Goal: Transaction & Acquisition: Purchase product/service

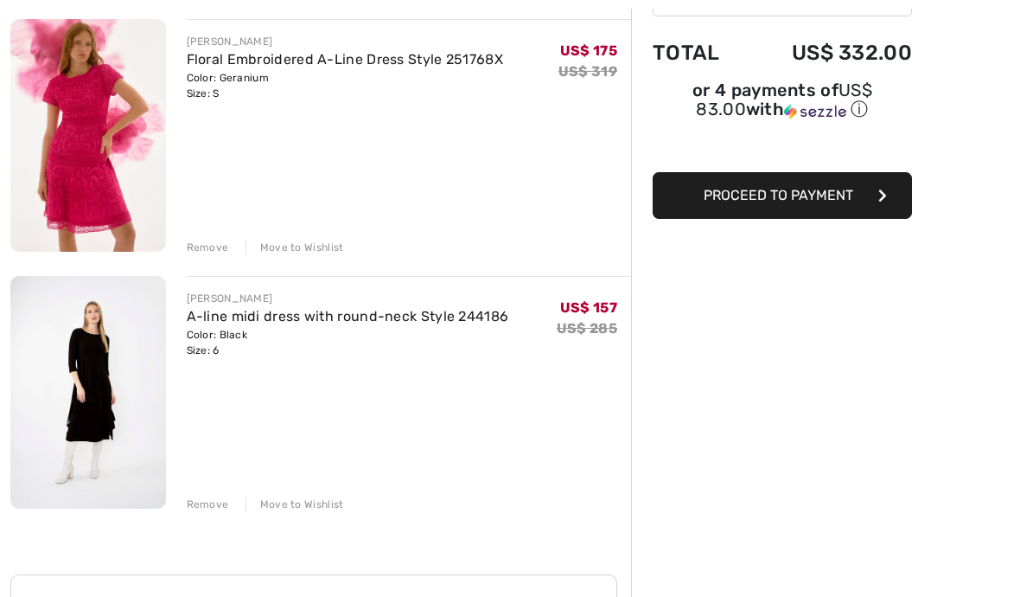
scroll to position [208, 0]
click at [250, 314] on link "A-line midi dress with round-neck Style 244186" at bounding box center [348, 316] width 322 height 16
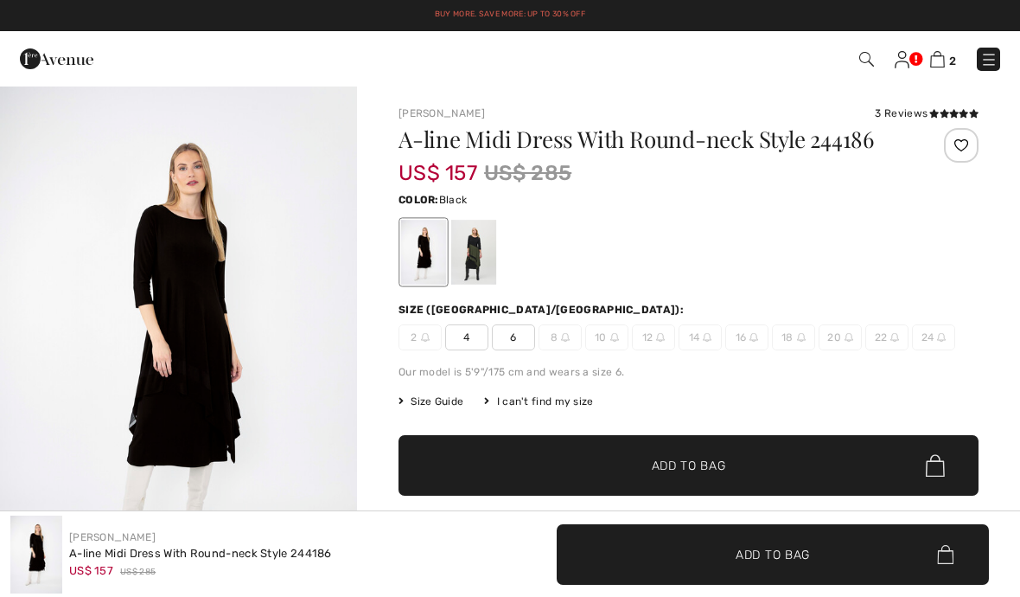
checkbox input "true"
click at [195, 401] on img "1 / 4" at bounding box center [178, 353] width 357 height 536
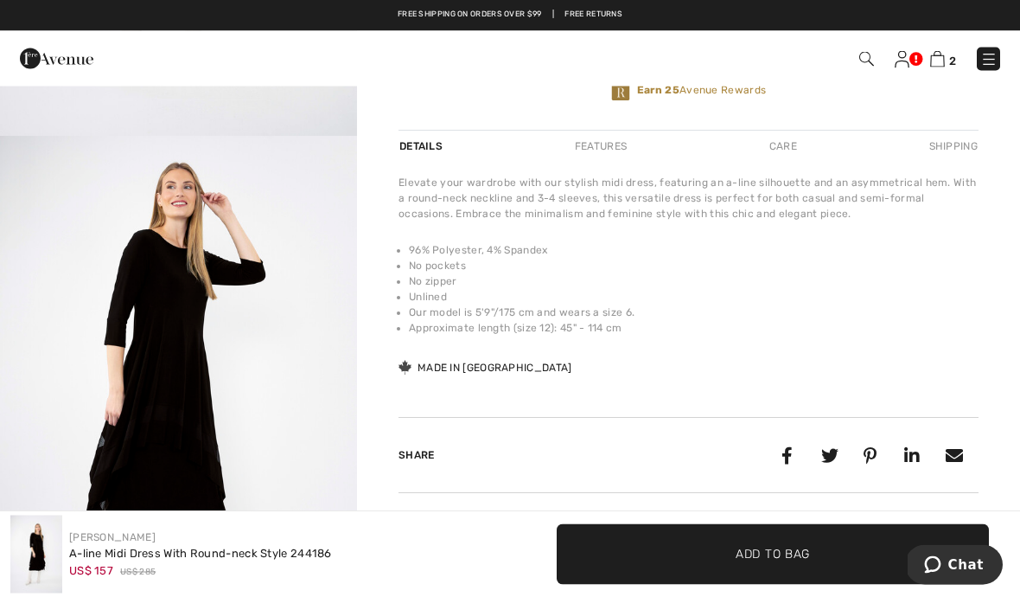
scroll to position [484, 0]
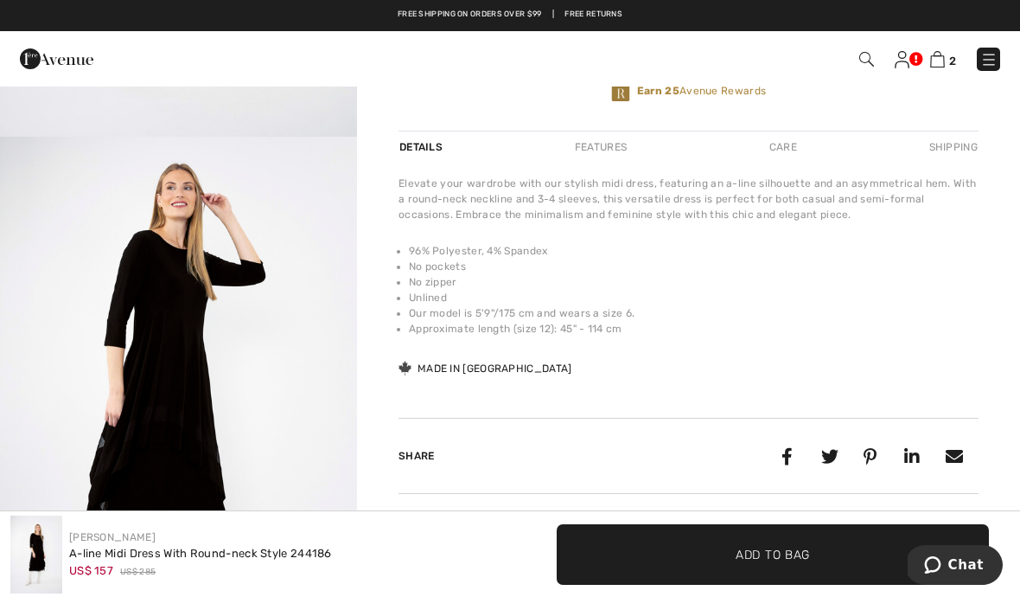
click at [267, 399] on img "2 / 4" at bounding box center [178, 405] width 357 height 536
click at [613, 144] on div "Features" at bounding box center [600, 146] width 81 height 31
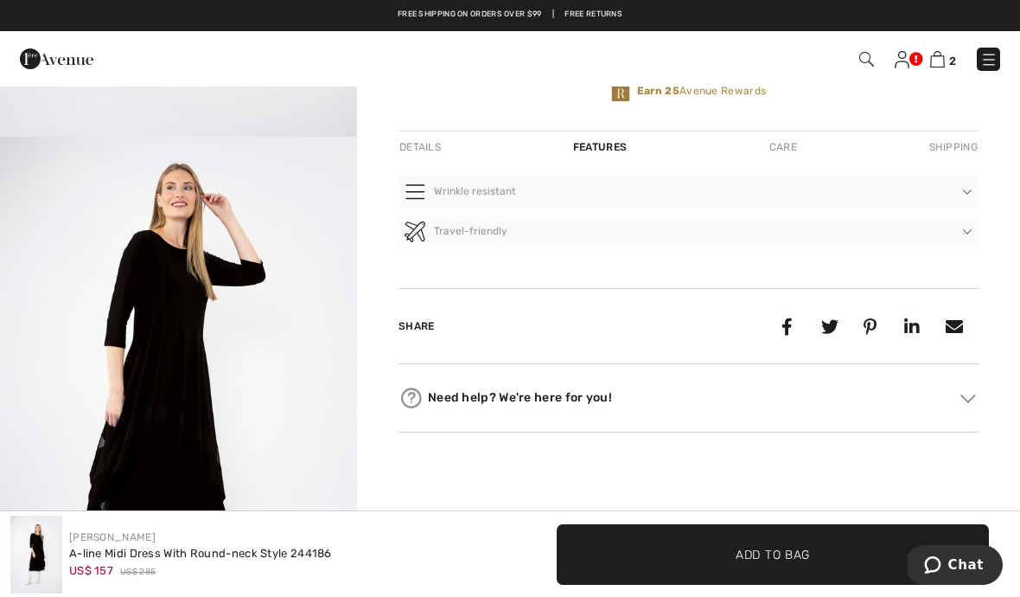
click at [795, 156] on div "Care" at bounding box center [783, 146] width 57 height 31
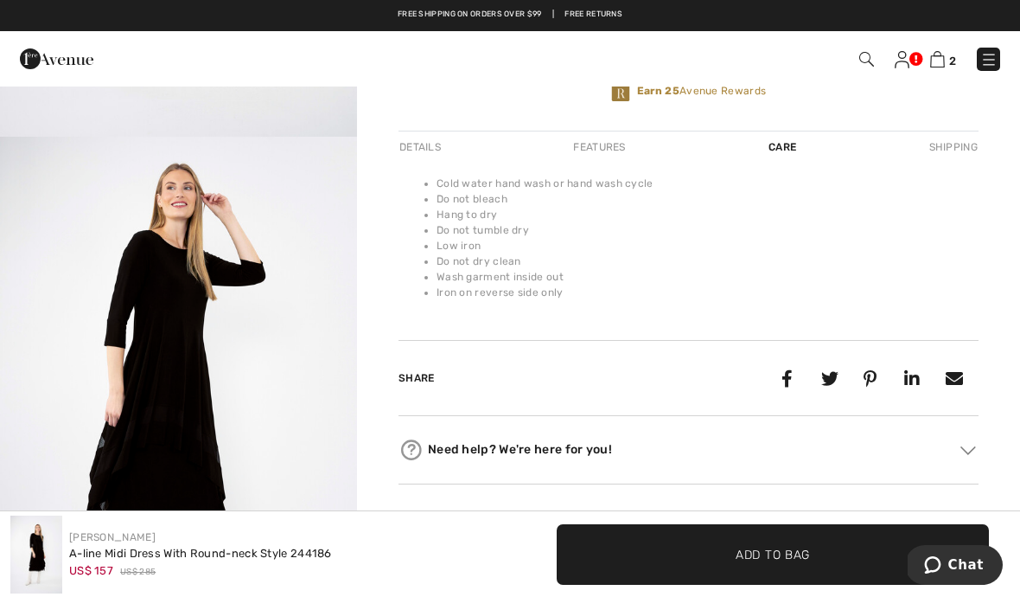
click at [422, 139] on div "Details" at bounding box center [422, 146] width 47 height 31
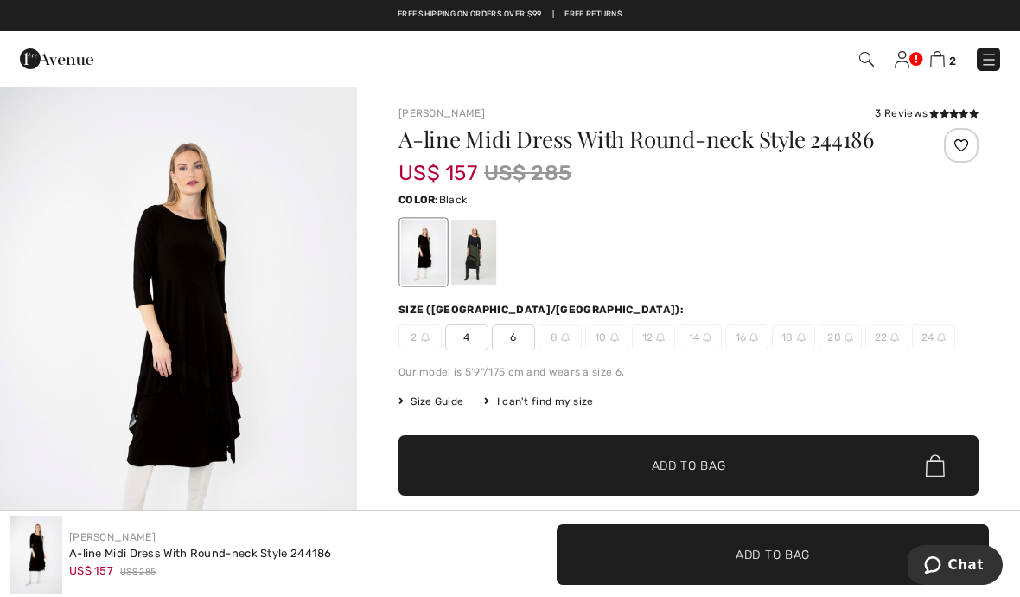
click at [987, 56] on img at bounding box center [988, 59] width 17 height 17
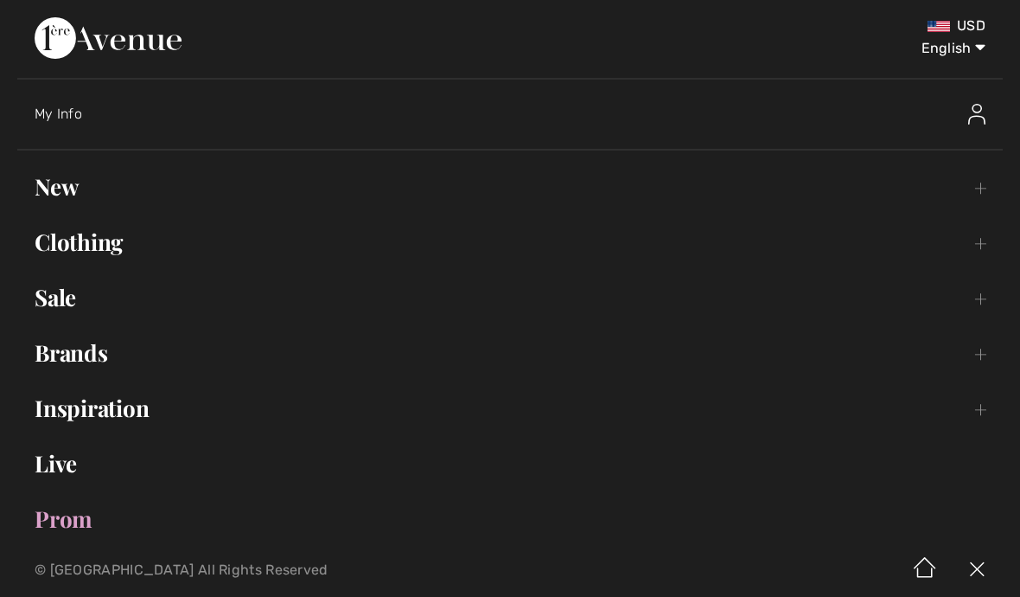
click at [61, 301] on link "Sale Toggle submenu" at bounding box center [510, 297] width 986 height 38
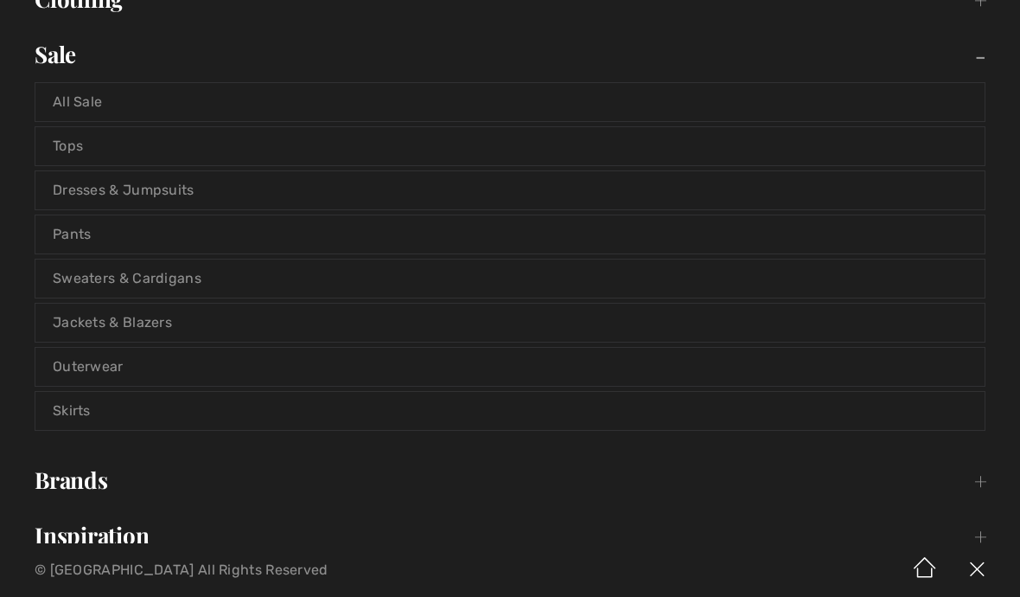
scroll to position [245, 0]
click at [144, 316] on link "Jackets & Blazers" at bounding box center [509, 321] width 949 height 38
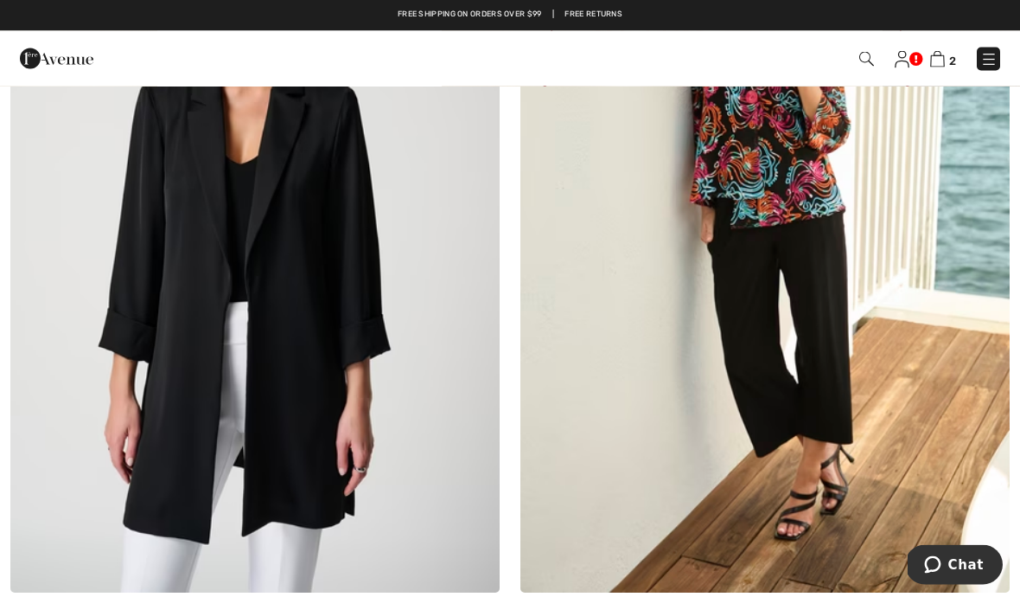
scroll to position [11413, 0]
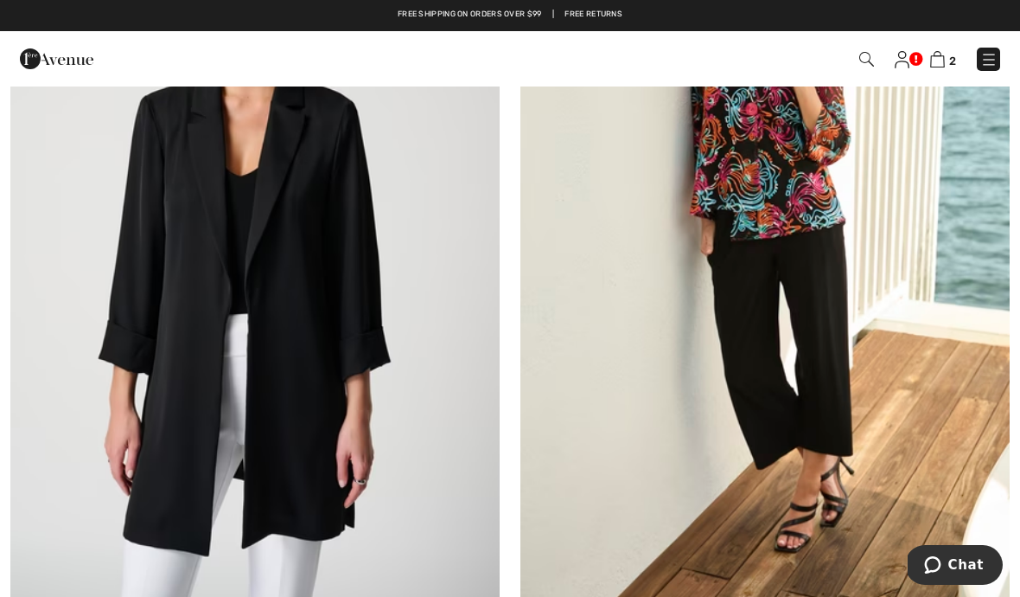
click at [789, 200] on img at bounding box center [764, 237] width 489 height 734
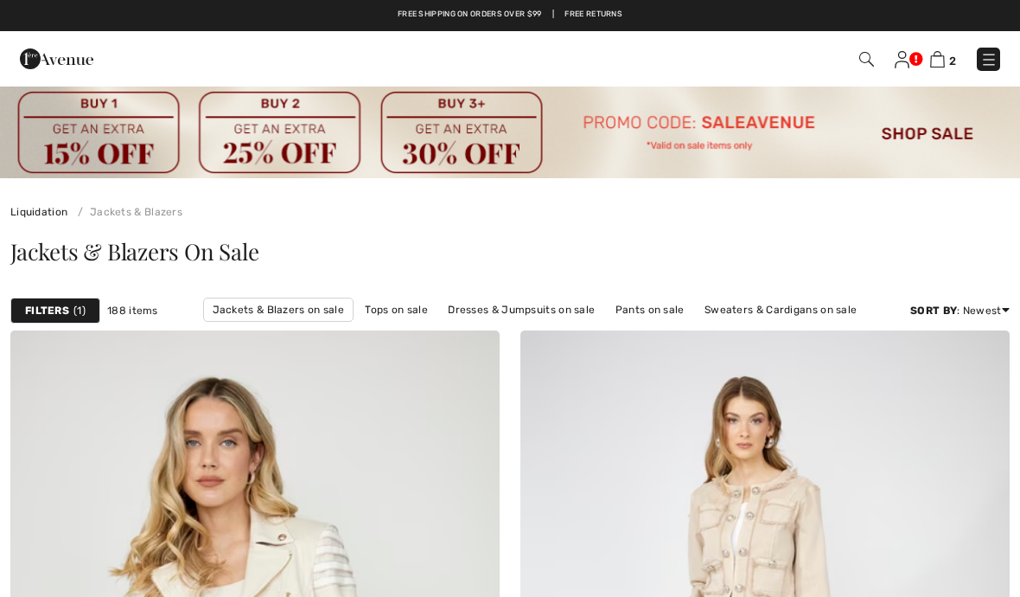
checkbox input "true"
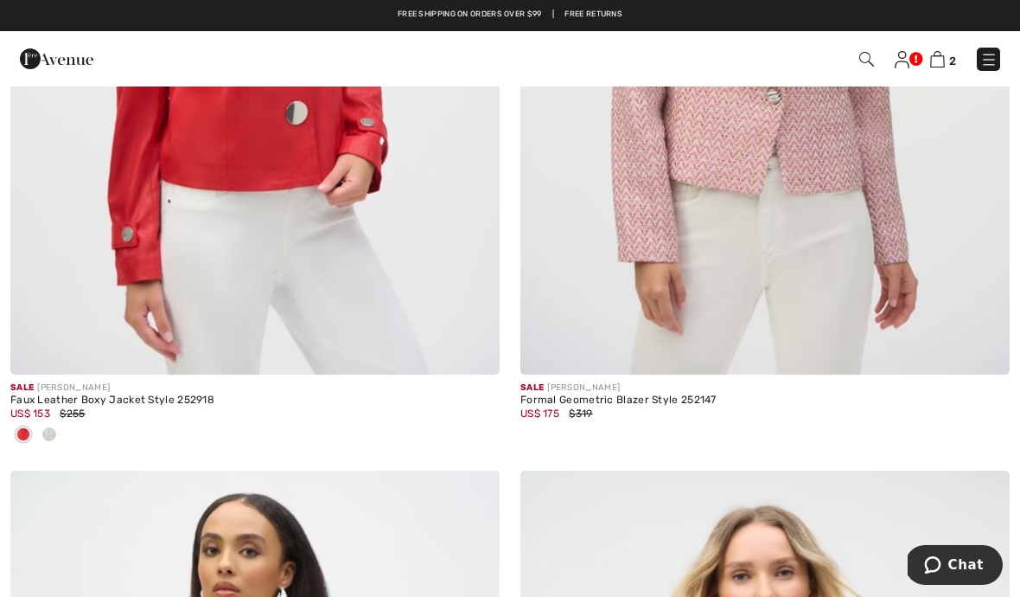
scroll to position [5759, 0]
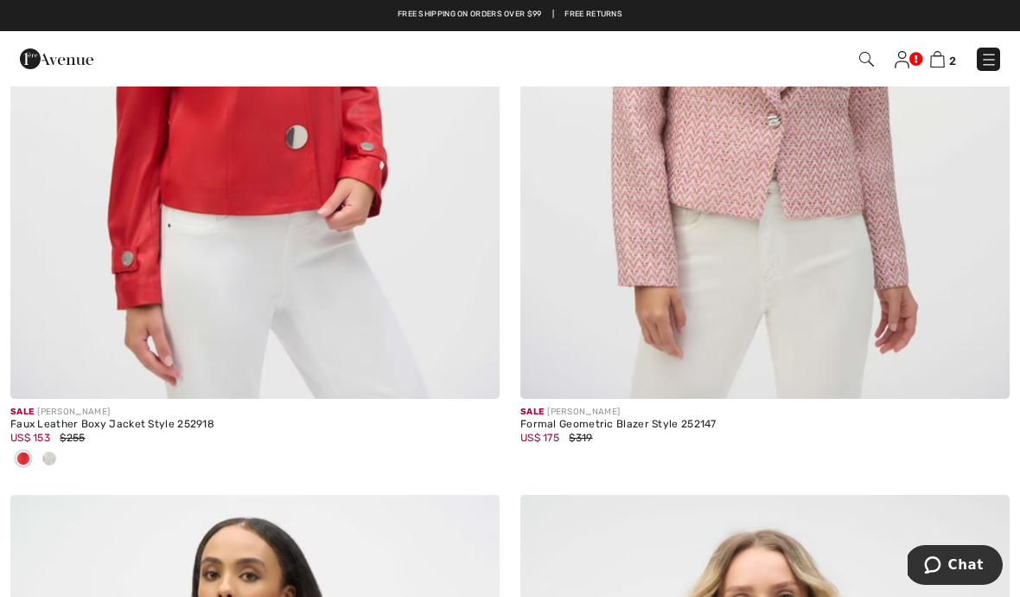
click at [983, 59] on img at bounding box center [988, 59] width 17 height 17
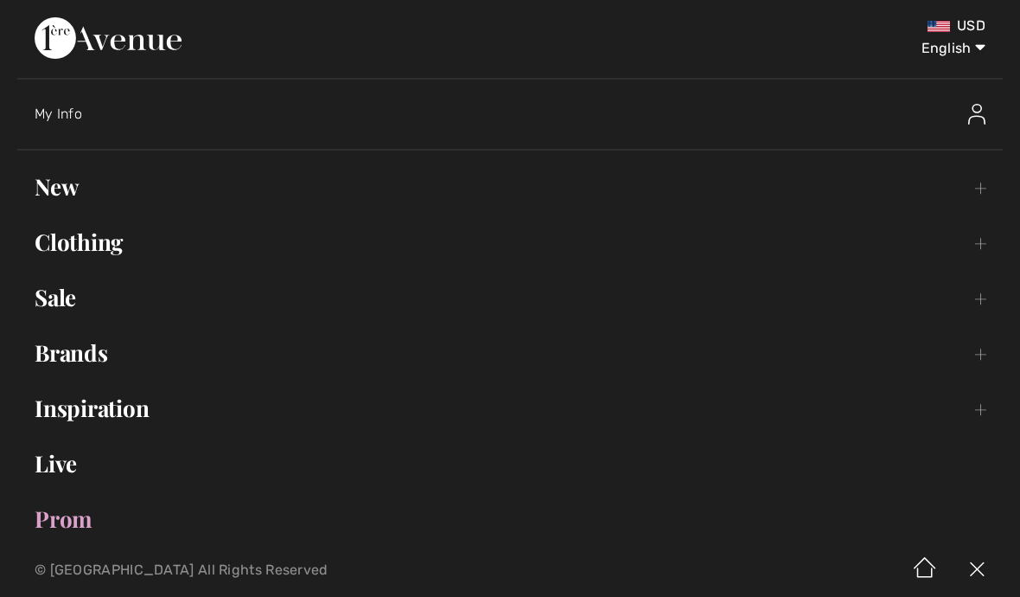
click at [70, 305] on link "Sale Toggle submenu" at bounding box center [510, 297] width 986 height 38
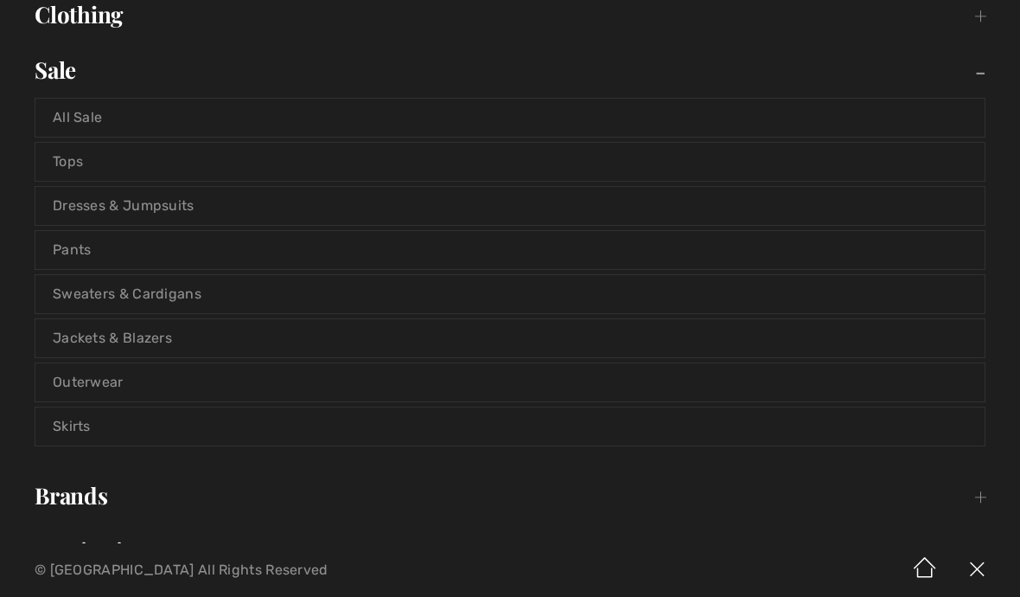
scroll to position [228, 0]
click at [169, 293] on link "Sweaters & Cardigans" at bounding box center [509, 293] width 949 height 38
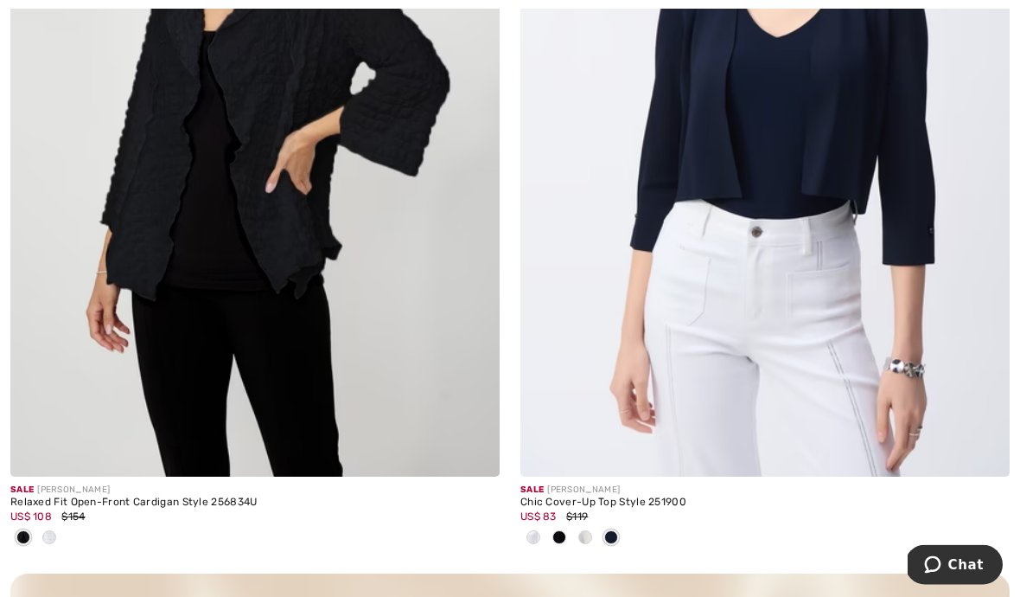
scroll to position [4684, 0]
click at [55, 533] on span at bounding box center [49, 537] width 14 height 14
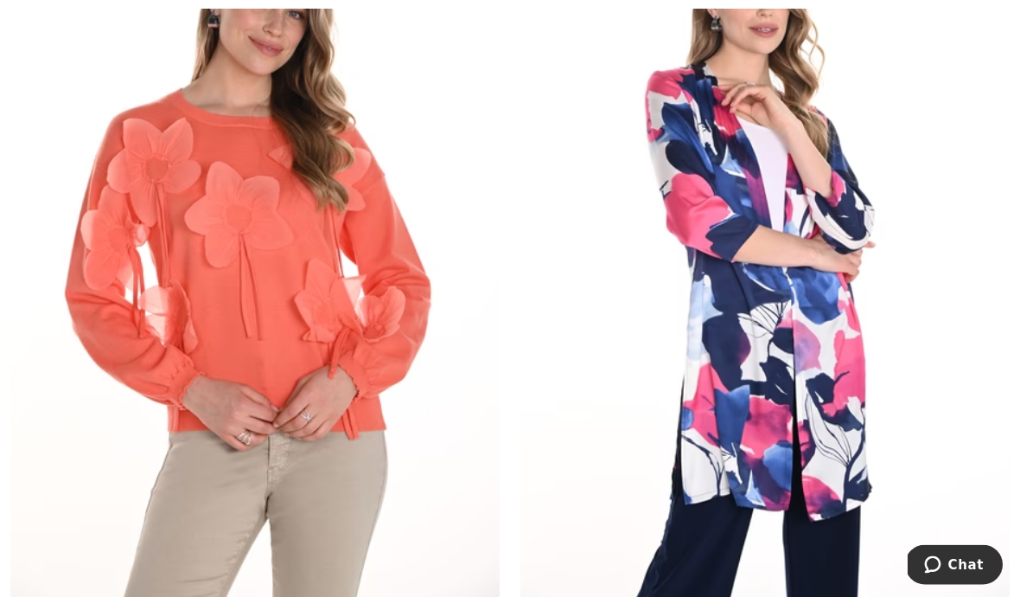
scroll to position [9686, 0]
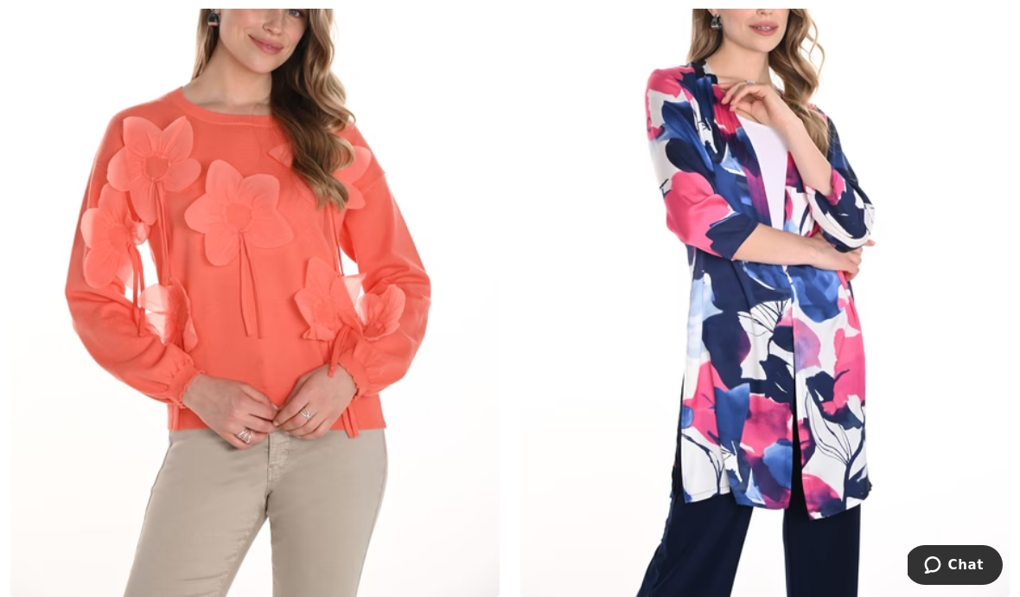
click at [726, 435] on img at bounding box center [764, 230] width 489 height 734
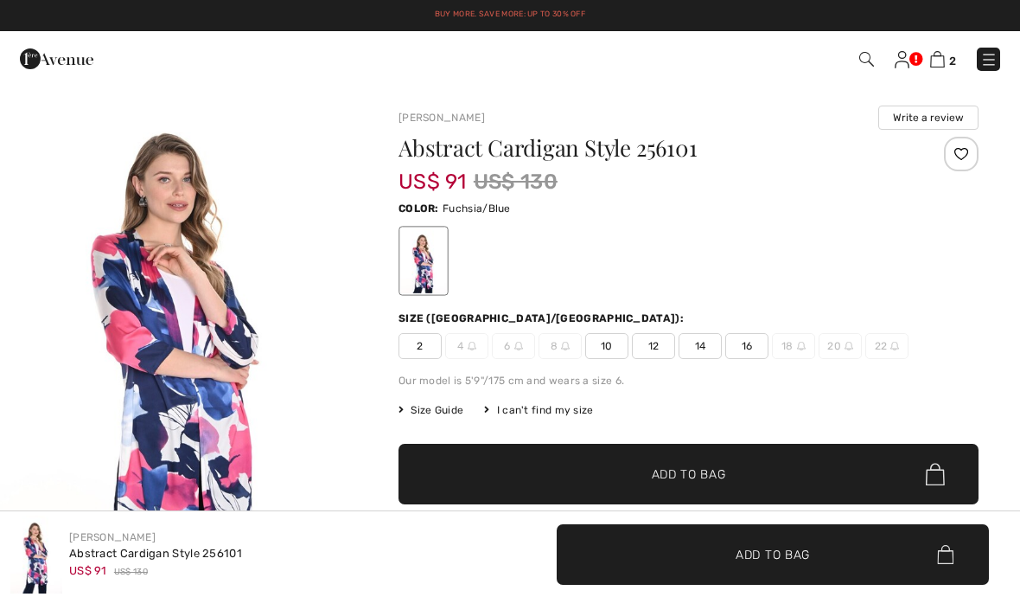
checkbox input "true"
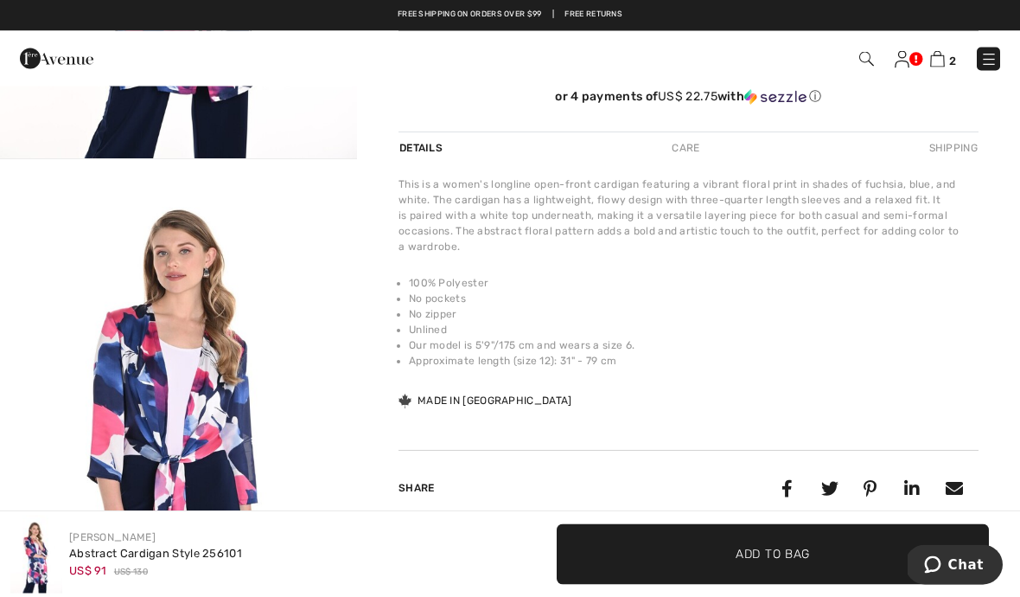
scroll to position [433, 0]
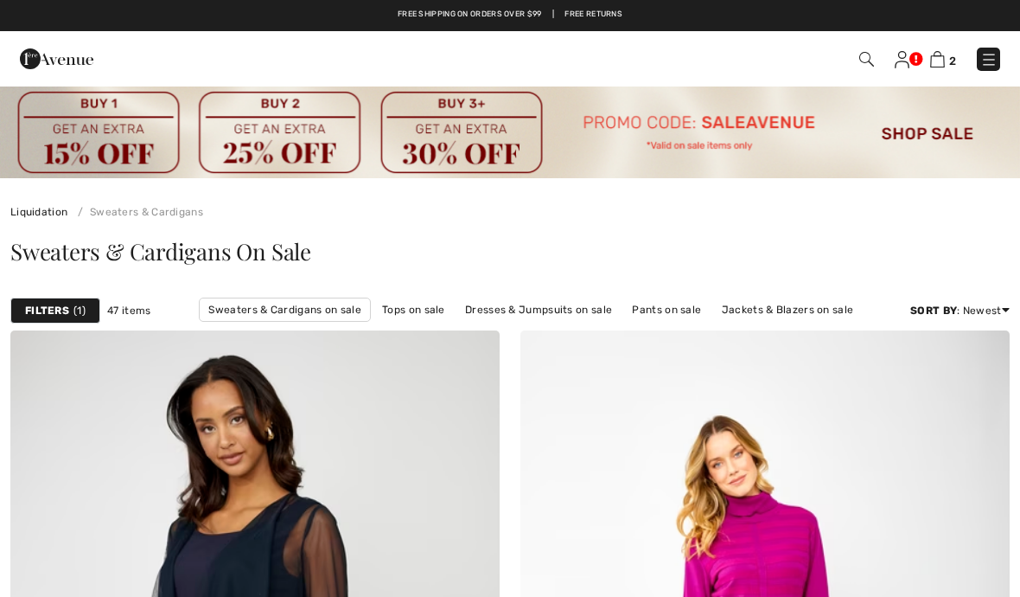
checkbox input "true"
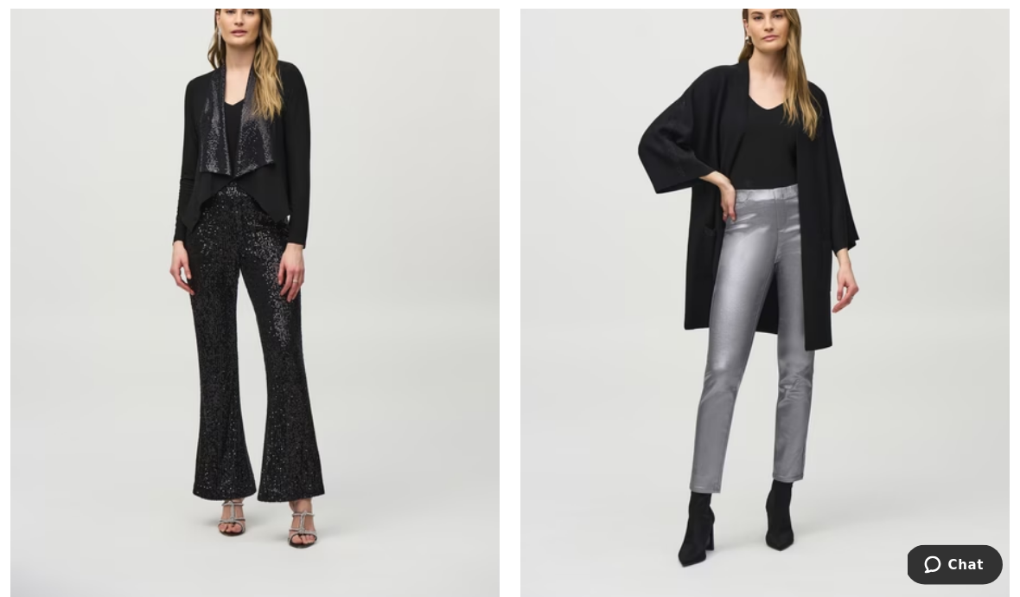
scroll to position [12217, 0]
click at [238, 180] on img at bounding box center [254, 264] width 489 height 734
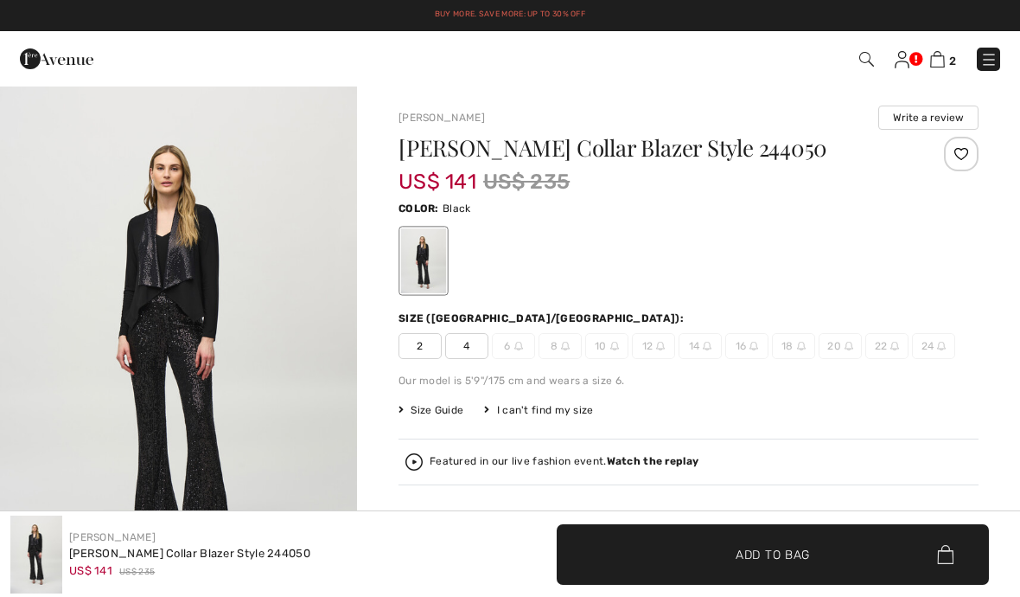
checkbox input "true"
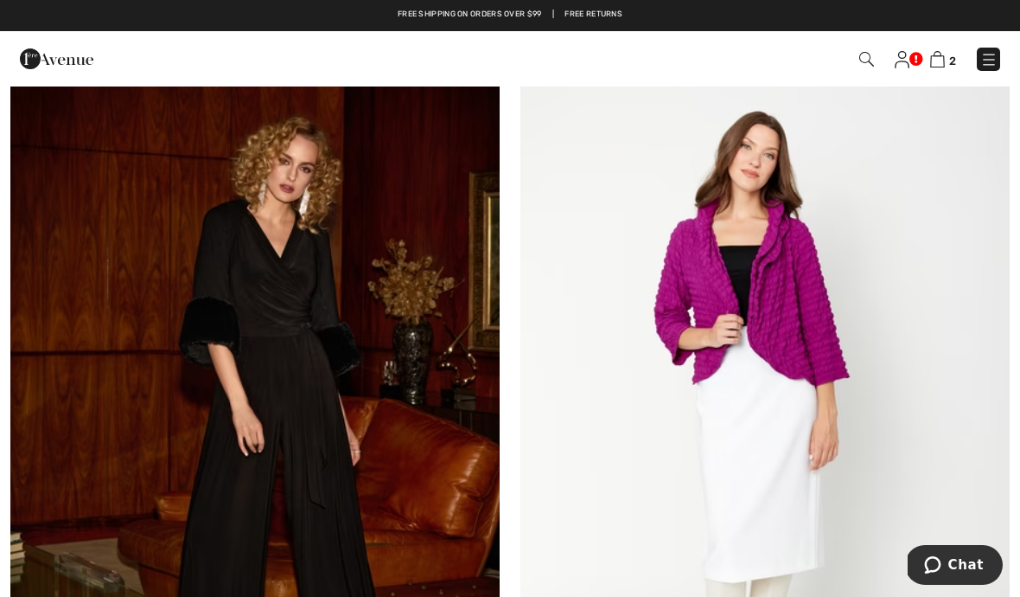
scroll to position [12861, 0]
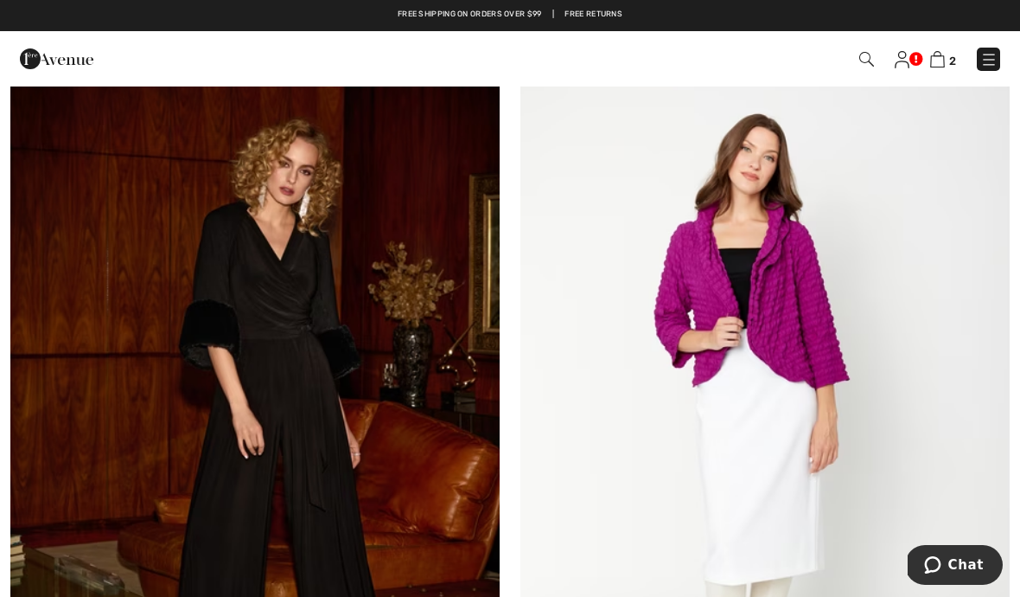
click at [782, 296] on img at bounding box center [764, 422] width 489 height 734
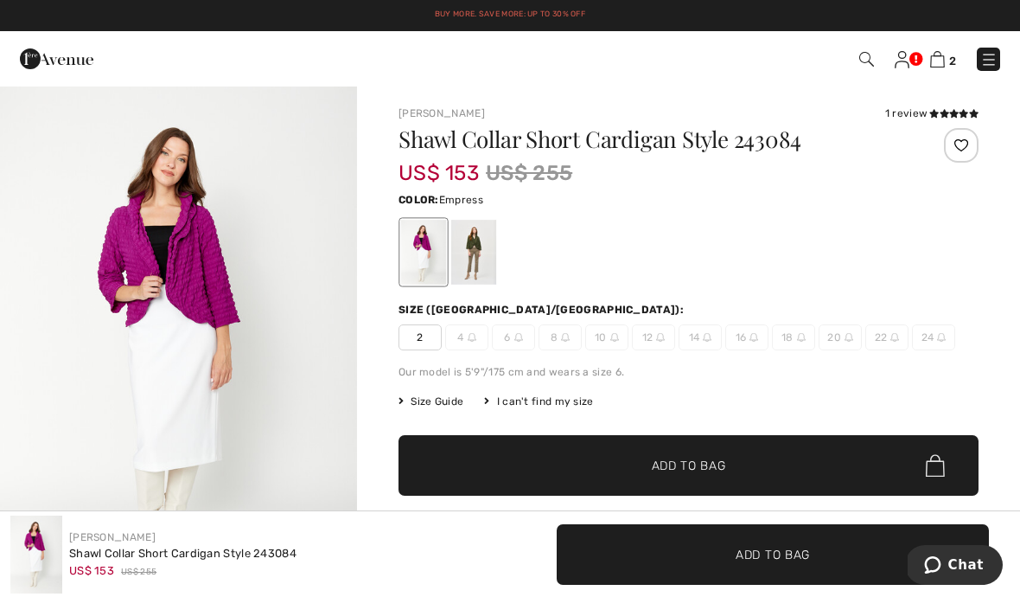
click at [476, 258] on div at bounding box center [473, 252] width 45 height 65
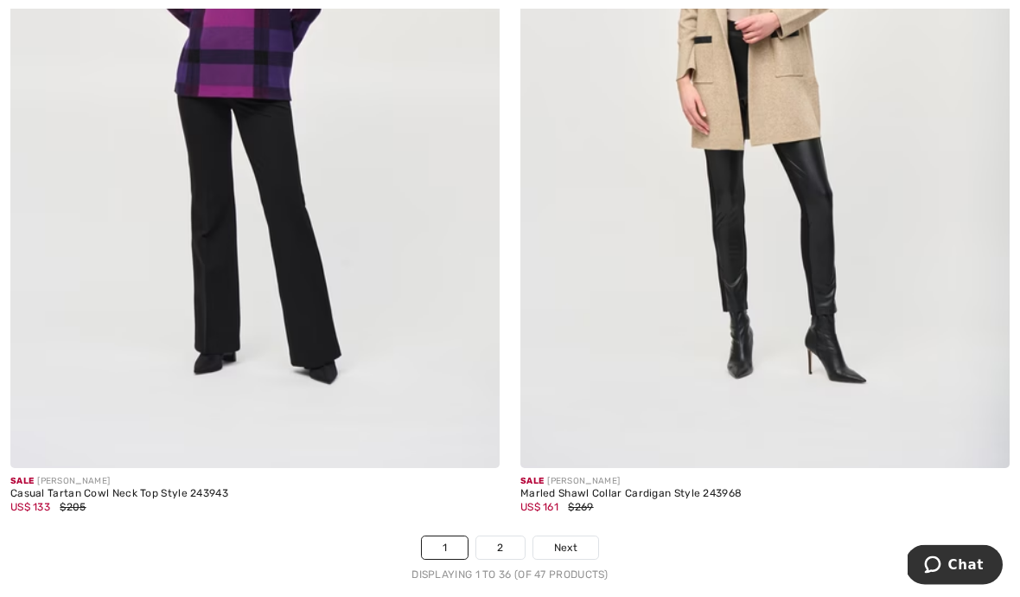
scroll to position [14844, 0]
click at [505, 540] on link "2" at bounding box center [500, 547] width 48 height 22
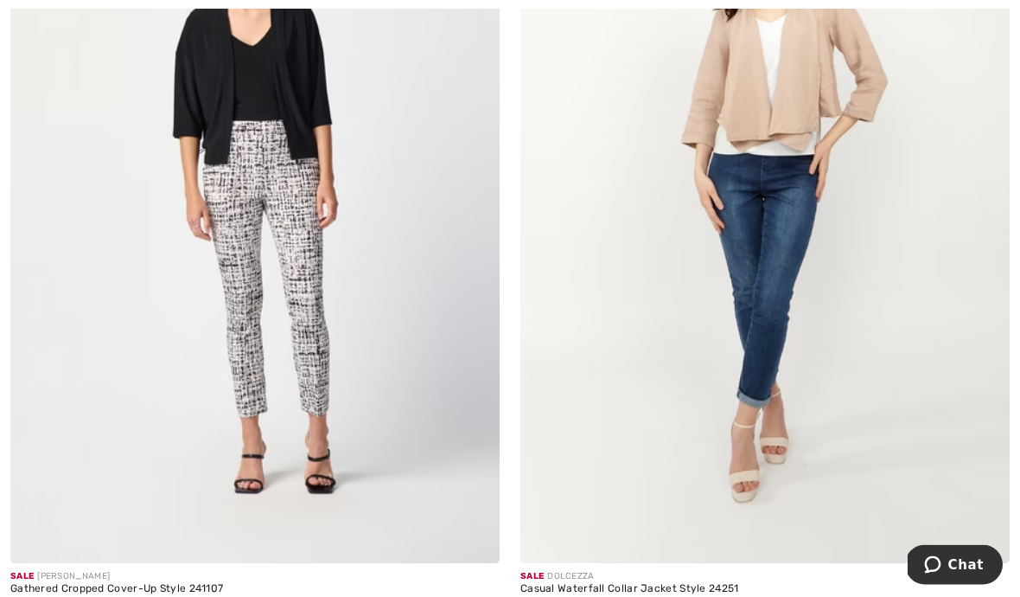
scroll to position [2909, 0]
click at [292, 91] on img at bounding box center [254, 196] width 489 height 734
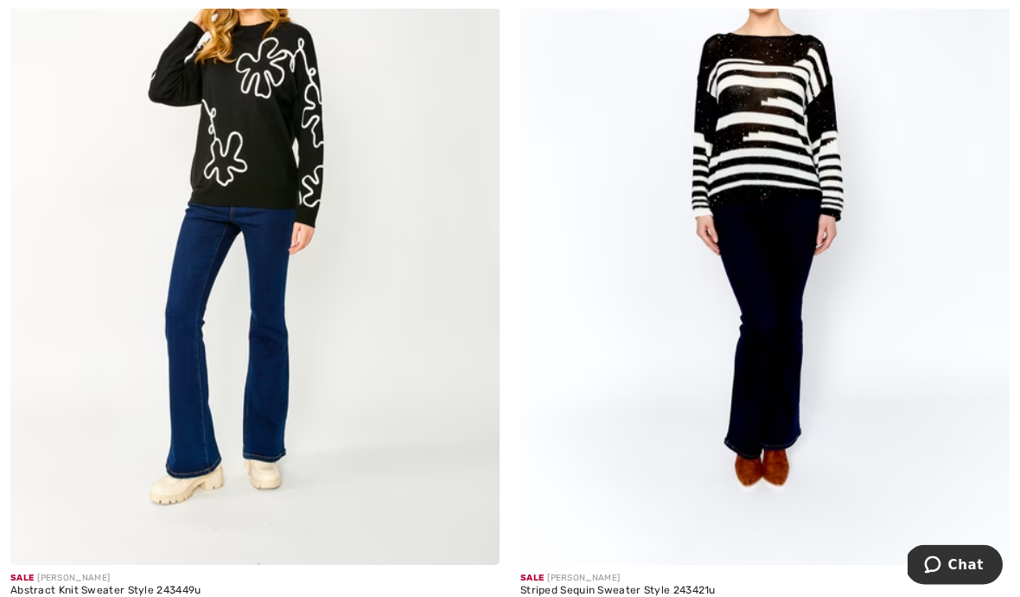
scroll to position [1302, 0]
click at [254, 153] on img at bounding box center [254, 198] width 489 height 734
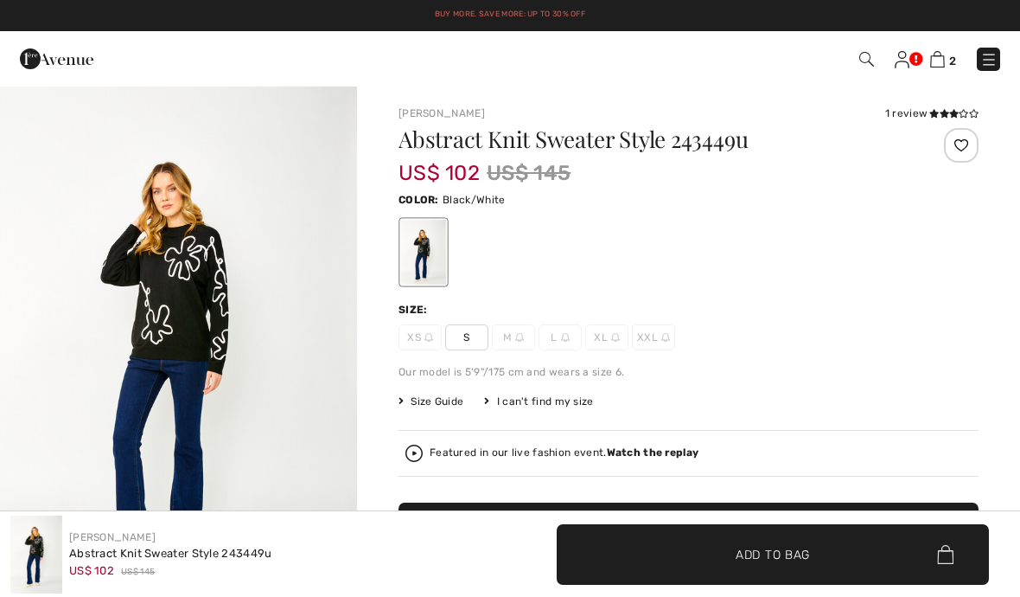
checkbox input "true"
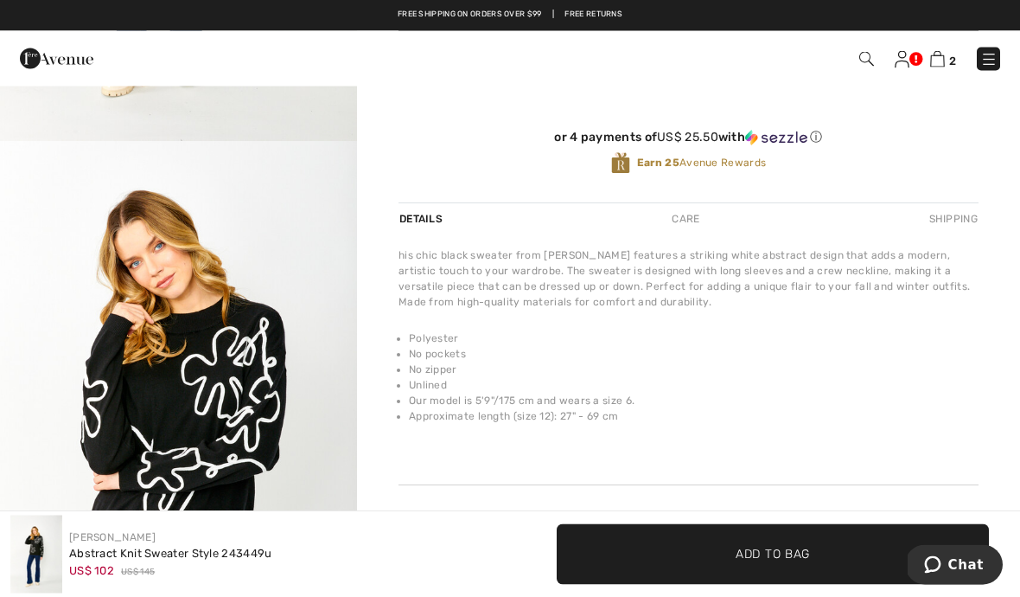
scroll to position [480, 0]
click at [263, 463] on img "2 / 4" at bounding box center [178, 409] width 357 height 536
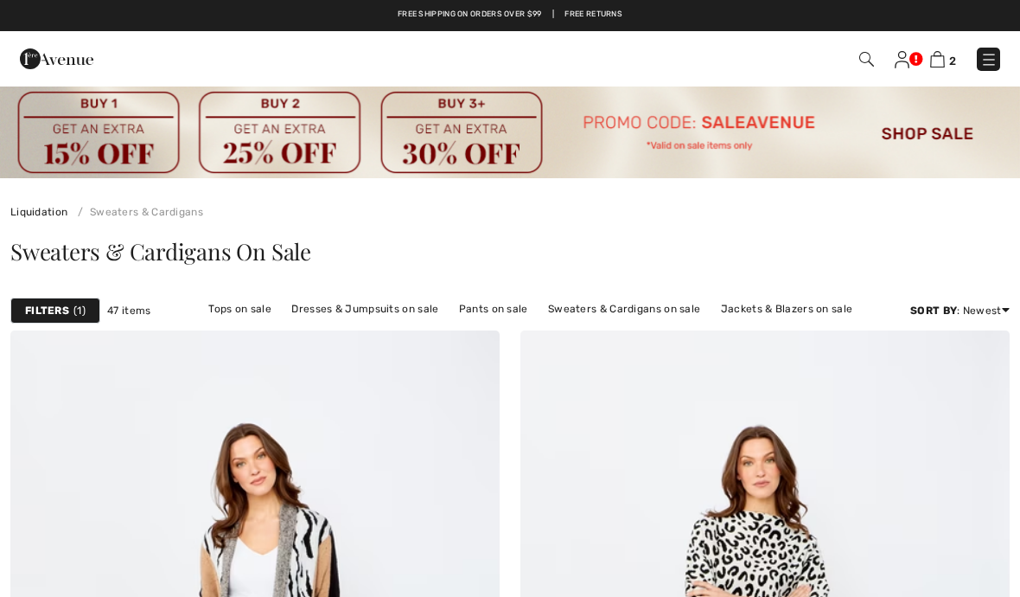
checkbox input "true"
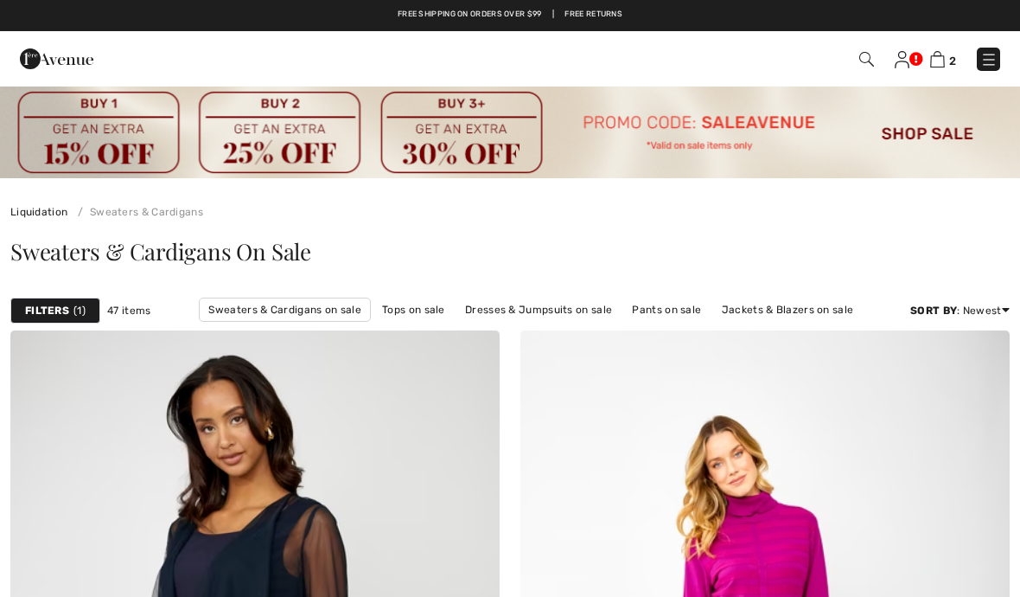
checkbox input "true"
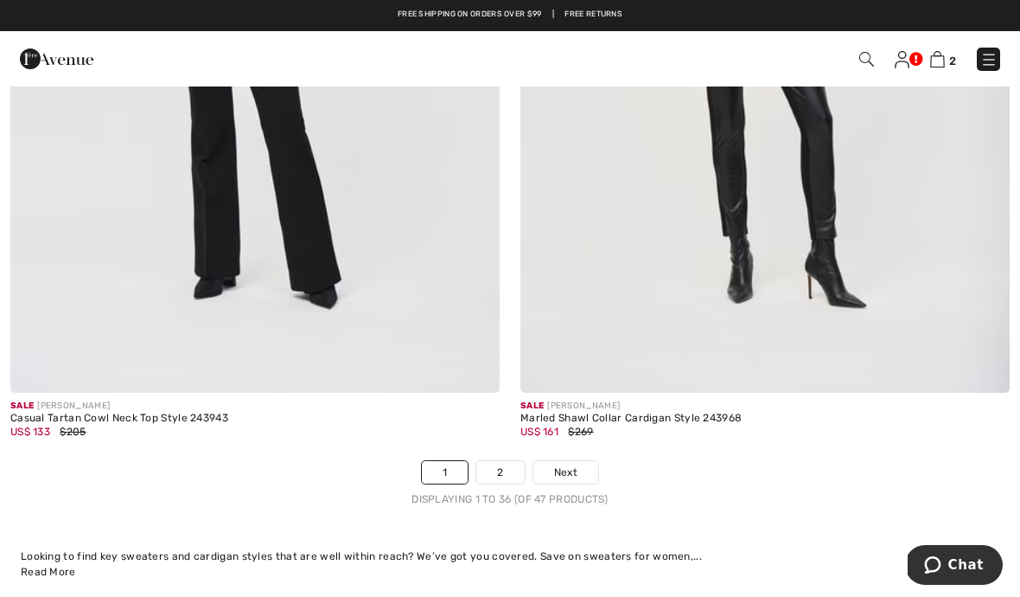
click at [443, 461] on link "1" at bounding box center [445, 472] width 46 height 22
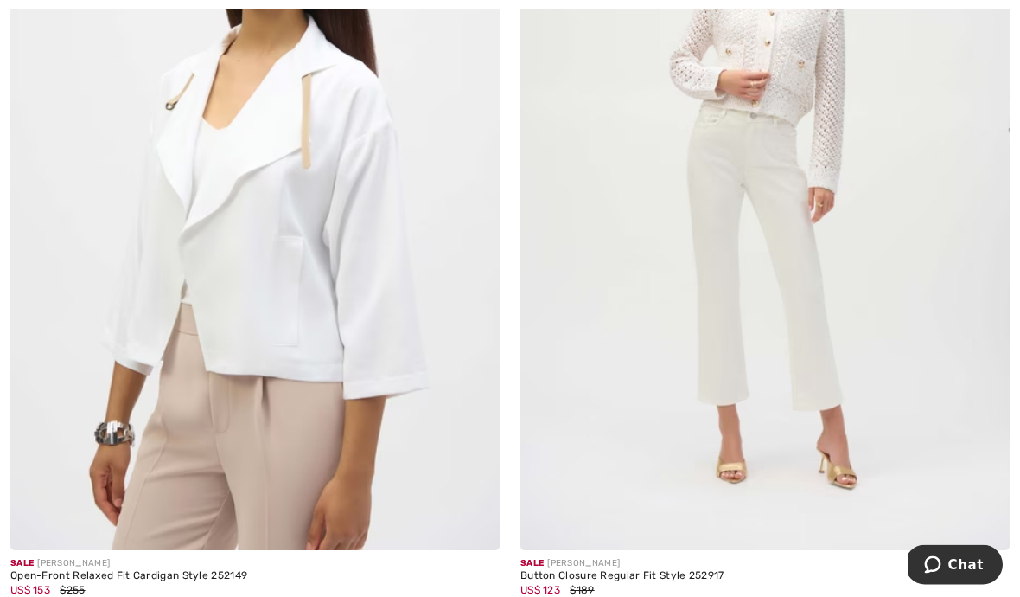
scroll to position [1345, 0]
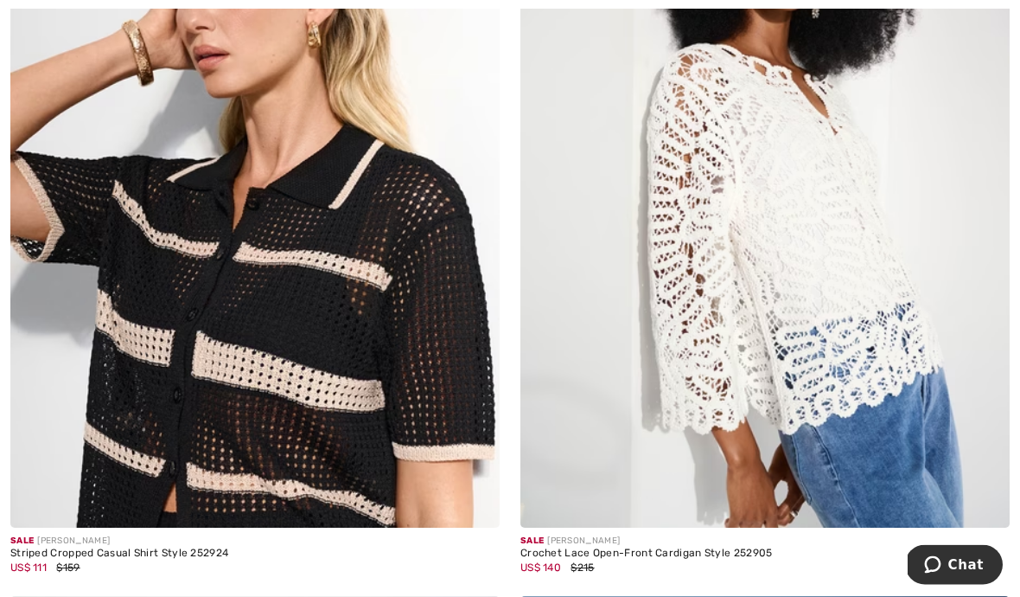
scroll to position [2199, 0]
click at [717, 358] on img at bounding box center [764, 160] width 489 height 734
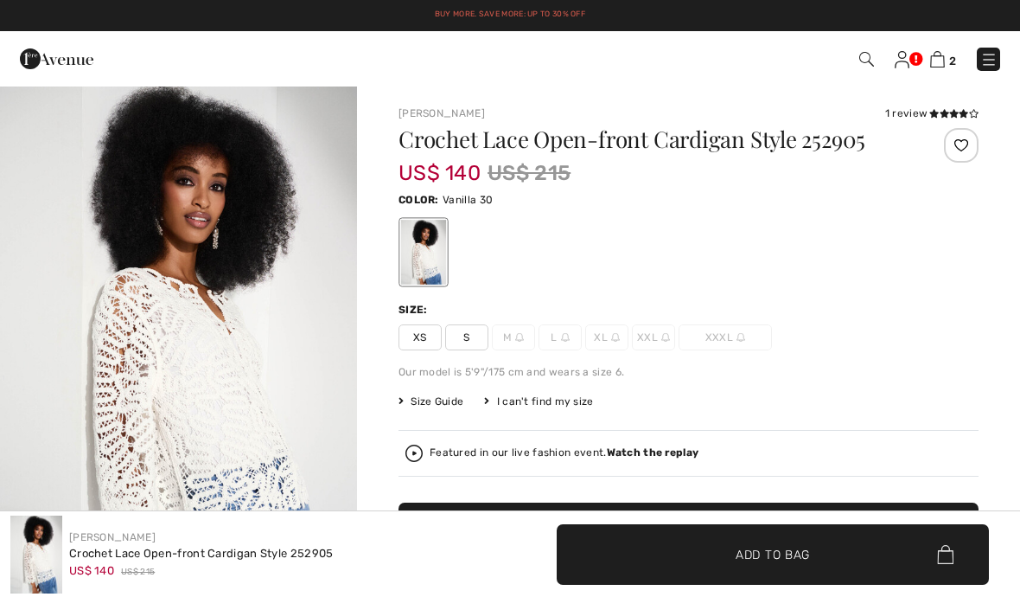
checkbox input "true"
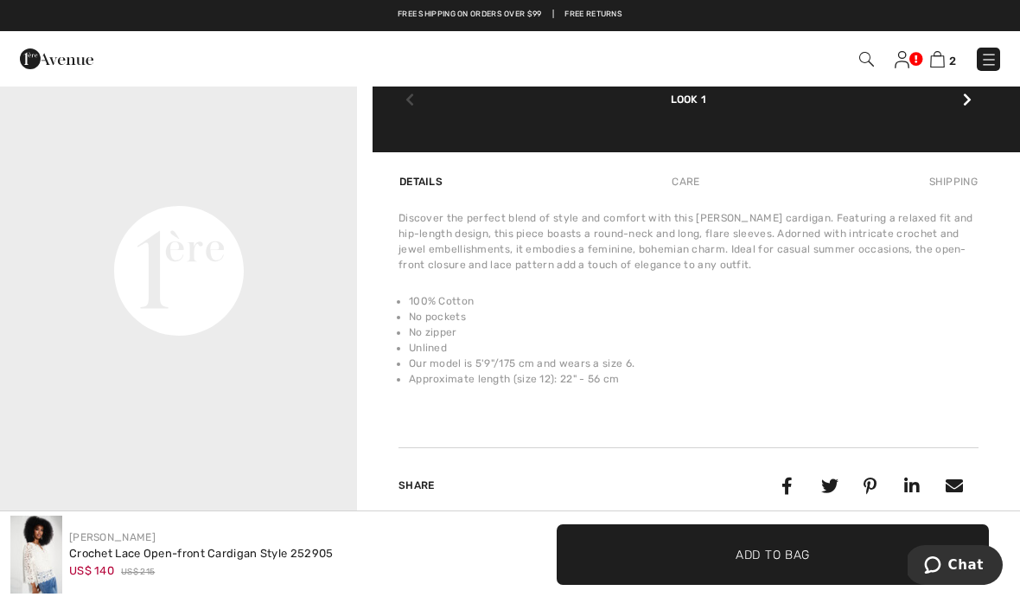
scroll to position [1150, 0]
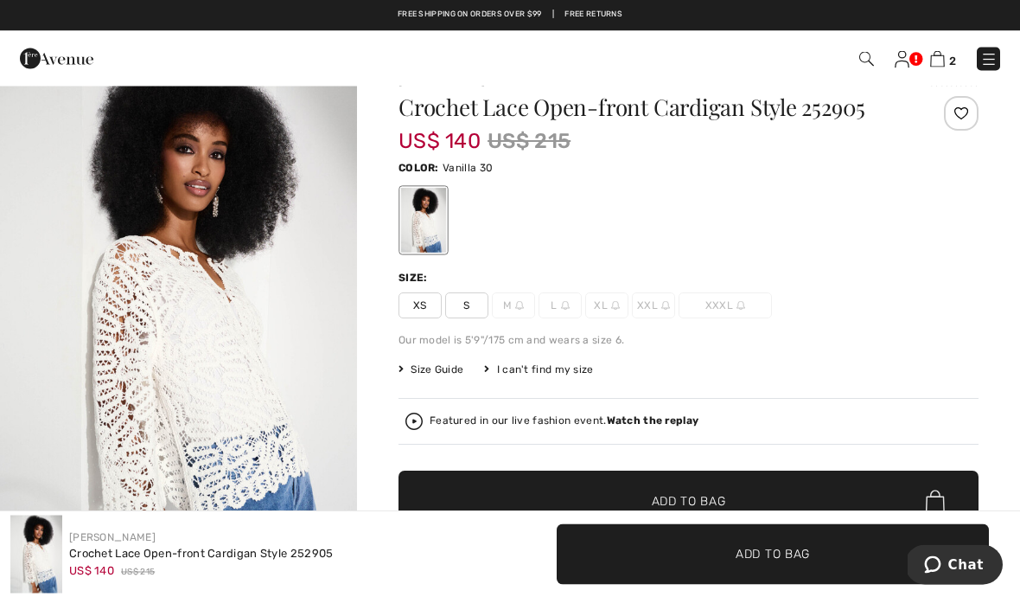
click at [471, 314] on span "S" at bounding box center [466, 306] width 43 height 26
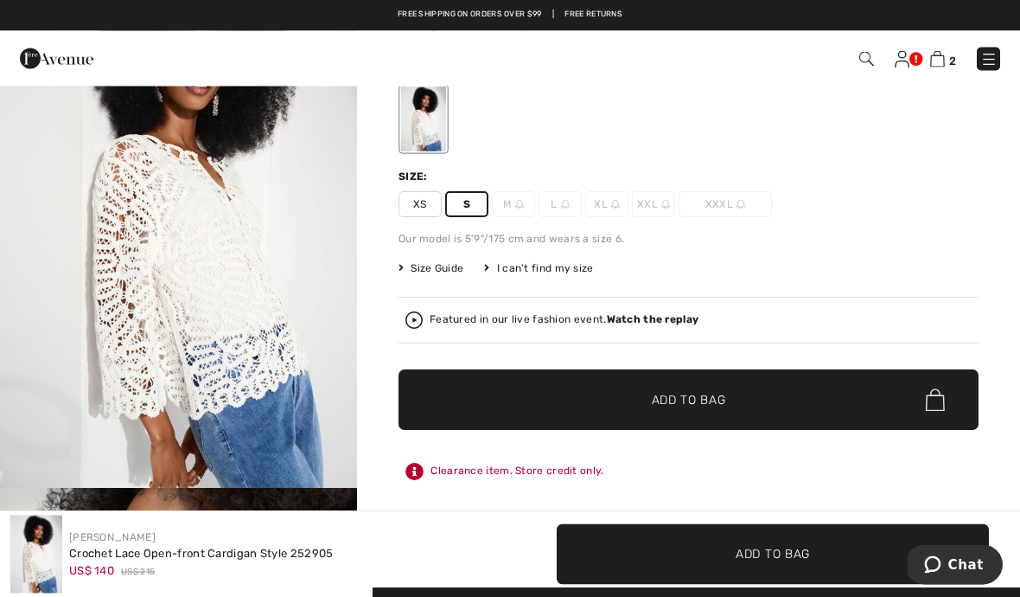
scroll to position [64, 0]
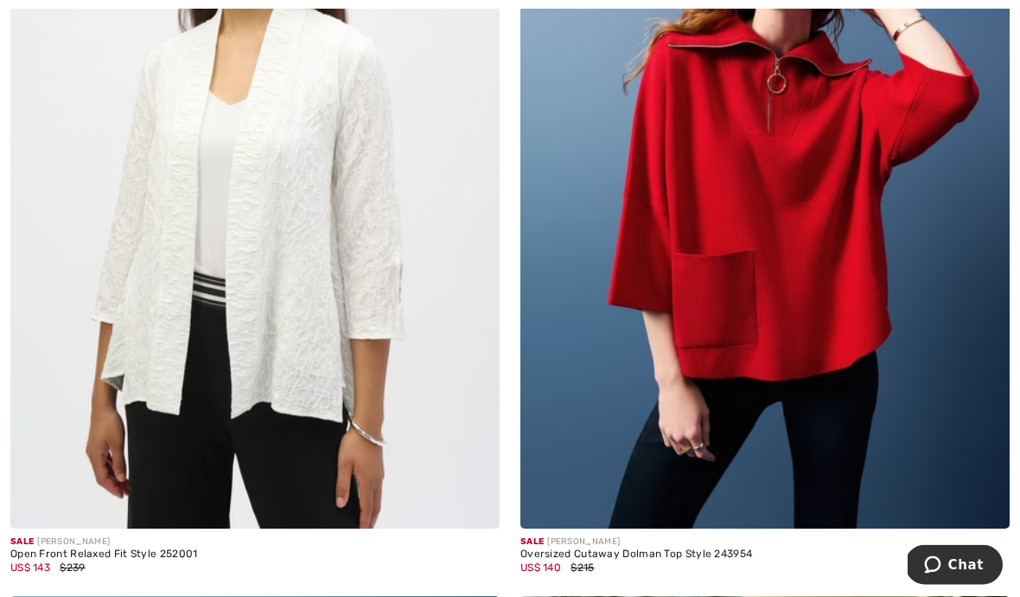
scroll to position [3000, 0]
click at [670, 355] on img at bounding box center [764, 161] width 489 height 734
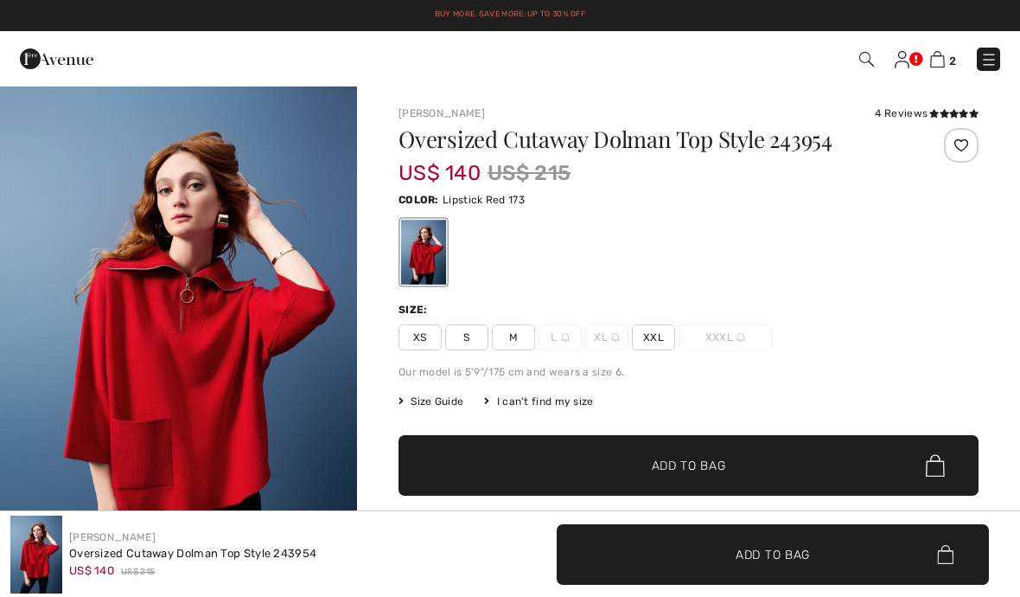
checkbox input "true"
click at [481, 330] on span "S" at bounding box center [466, 337] width 43 height 26
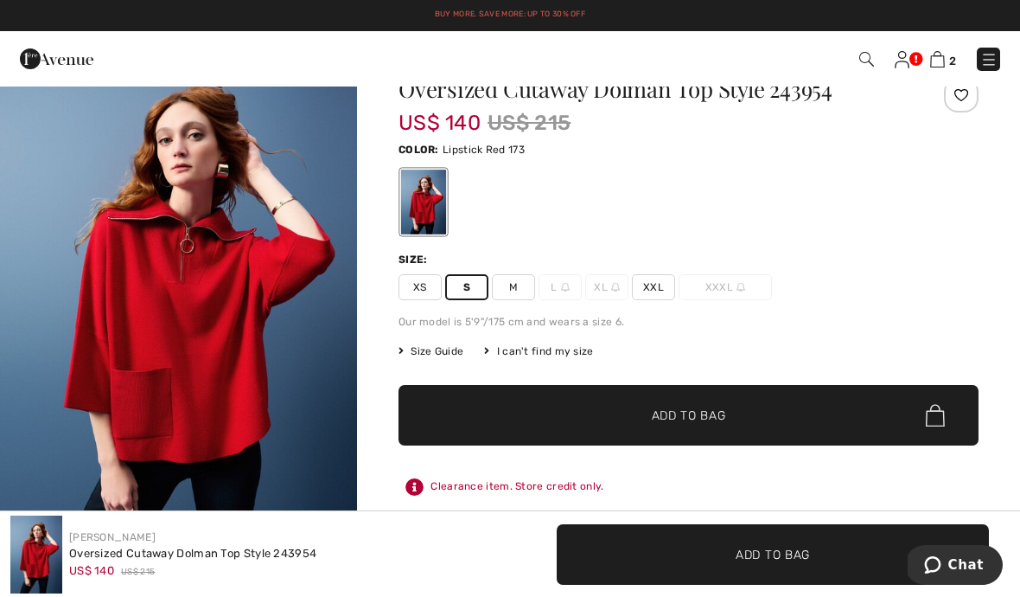
scroll to position [49, 0]
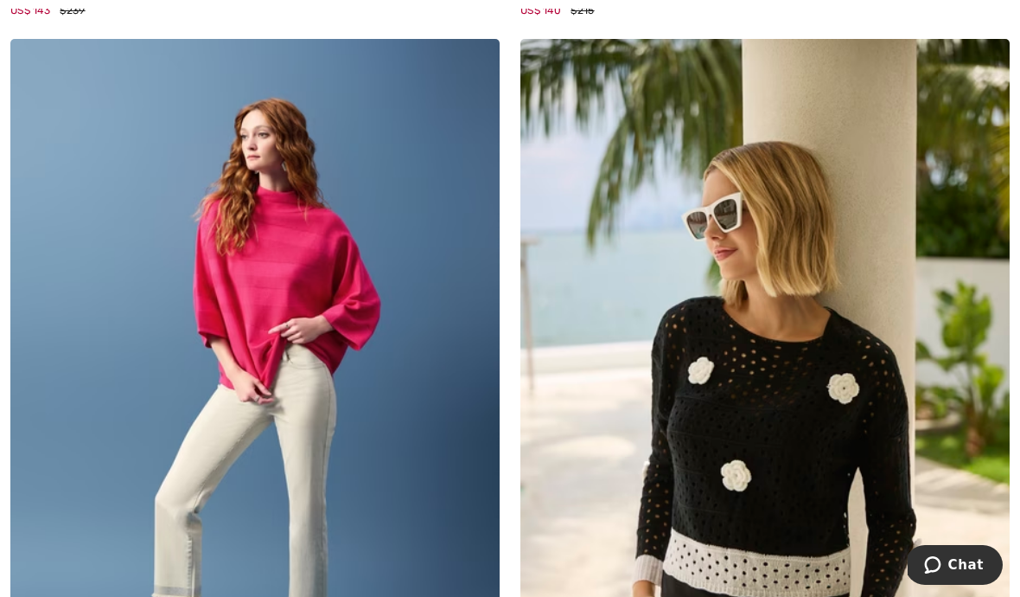
scroll to position [3558, 0]
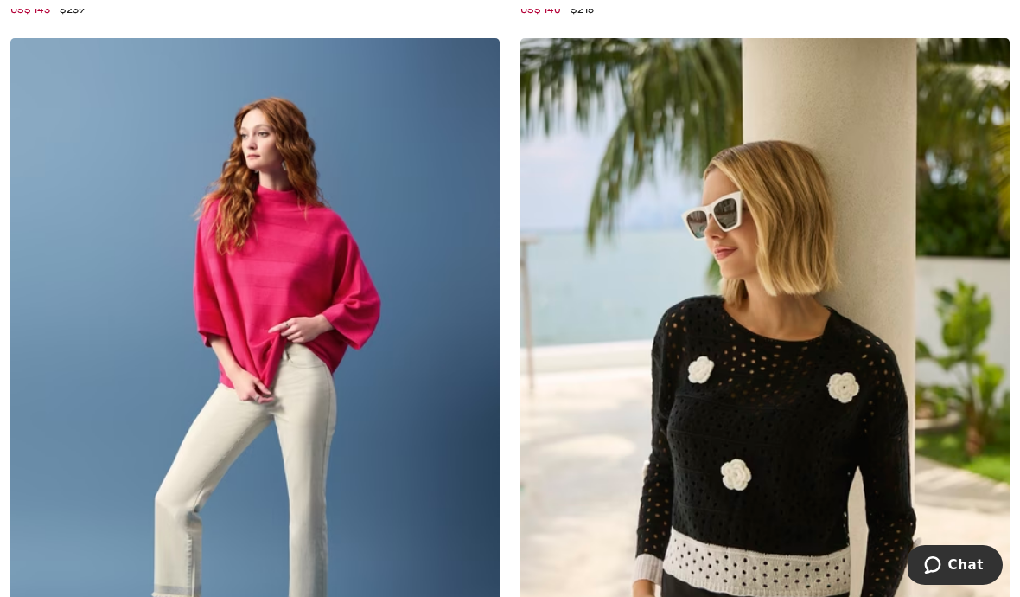
click at [276, 303] on img at bounding box center [254, 405] width 489 height 734
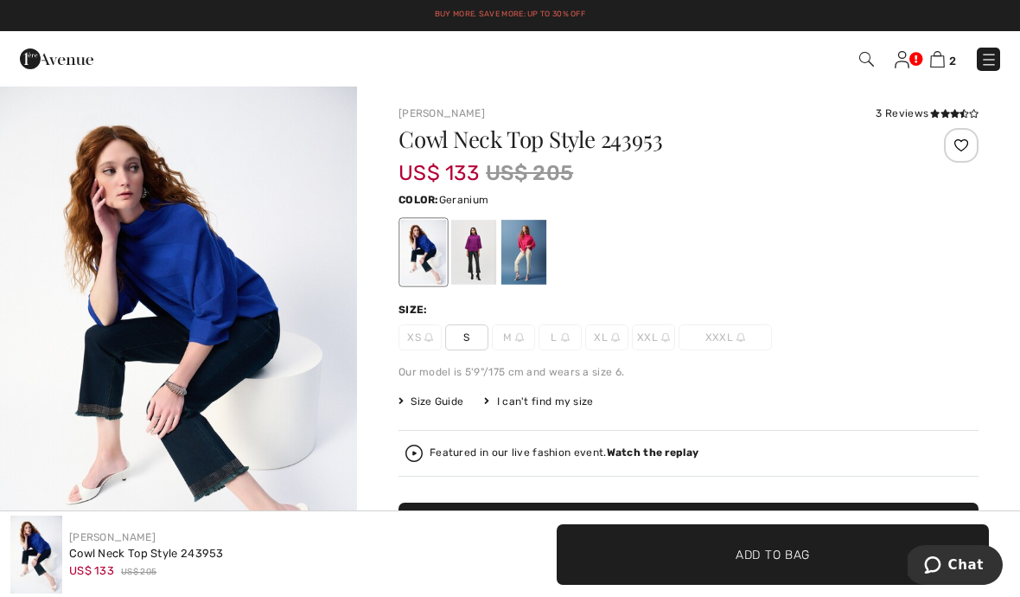
click at [527, 254] on div at bounding box center [523, 252] width 45 height 65
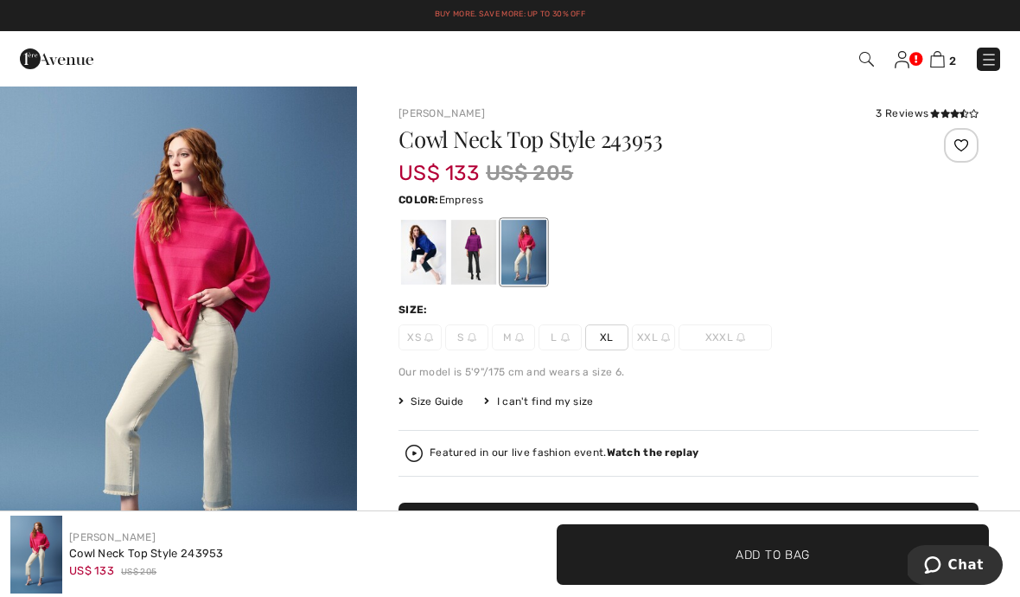
click at [476, 267] on div at bounding box center [473, 252] width 45 height 65
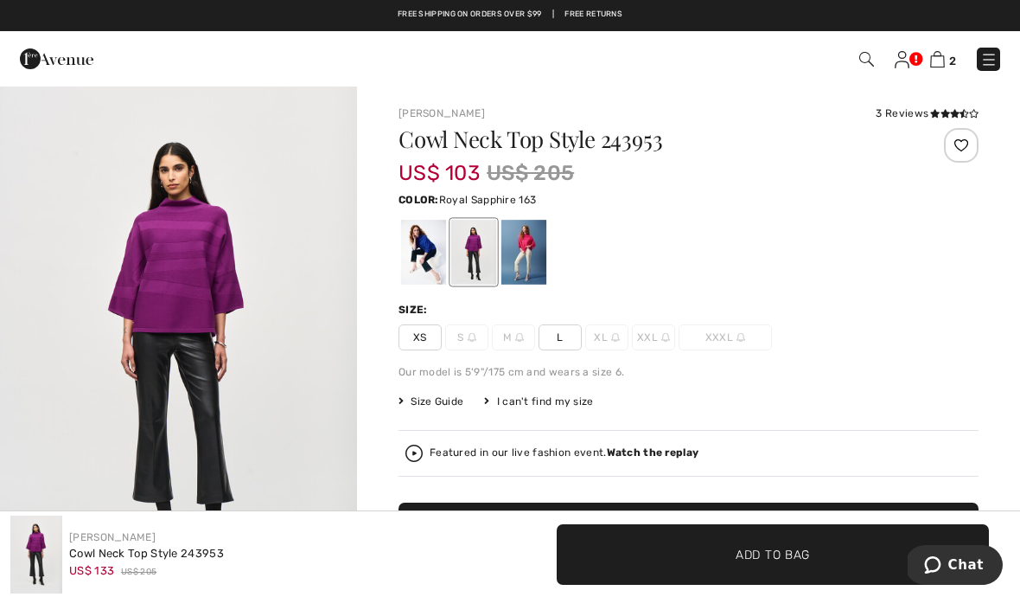
click at [416, 251] on div at bounding box center [423, 252] width 45 height 65
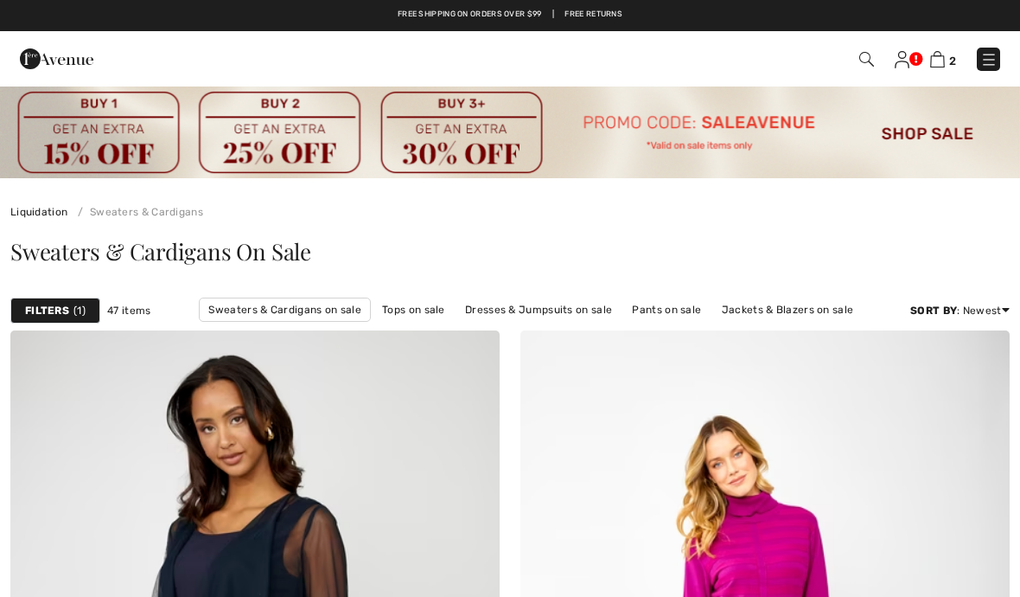
checkbox input "true"
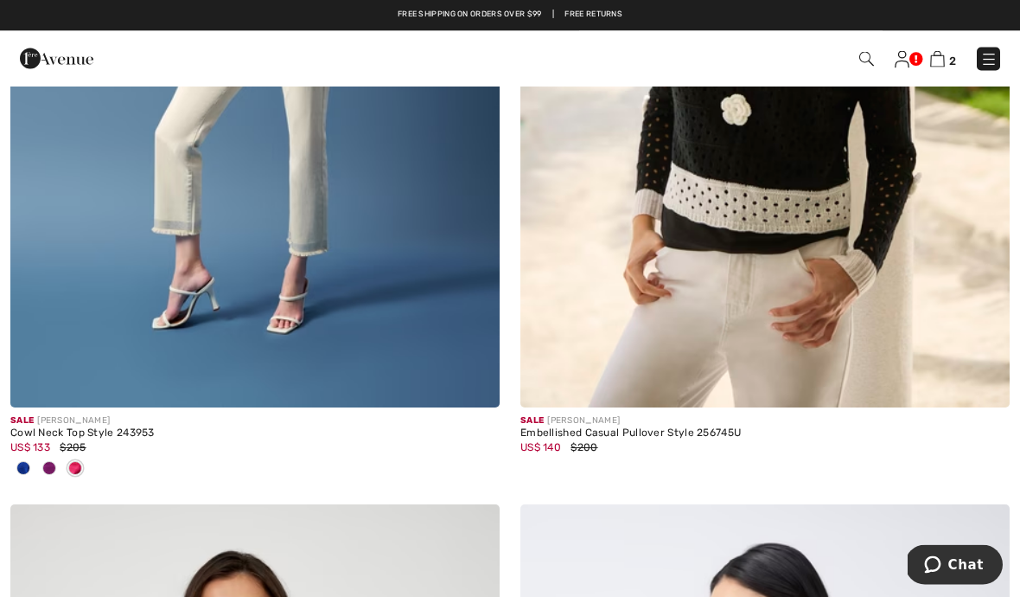
scroll to position [3910, 0]
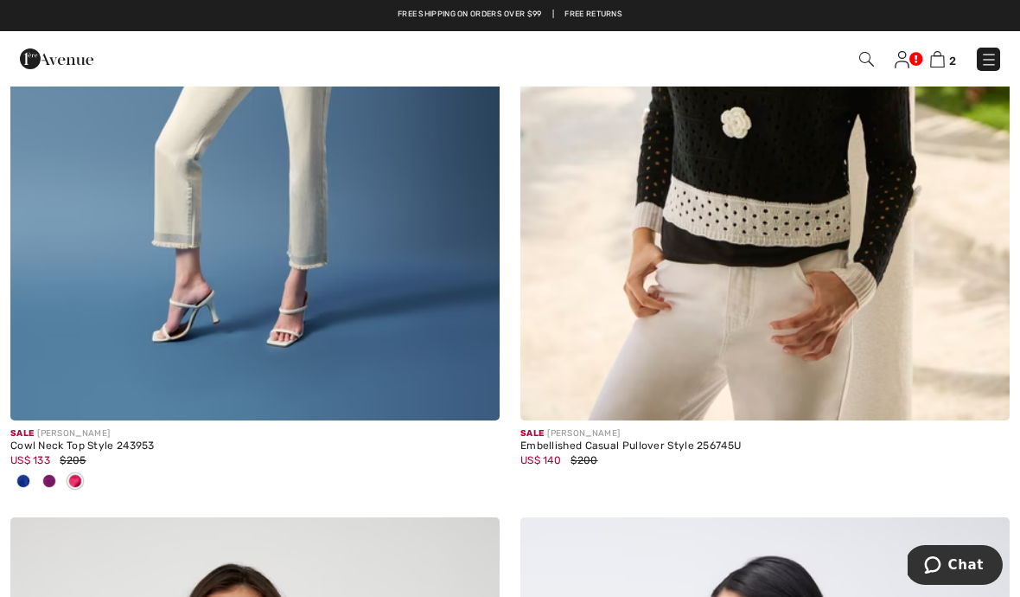
click at [760, 215] on img at bounding box center [764, 53] width 489 height 734
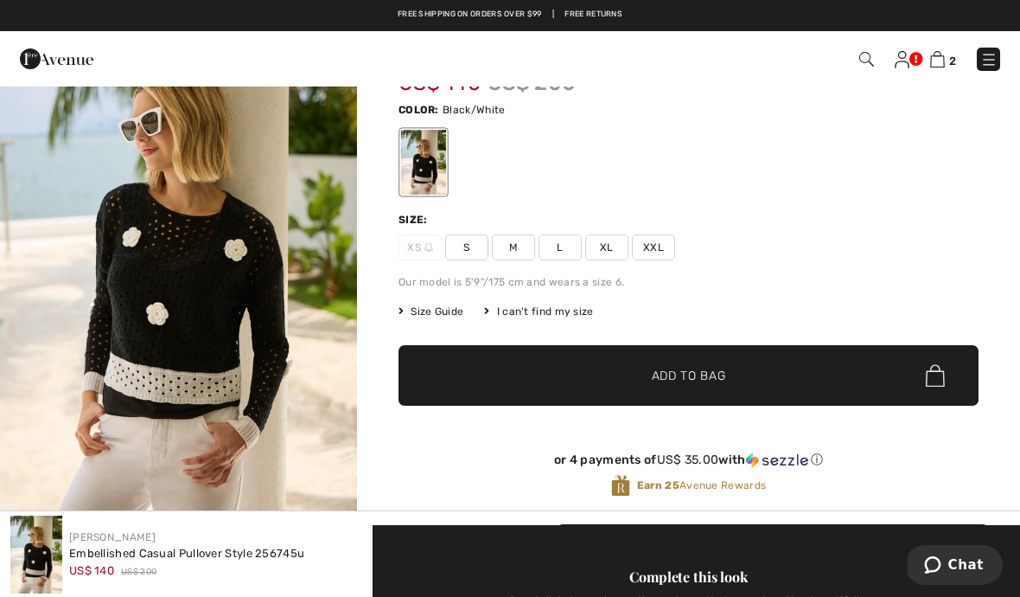
scroll to position [69, 0]
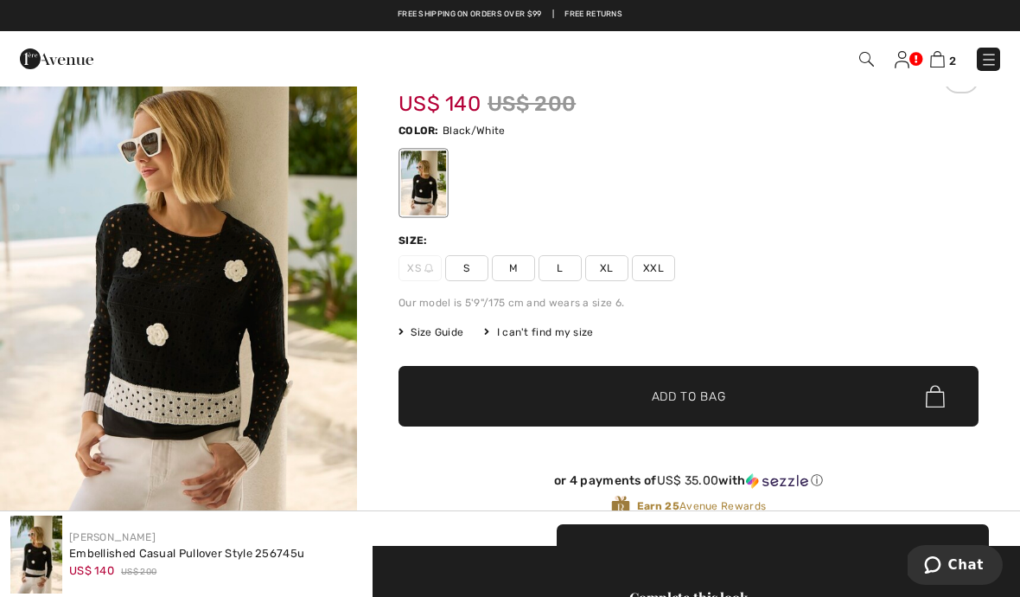
click at [259, 384] on img "1 / 5" at bounding box center [178, 284] width 357 height 536
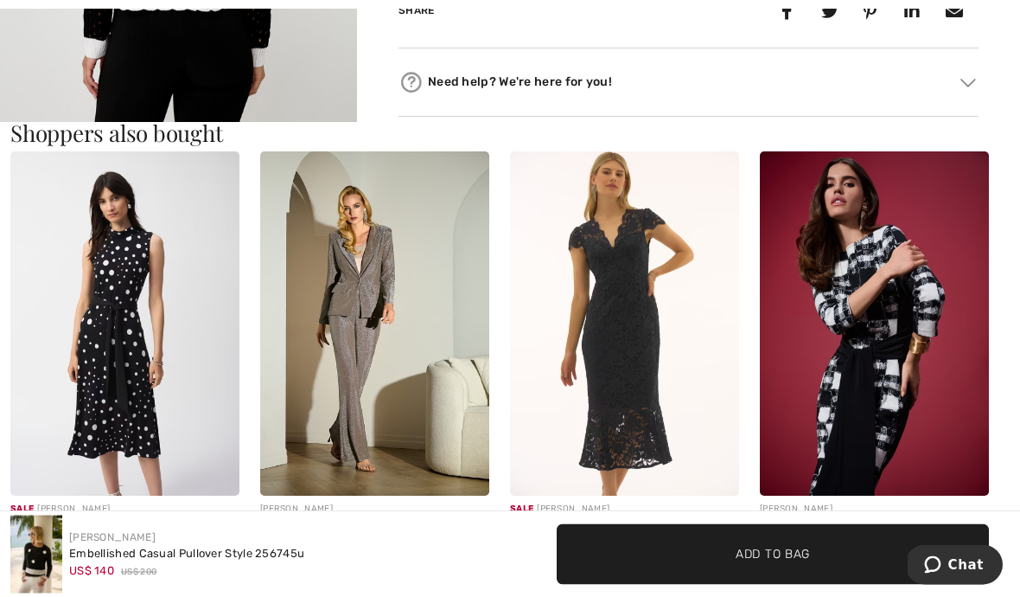
scroll to position [1504, 0]
click at [635, 345] on img at bounding box center [624, 323] width 229 height 344
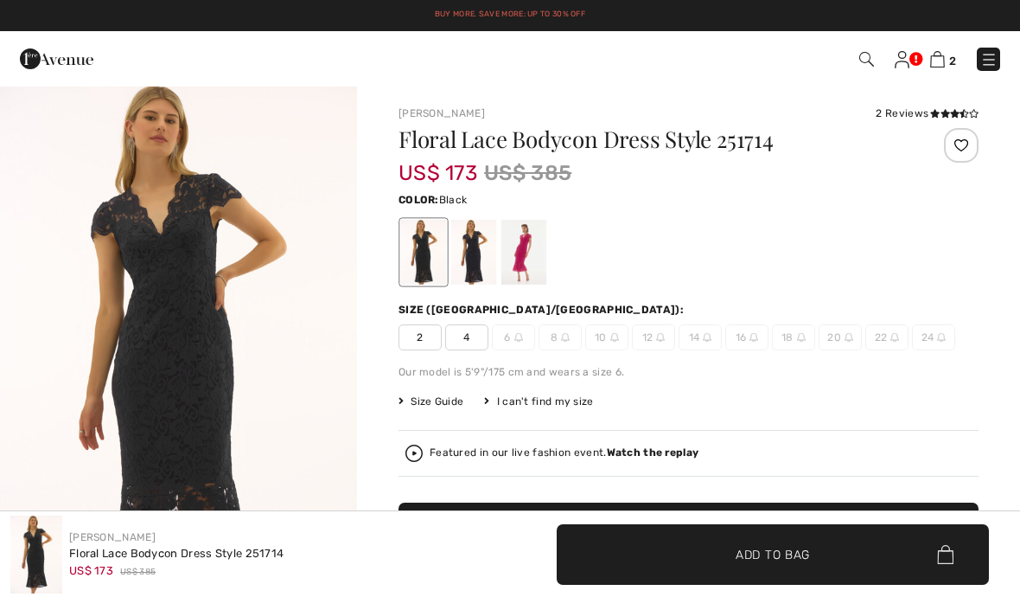
checkbox input "true"
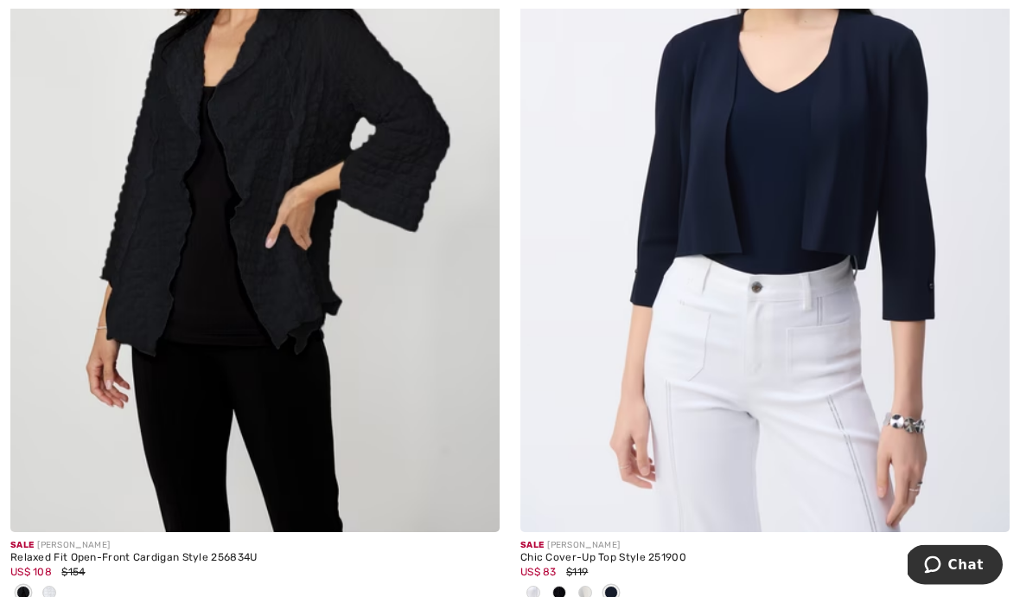
scroll to position [4629, 0]
click at [590, 588] on span at bounding box center [585, 592] width 14 height 14
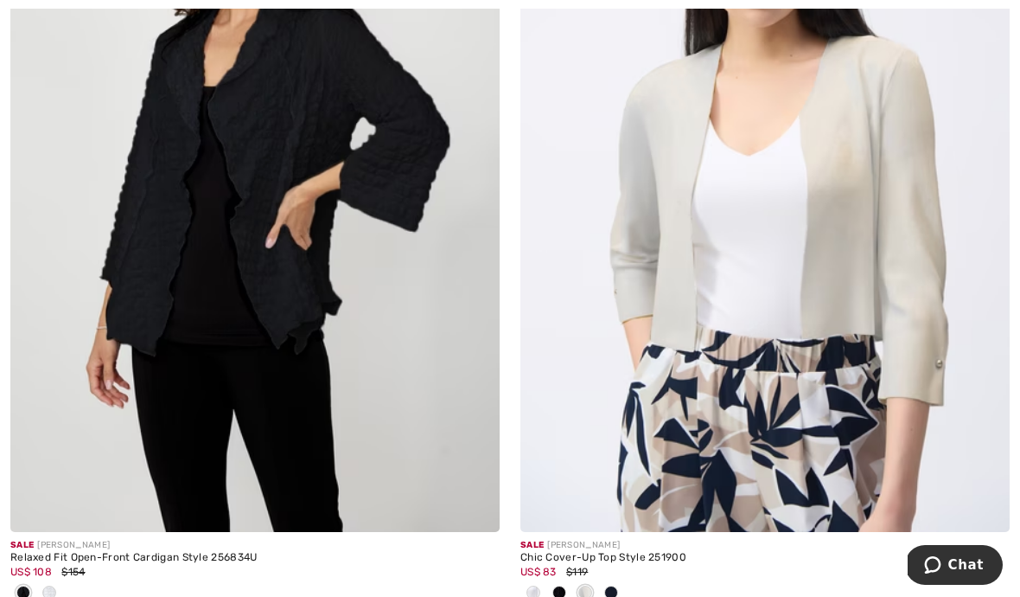
click at [614, 586] on span at bounding box center [611, 592] width 14 height 14
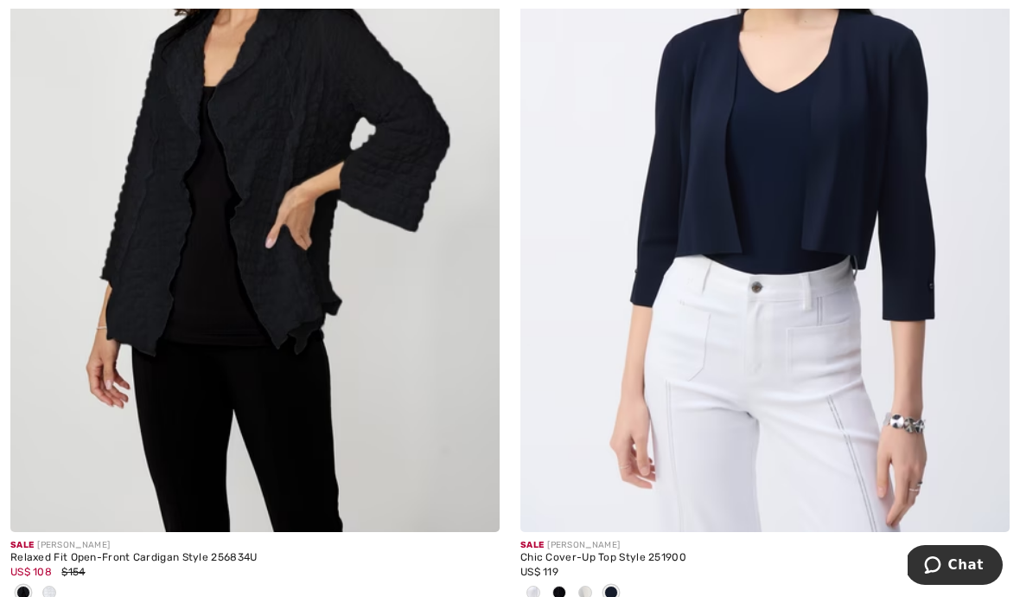
click at [564, 592] on span at bounding box center [559, 592] width 14 height 14
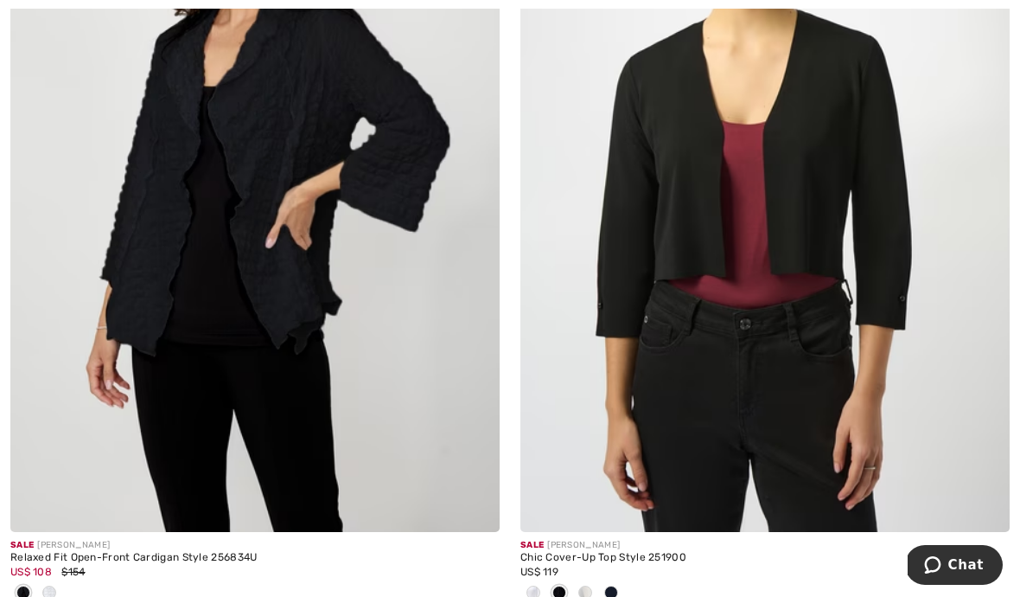
click at [810, 240] on img at bounding box center [764, 165] width 489 height 734
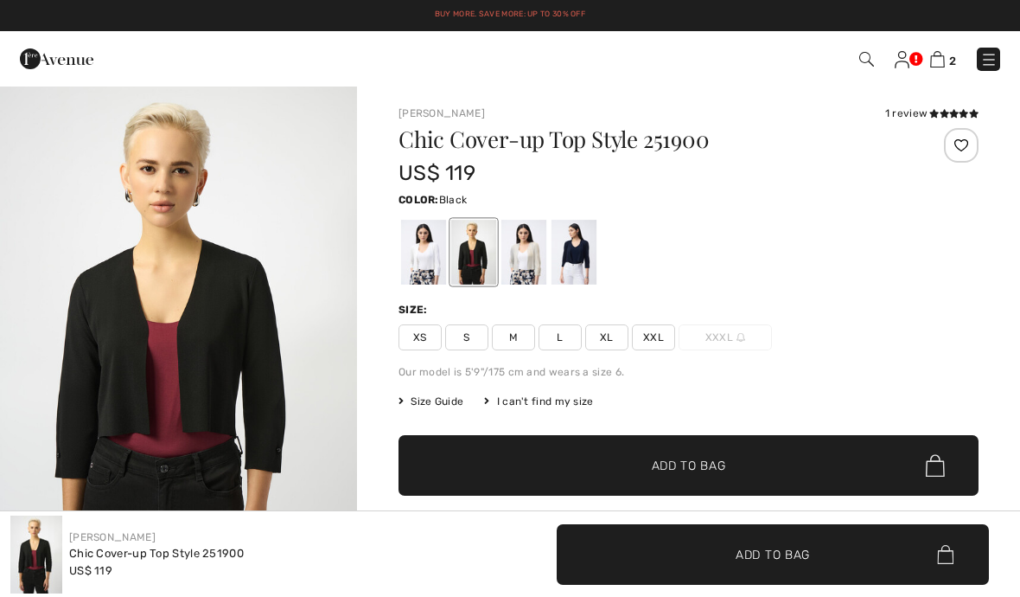
checkbox input "true"
click at [425, 267] on div at bounding box center [423, 252] width 45 height 65
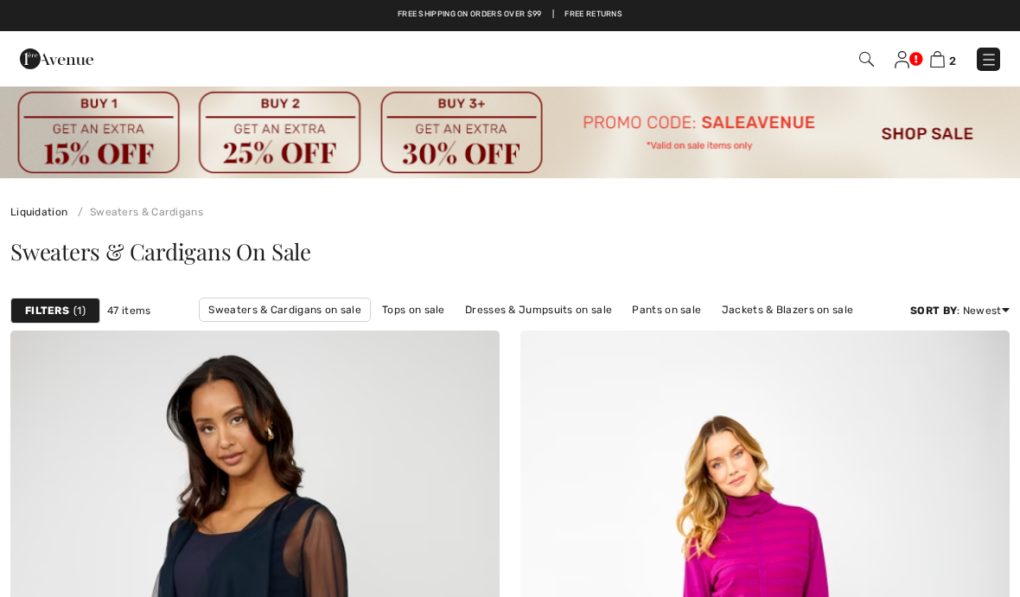
checkbox input "true"
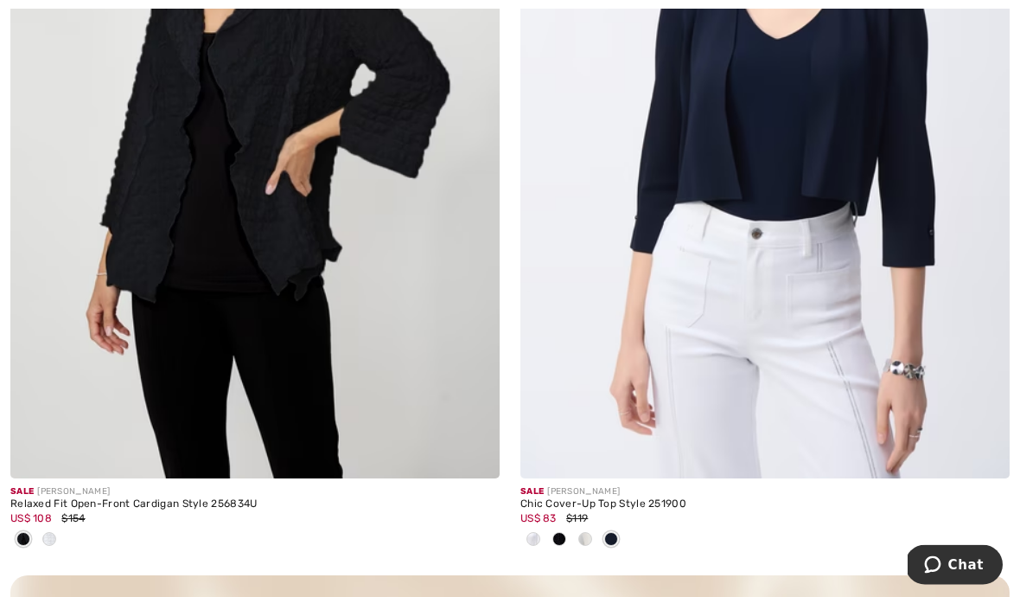
scroll to position [4684, 0]
click at [616, 533] on span at bounding box center [611, 538] width 14 height 14
click at [615, 542] on span at bounding box center [611, 538] width 14 height 14
click at [616, 540] on span at bounding box center [611, 538] width 14 height 14
click at [589, 531] on span at bounding box center [585, 538] width 14 height 14
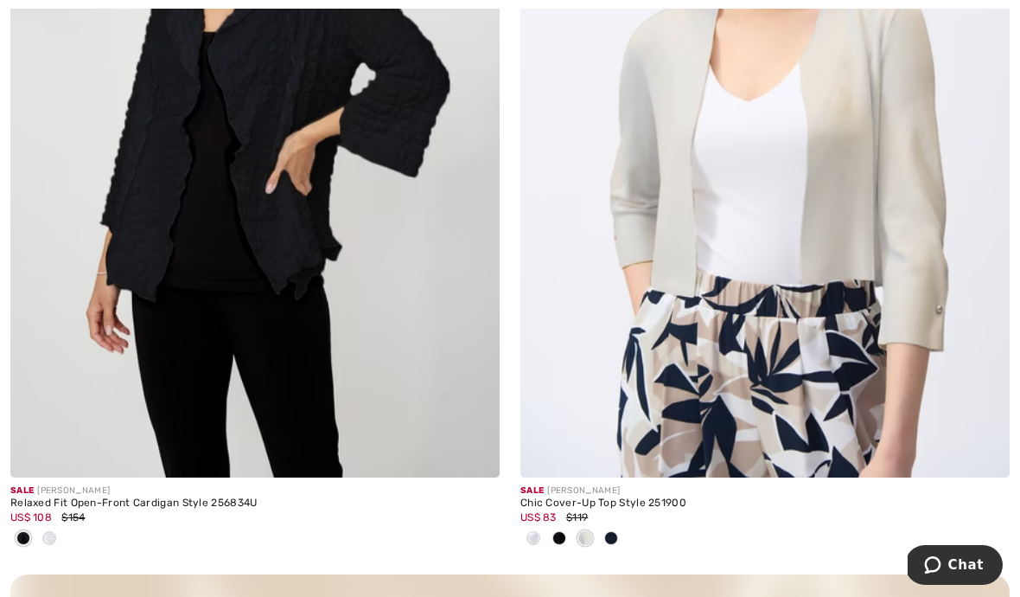
click at [794, 212] on img at bounding box center [764, 110] width 489 height 734
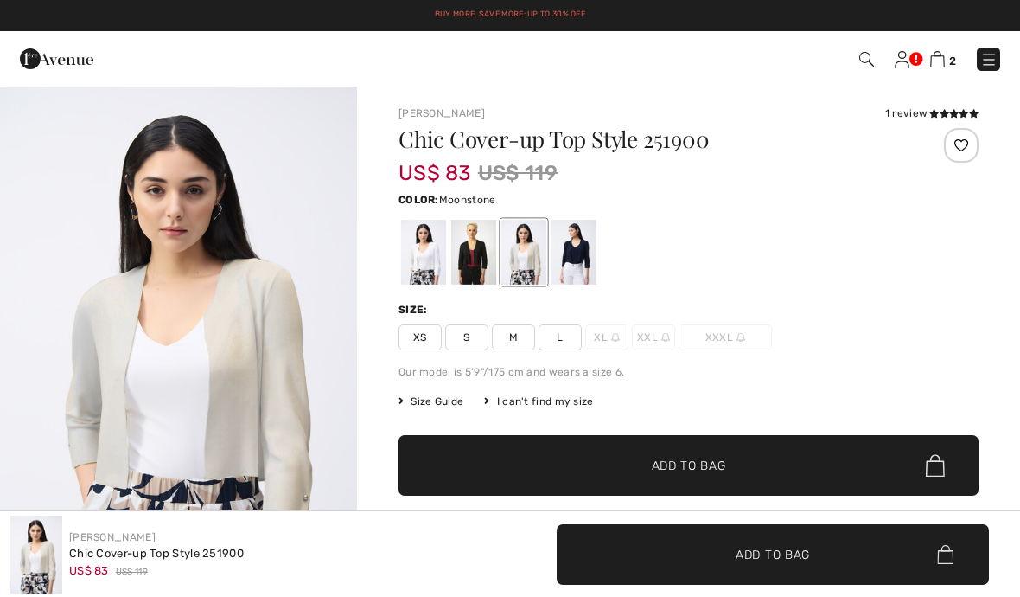
checkbox input "true"
click at [468, 251] on div at bounding box center [473, 252] width 45 height 65
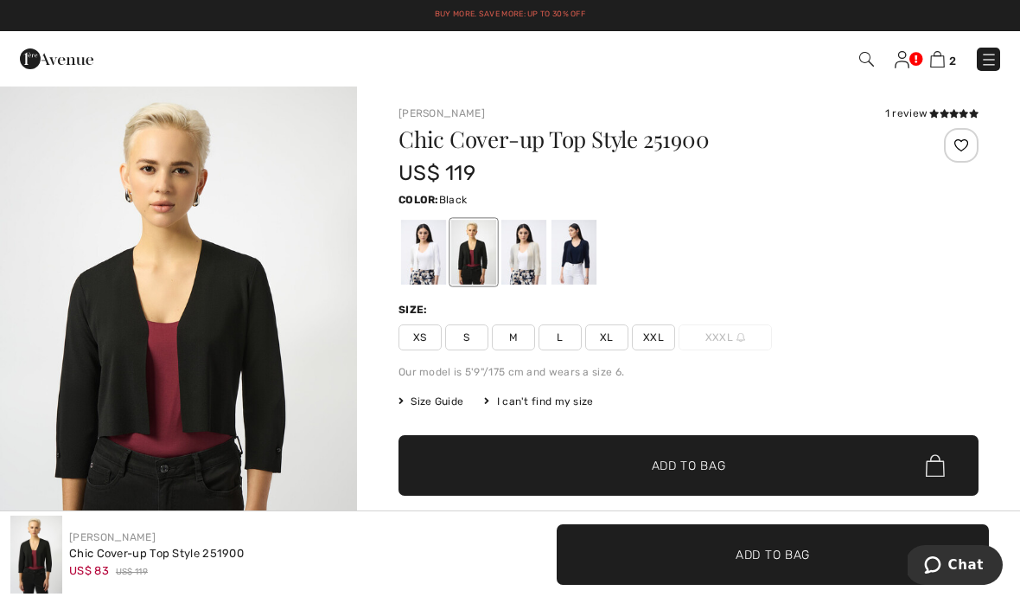
click at [425, 252] on div at bounding box center [423, 252] width 45 height 65
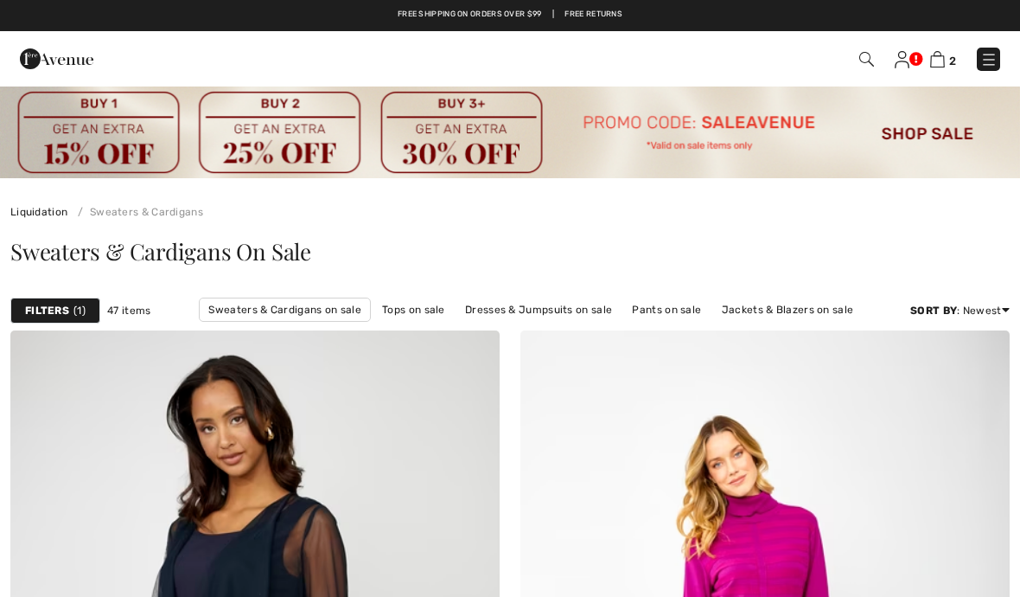
checkbox input "true"
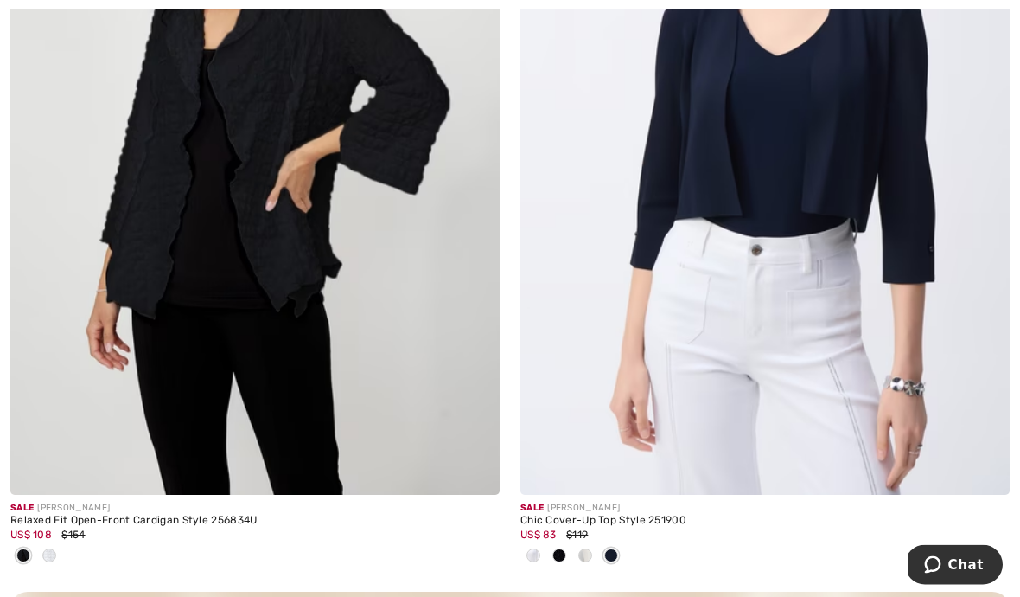
scroll to position [4669, 0]
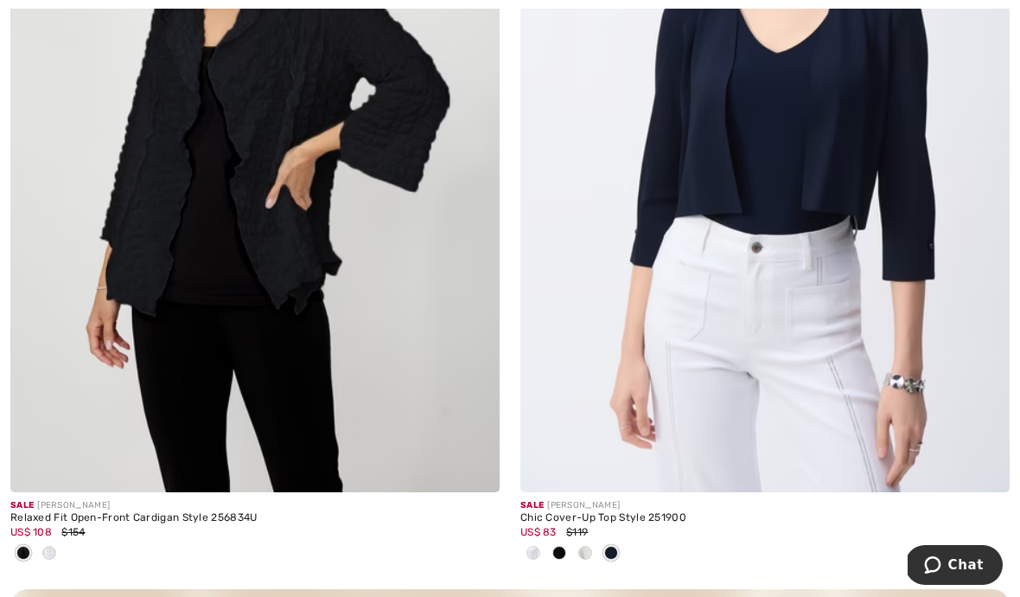
click at [24, 546] on span at bounding box center [23, 553] width 14 height 14
click at [196, 208] on img at bounding box center [254, 125] width 489 height 734
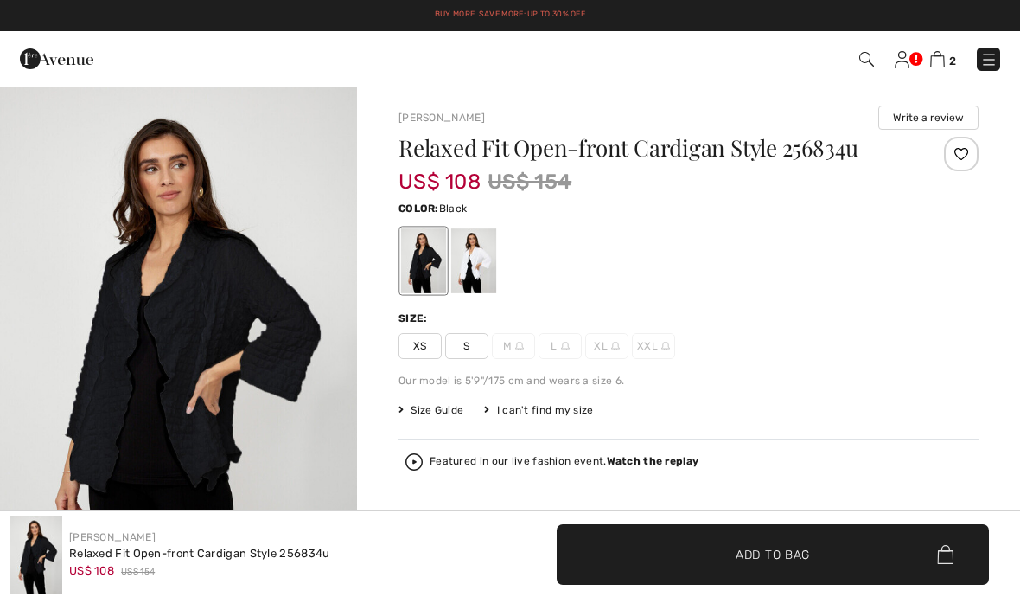
checkbox input "true"
click at [425, 274] on div at bounding box center [423, 260] width 45 height 65
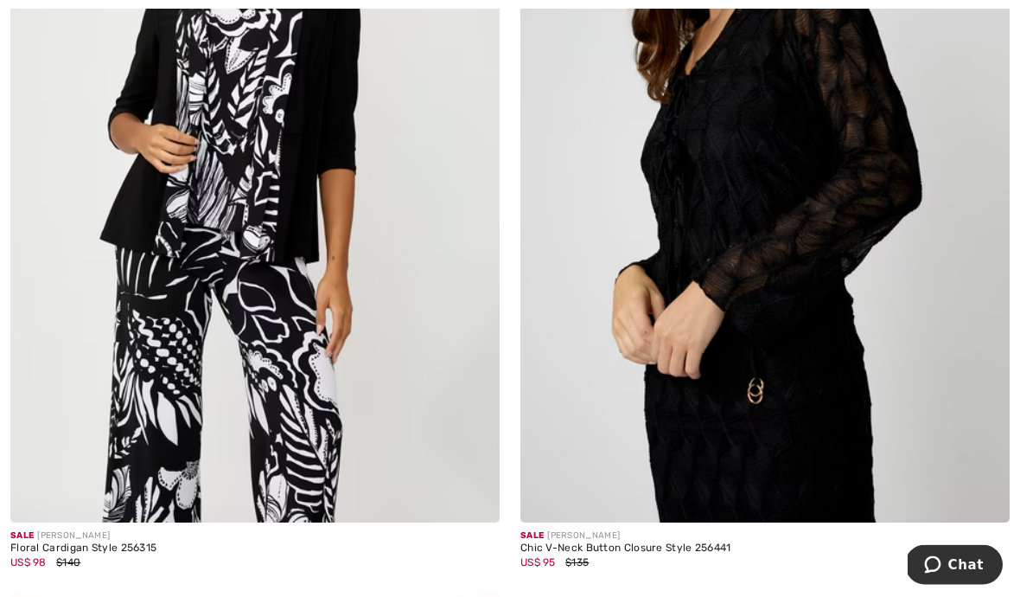
scroll to position [8958, 0]
click at [670, 424] on img at bounding box center [764, 155] width 489 height 734
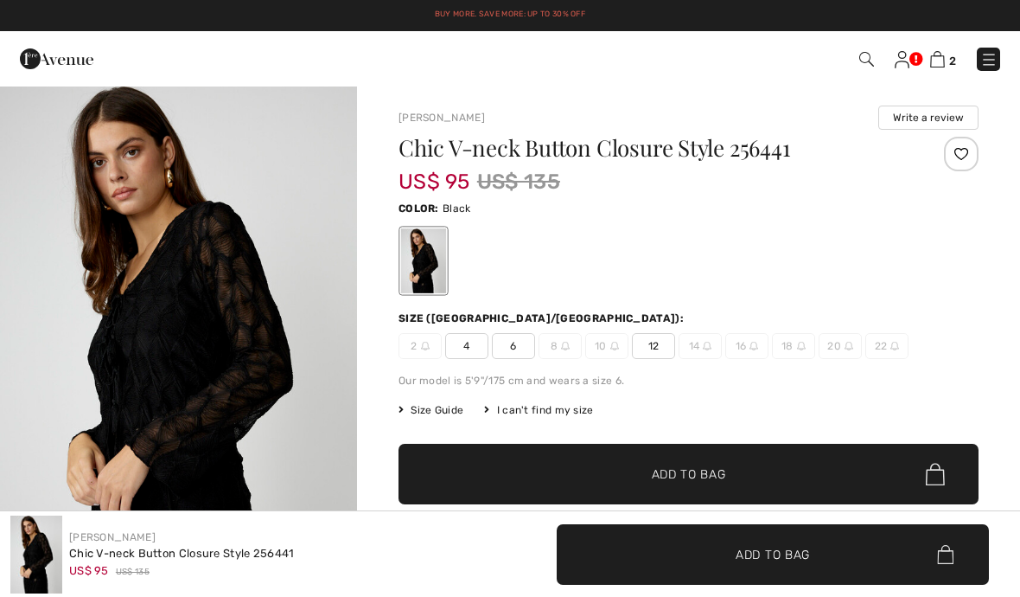
checkbox input "true"
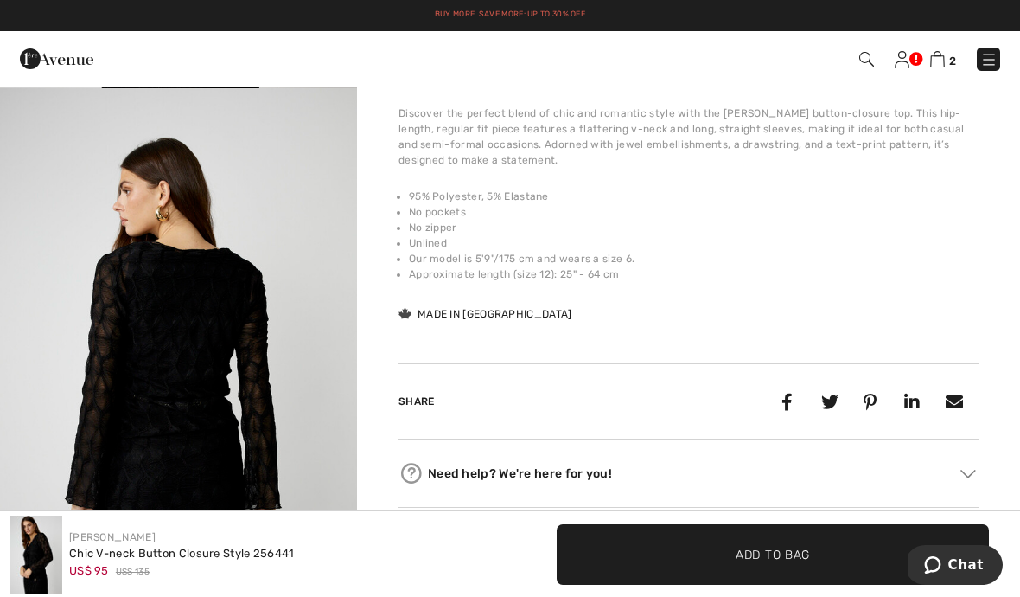
scroll to position [529, 0]
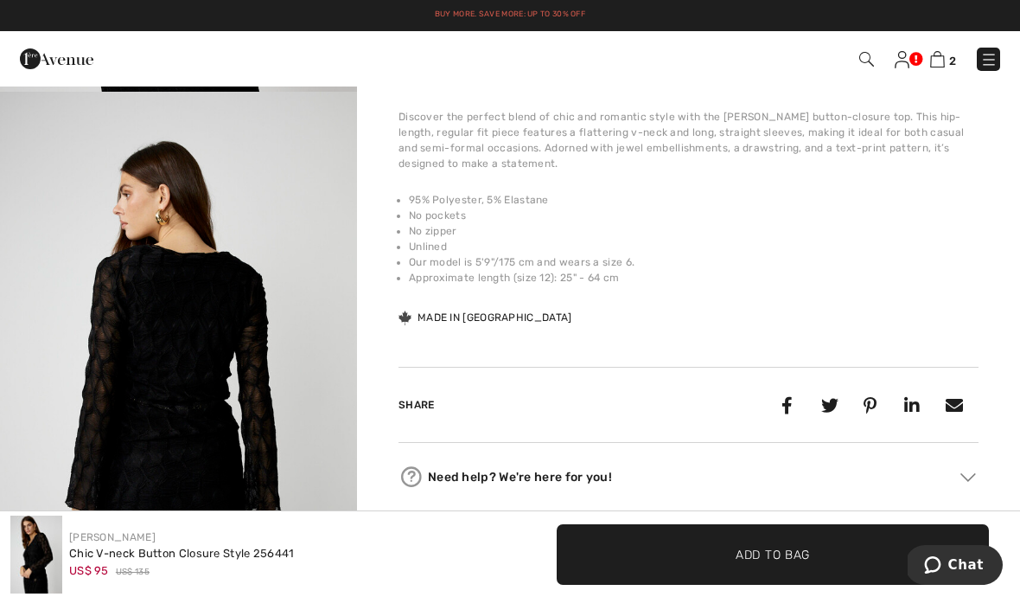
click at [261, 404] on img "2 / 5" at bounding box center [178, 360] width 357 height 536
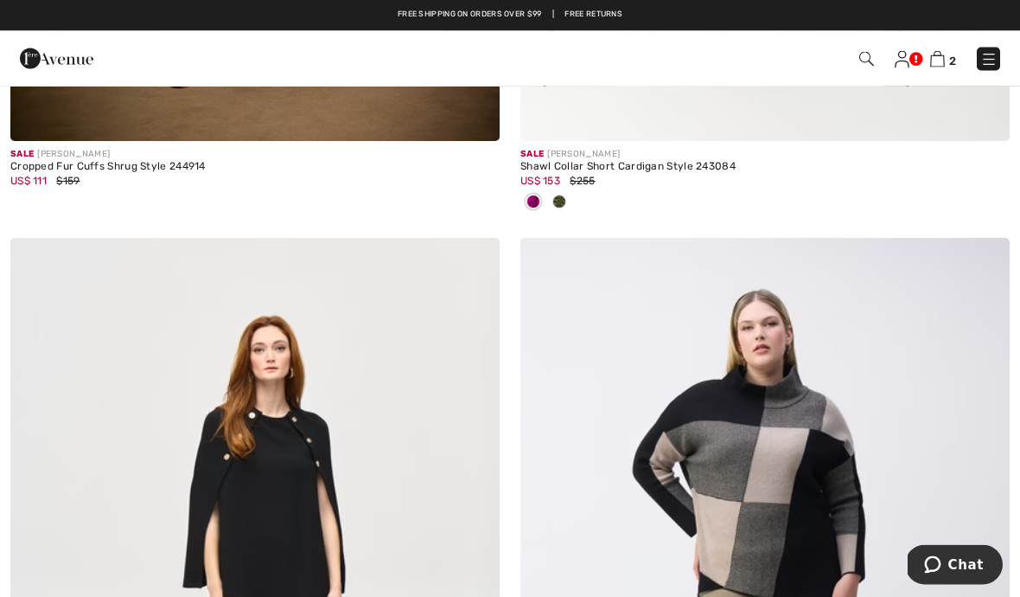
scroll to position [13473, 0]
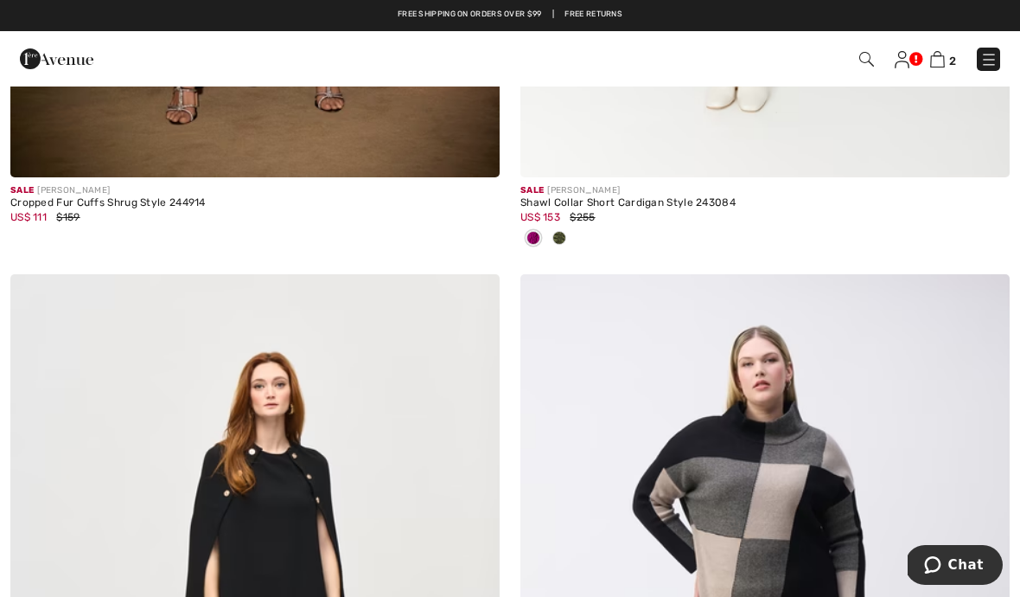
click at [992, 54] on img at bounding box center [988, 59] width 17 height 17
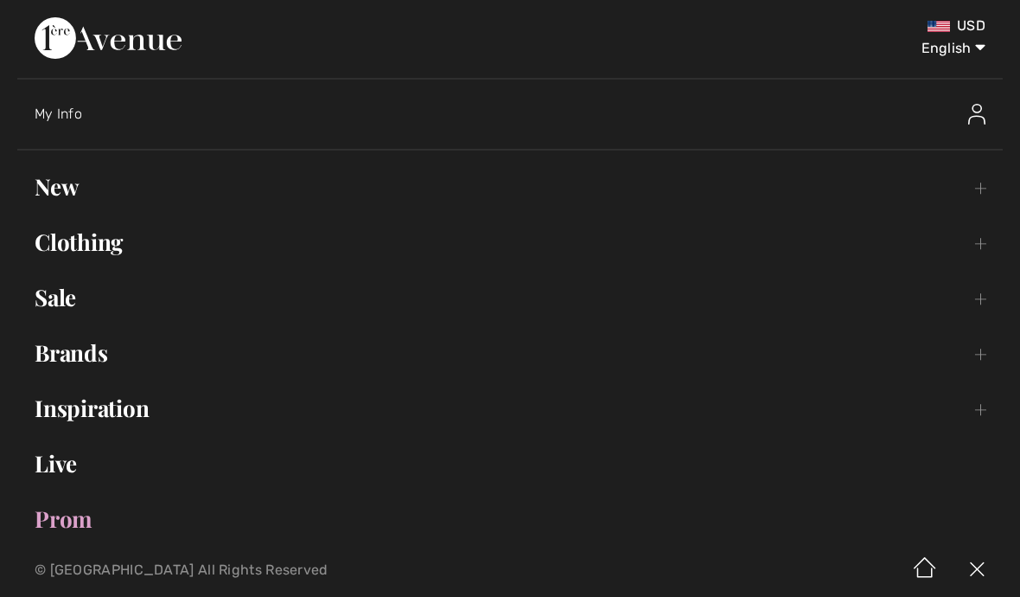
click at [66, 299] on link "Sale Toggle submenu" at bounding box center [510, 297] width 986 height 38
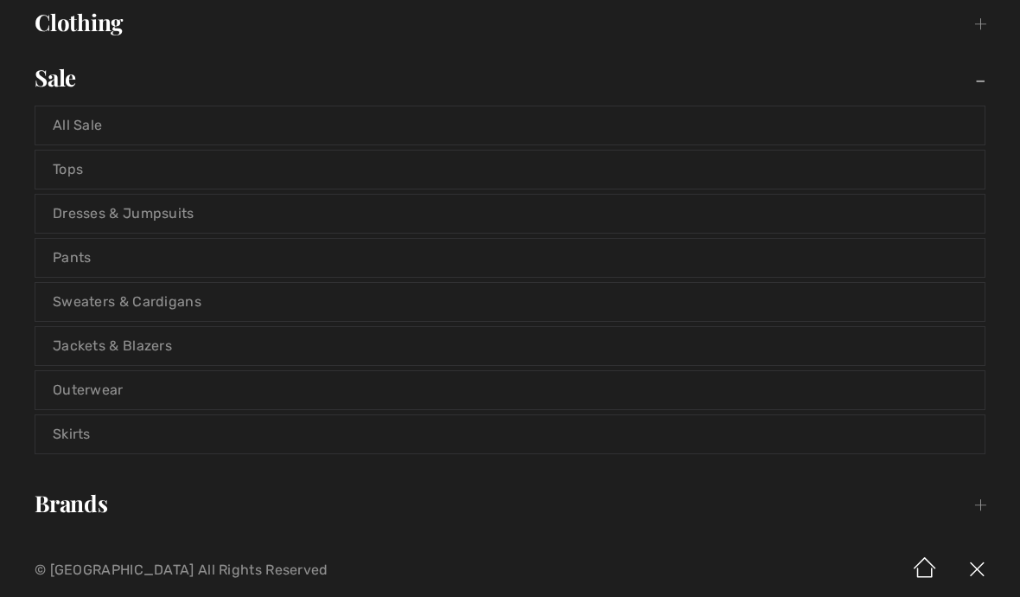
scroll to position [220, 0]
click at [67, 160] on link "Tops" at bounding box center [509, 169] width 949 height 38
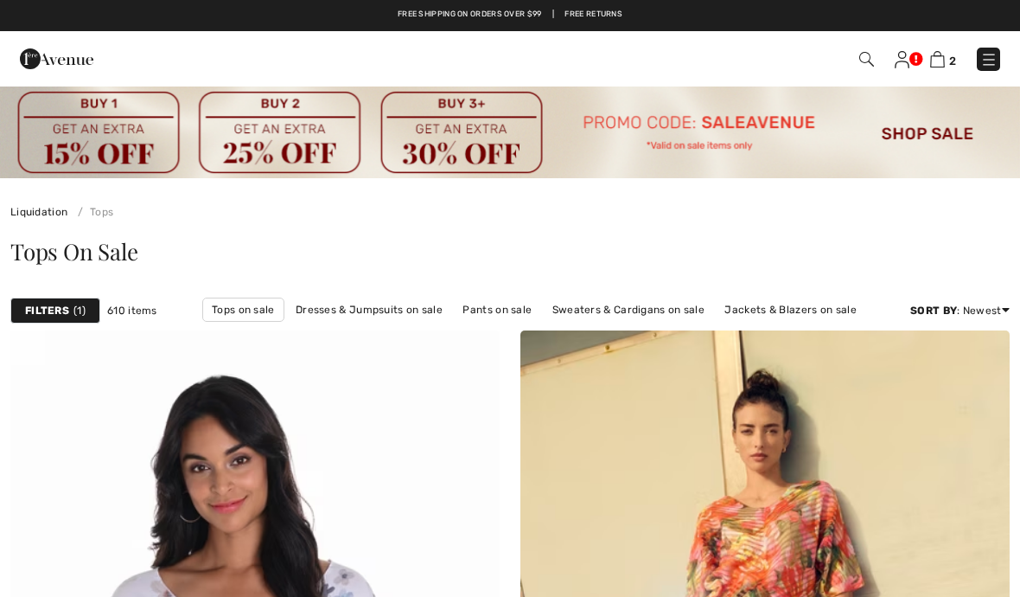
checkbox input "true"
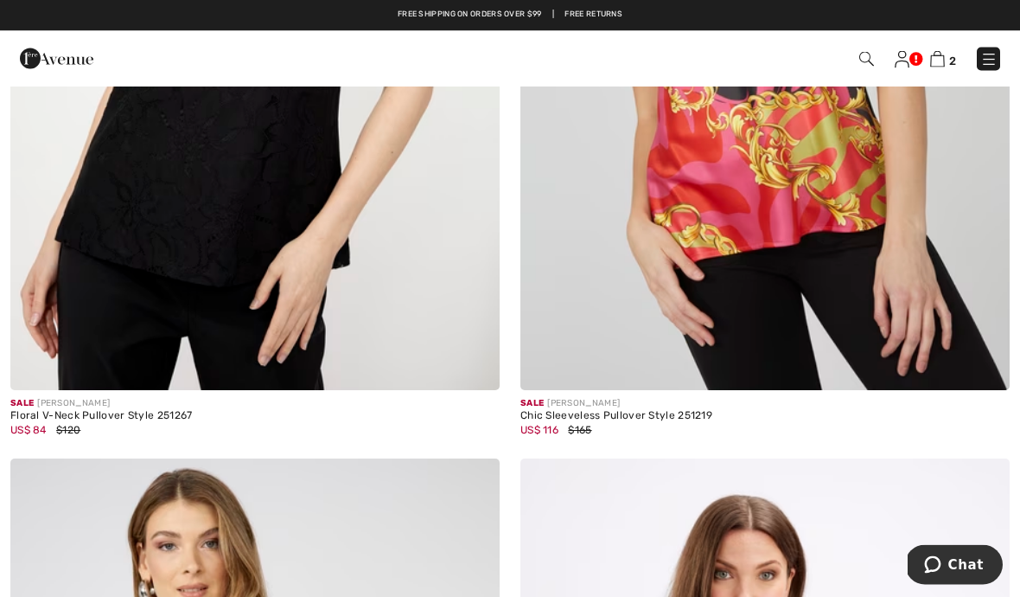
scroll to position [3847, 0]
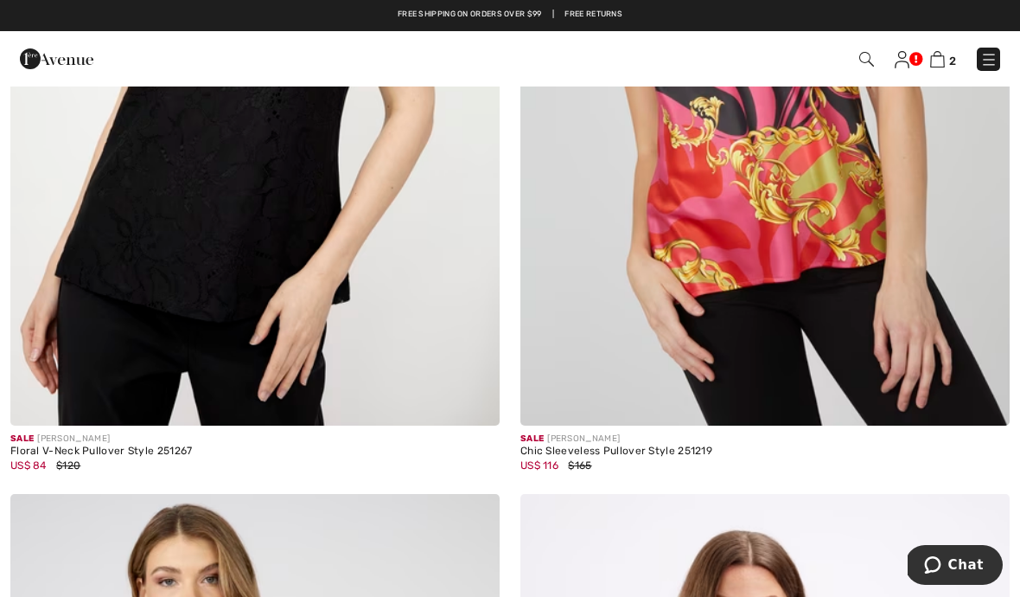
click at [729, 259] on img at bounding box center [764, 58] width 489 height 734
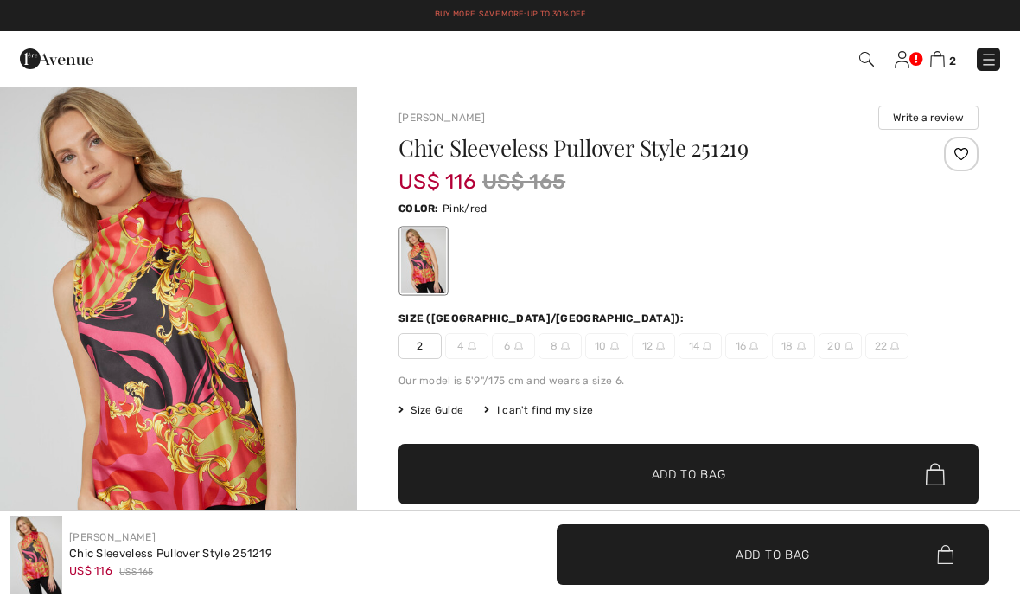
checkbox input "true"
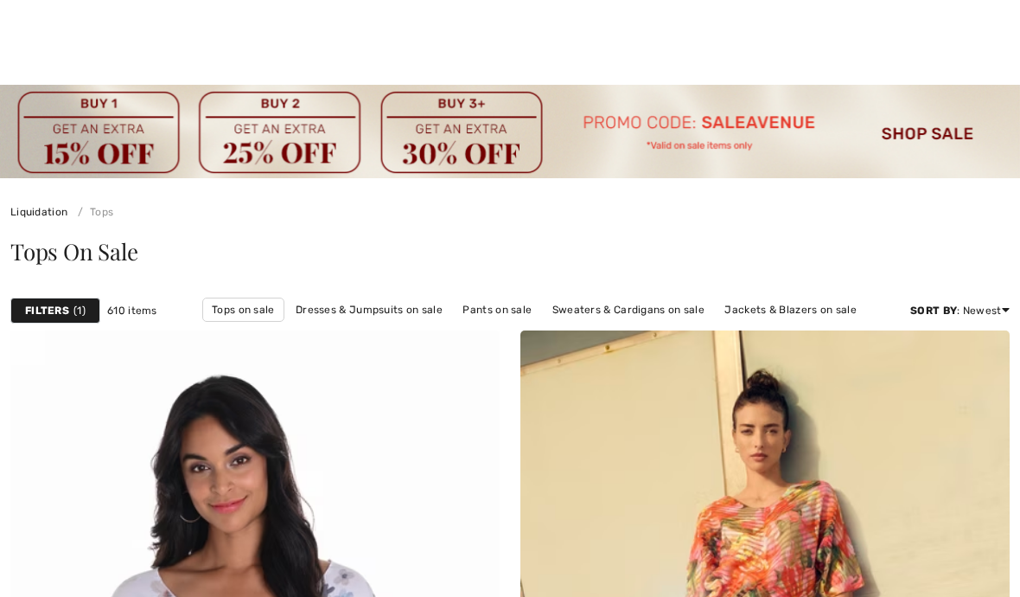
checkbox input "true"
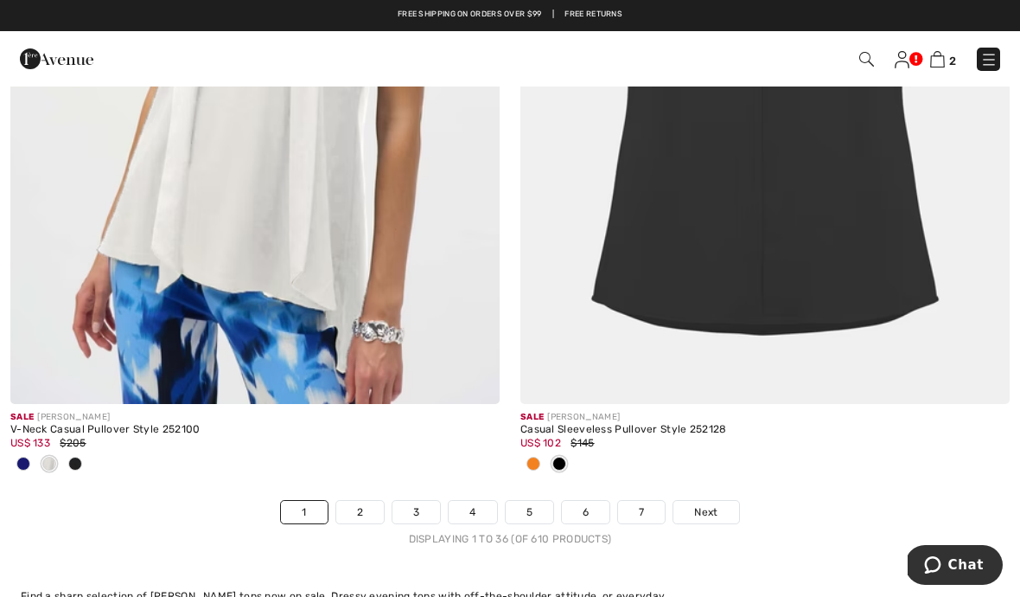
scroll to position [14931, 0]
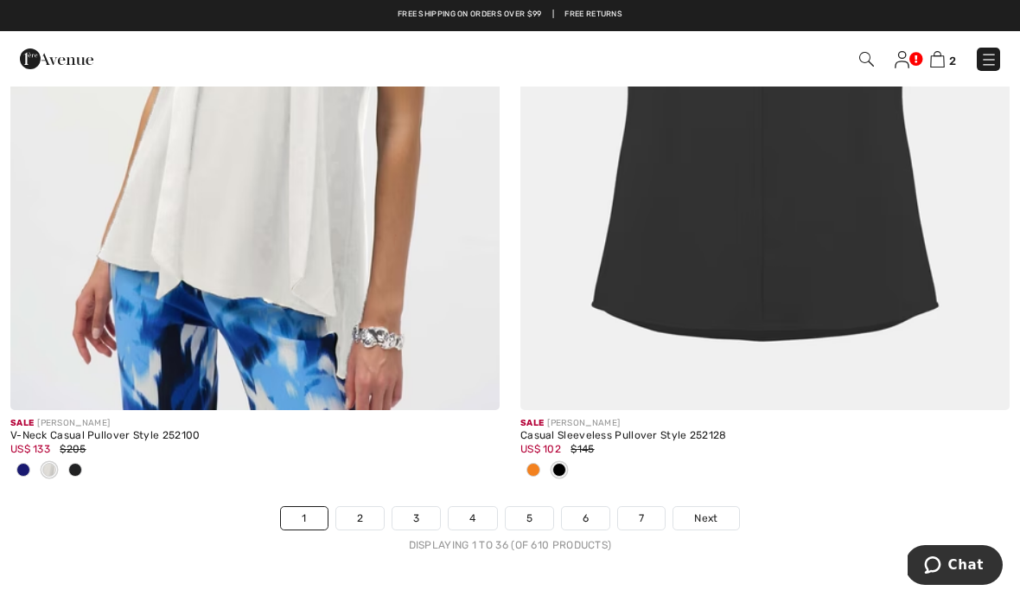
click at [358, 508] on link "2" at bounding box center [360, 518] width 48 height 22
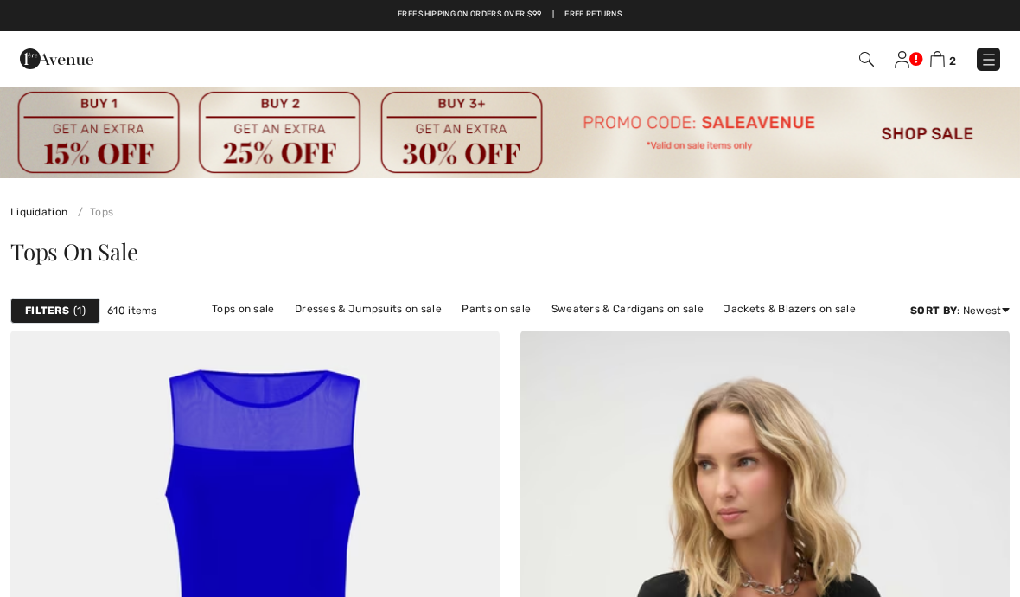
checkbox input "true"
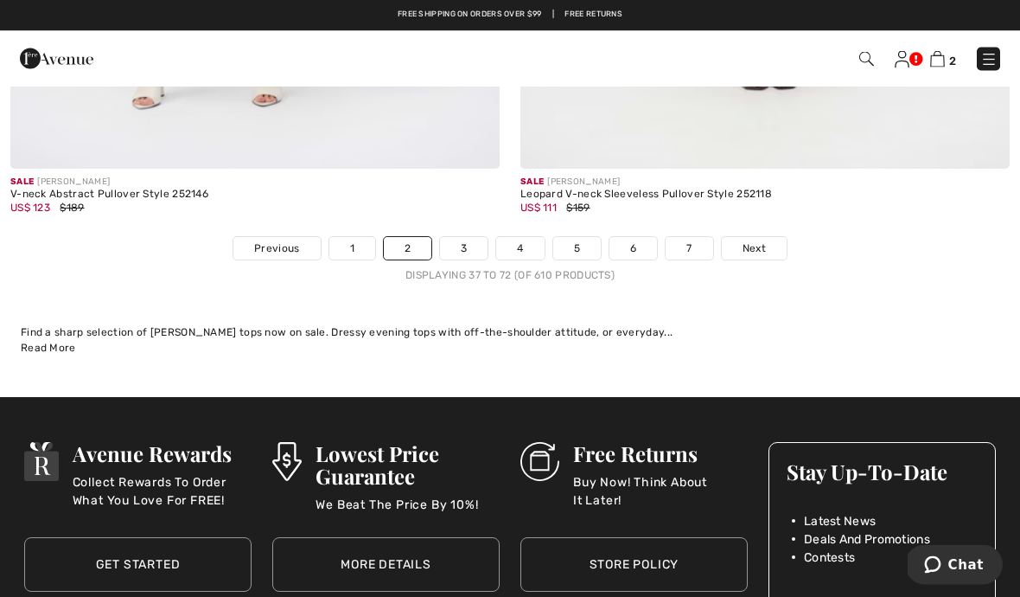
scroll to position [15125, 0]
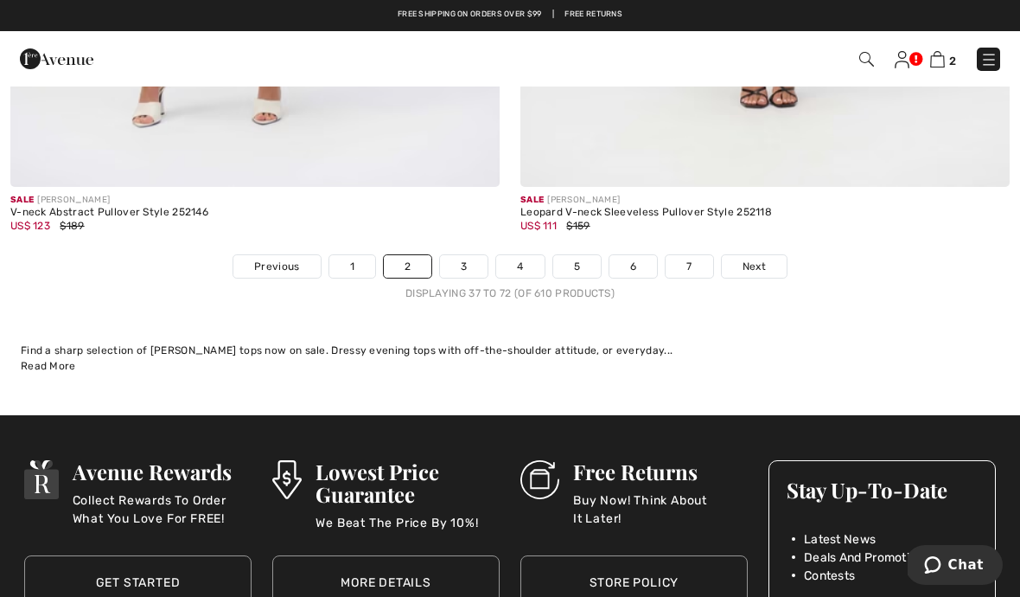
click at [459, 259] on link "3" at bounding box center [464, 266] width 48 height 22
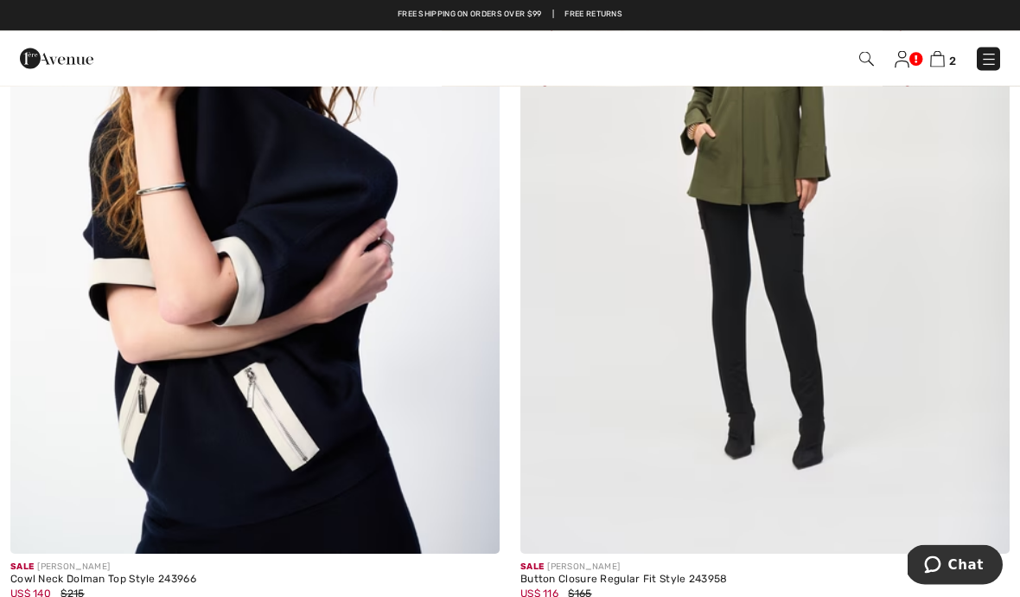
scroll to position [1313, 0]
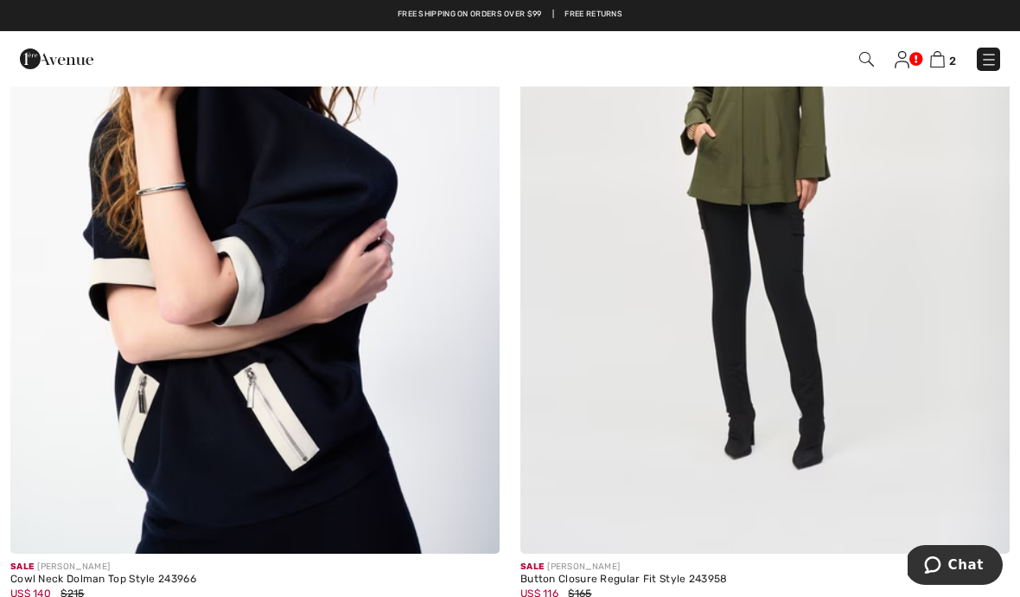
click at [258, 323] on img at bounding box center [254, 186] width 489 height 734
click at [277, 255] on img at bounding box center [254, 186] width 489 height 734
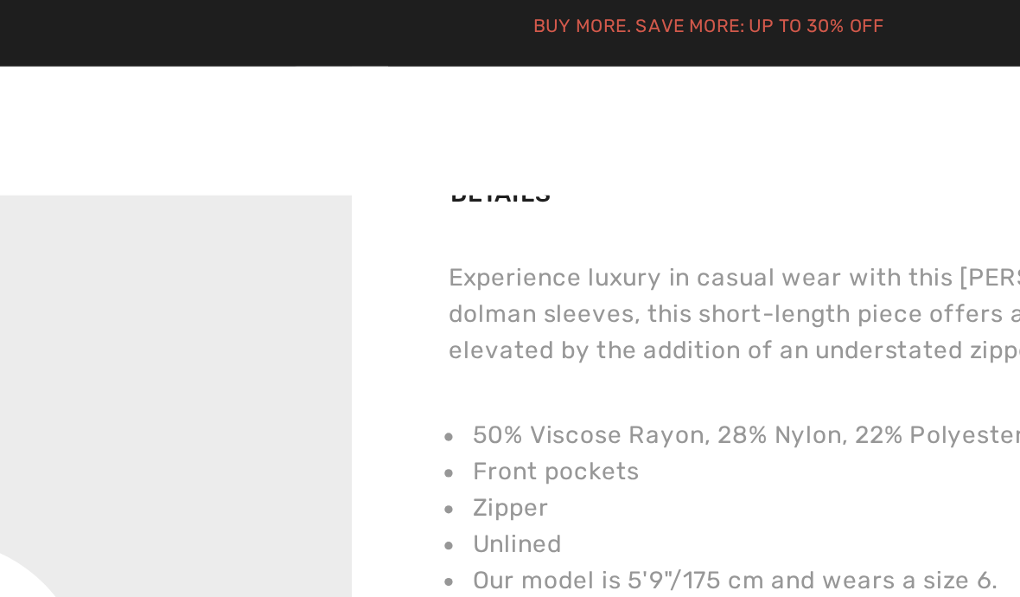
scroll to position [1118, 0]
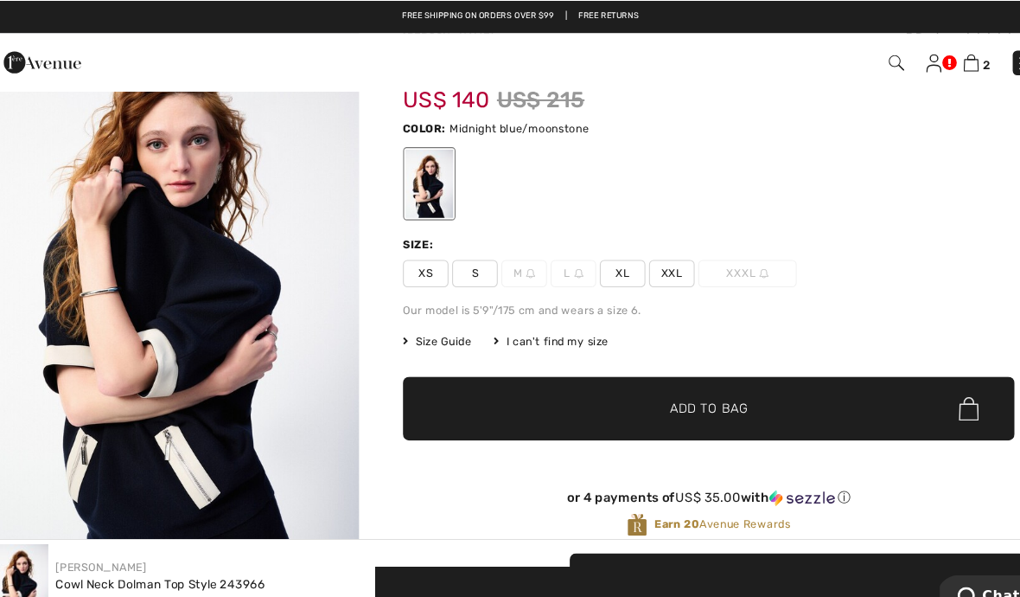
click at [448, 246] on span "S" at bounding box center [466, 259] width 43 height 26
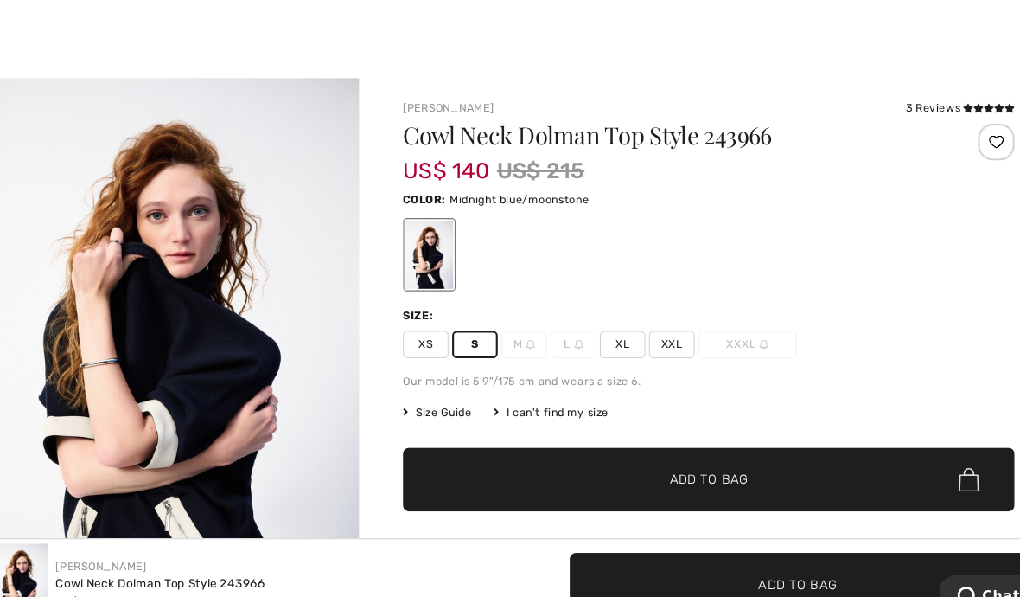
scroll to position [0, 0]
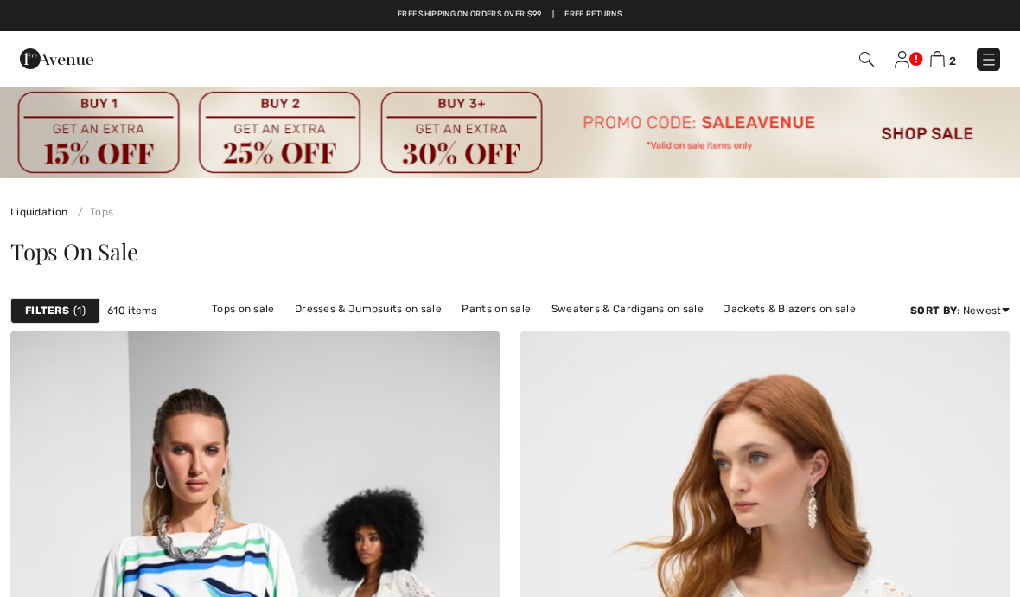
checkbox input "true"
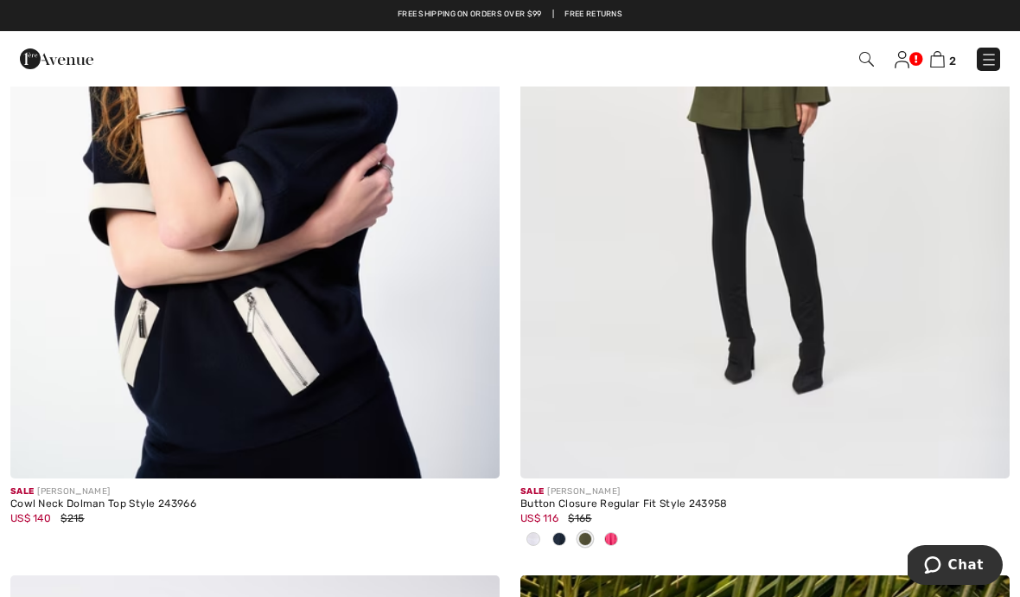
click at [332, 357] on img at bounding box center [254, 111] width 489 height 734
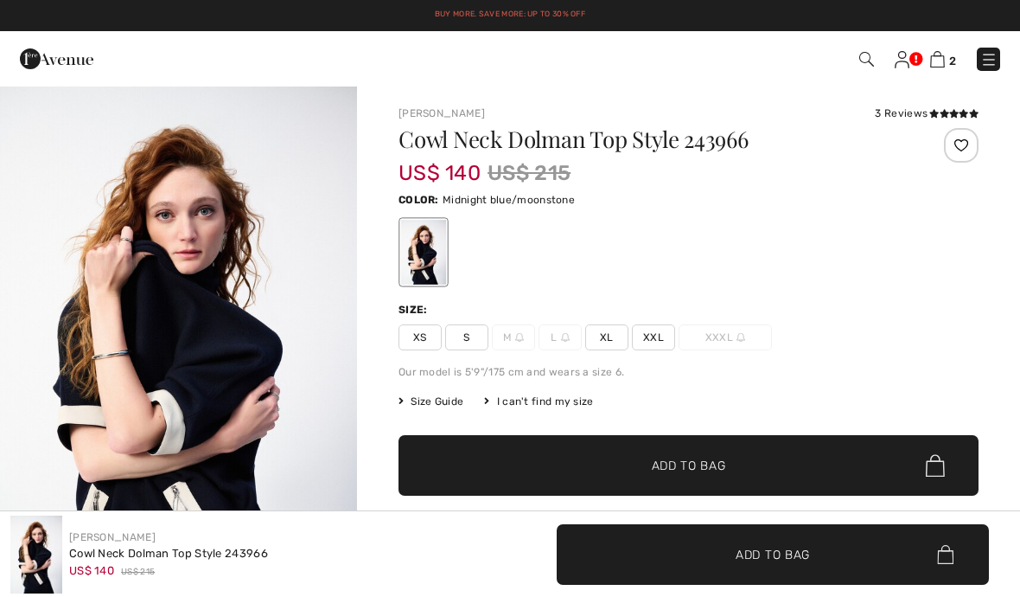
checkbox input "true"
click at [918, 117] on div "3 Reviews" at bounding box center [927, 113] width 104 height 16
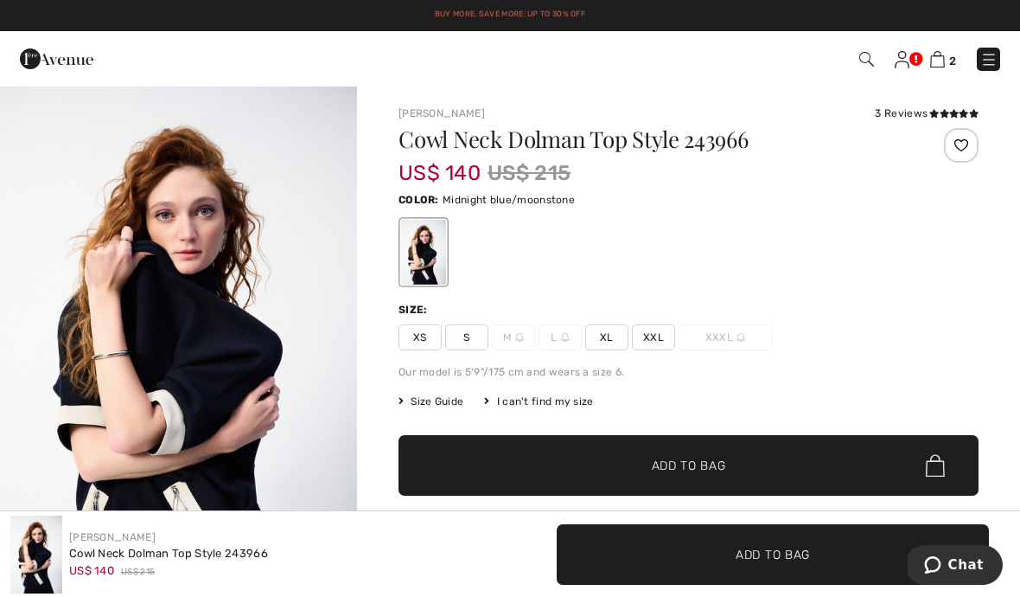
click at [946, 117] on icon at bounding box center [945, 113] width 10 height 9
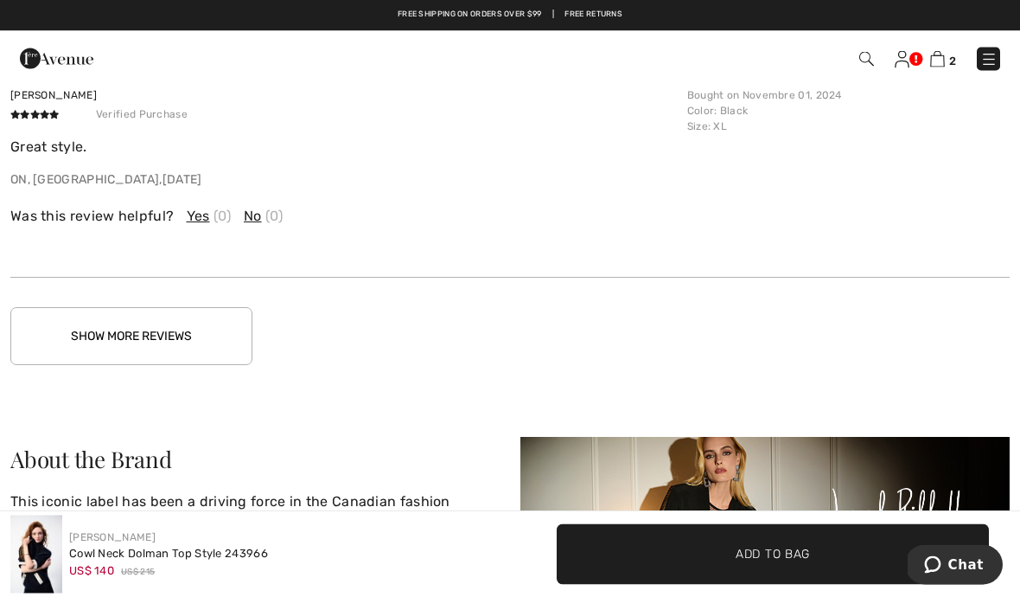
scroll to position [3343, 0]
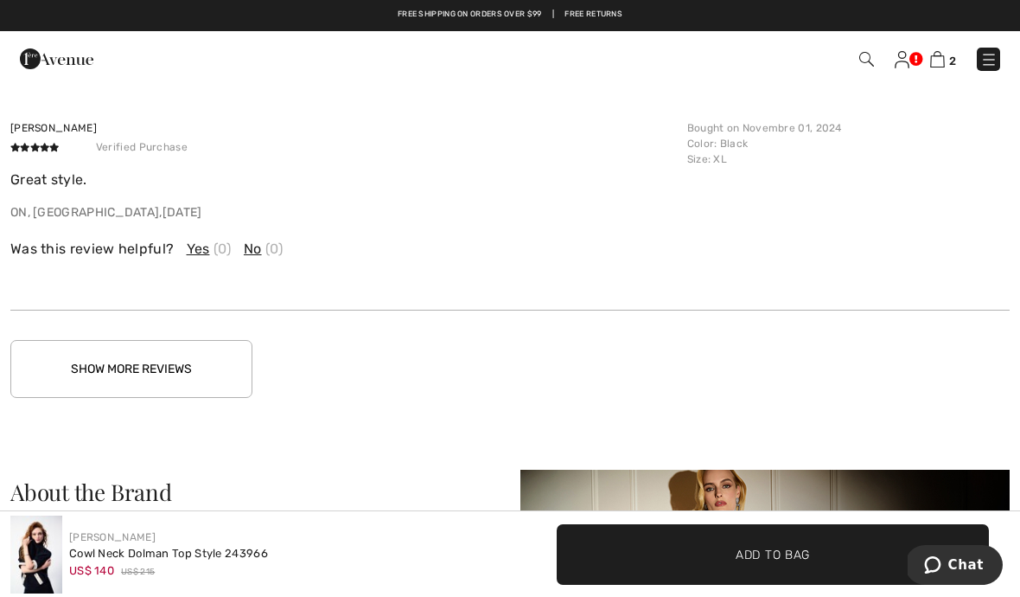
click at [177, 366] on button "Show More Reviews" at bounding box center [131, 369] width 242 height 58
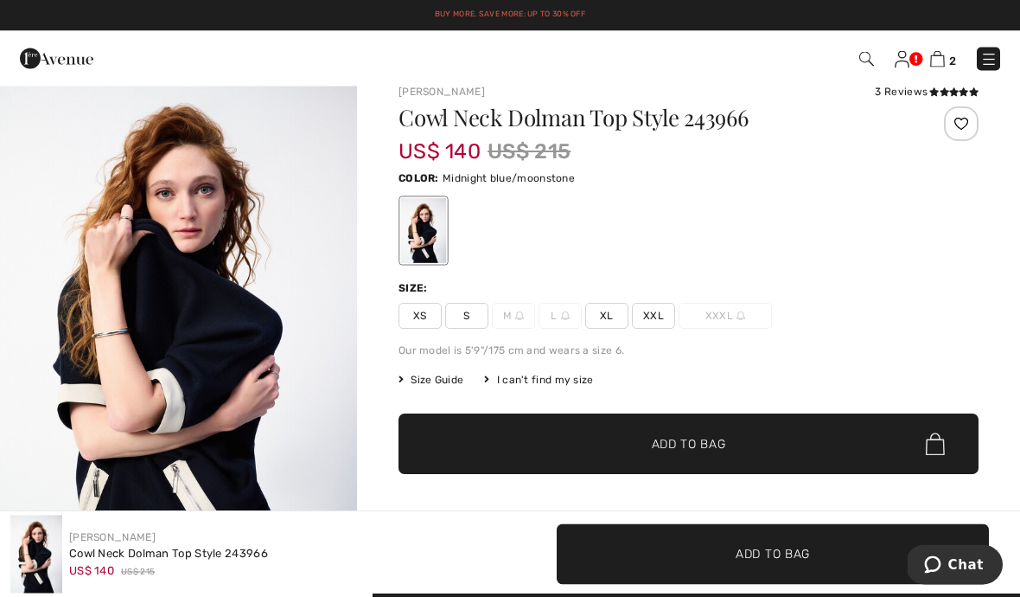
scroll to position [0, 0]
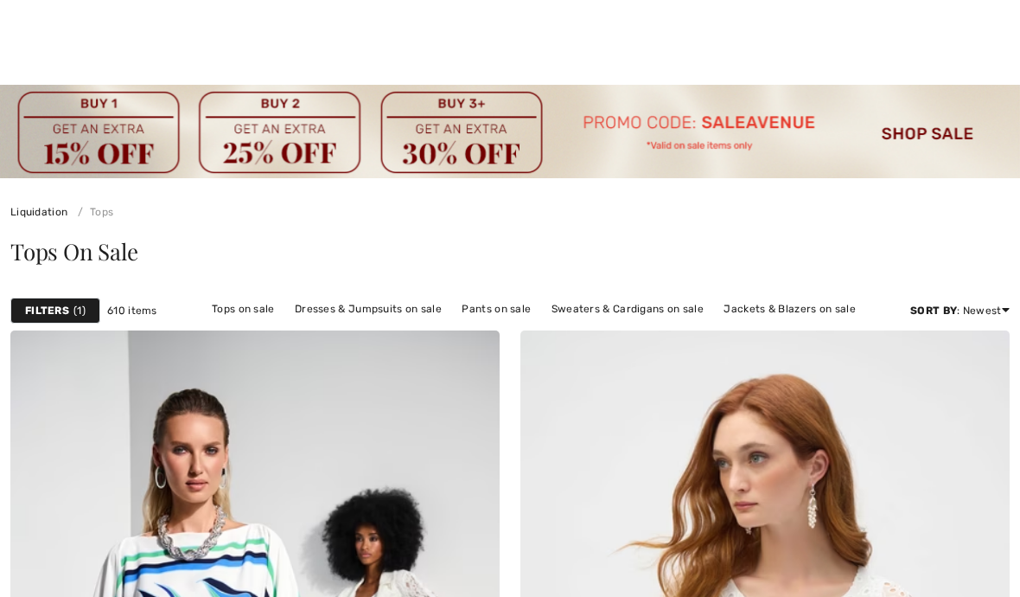
checkbox input "true"
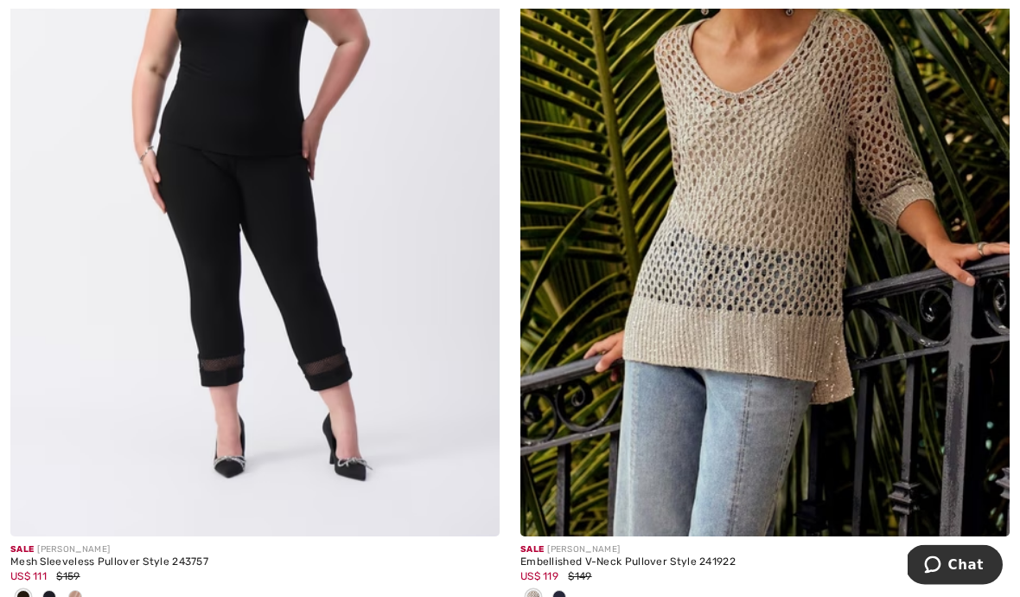
scroll to position [2162, 0]
click at [567, 596] on div at bounding box center [559, 598] width 26 height 29
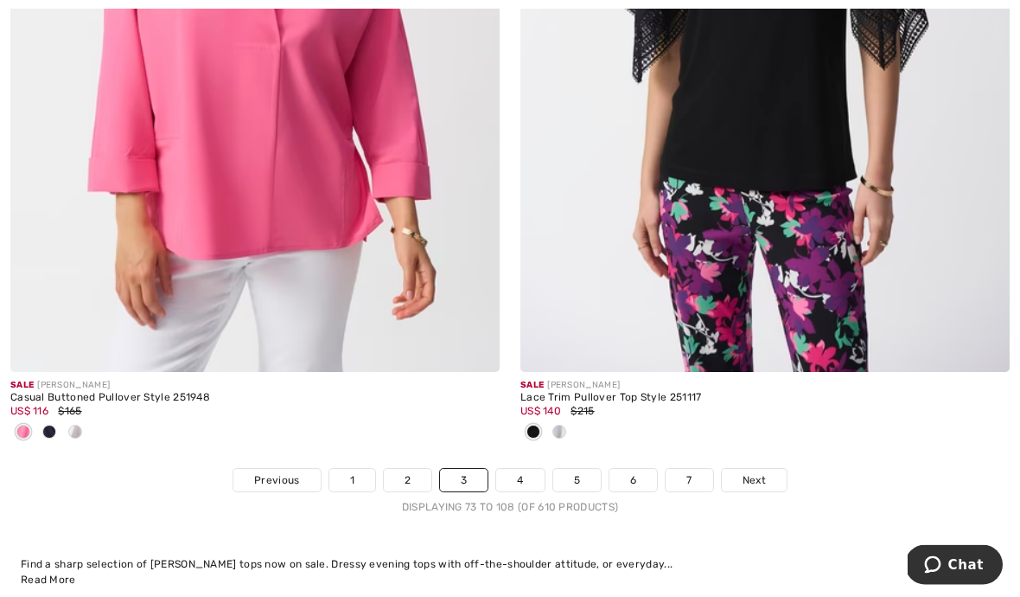
scroll to position [15083, 0]
click at [531, 469] on link "4" at bounding box center [520, 480] width 48 height 22
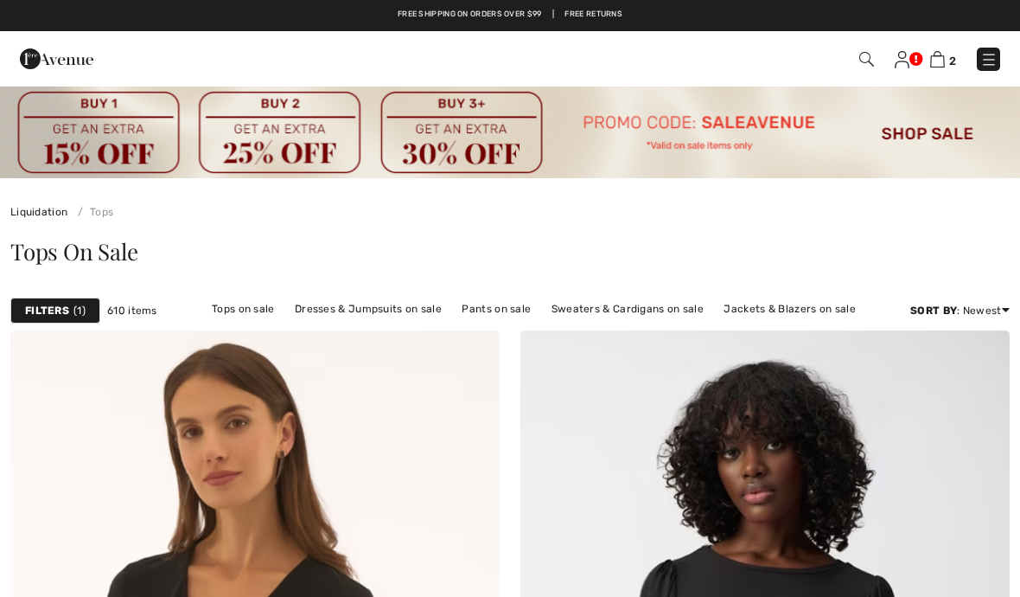
checkbox input "true"
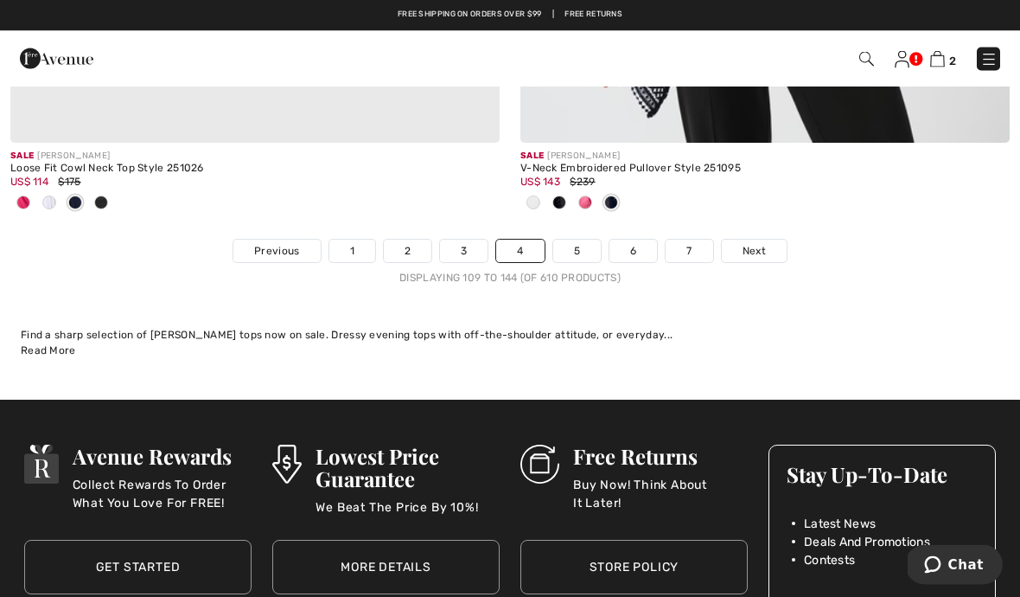
scroll to position [15198, 0]
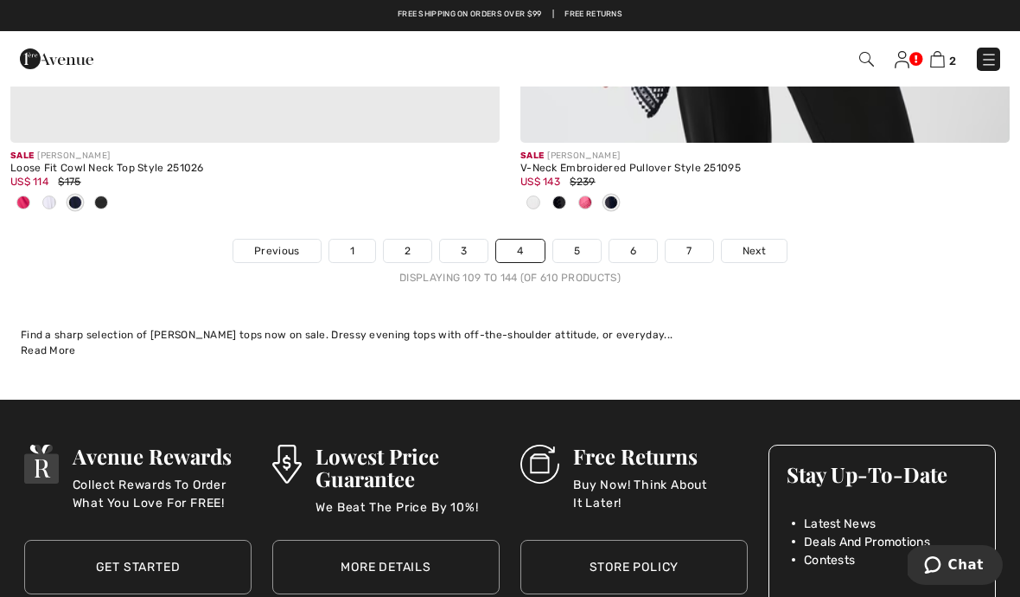
click at [750, 243] on span "Next" at bounding box center [754, 251] width 23 height 16
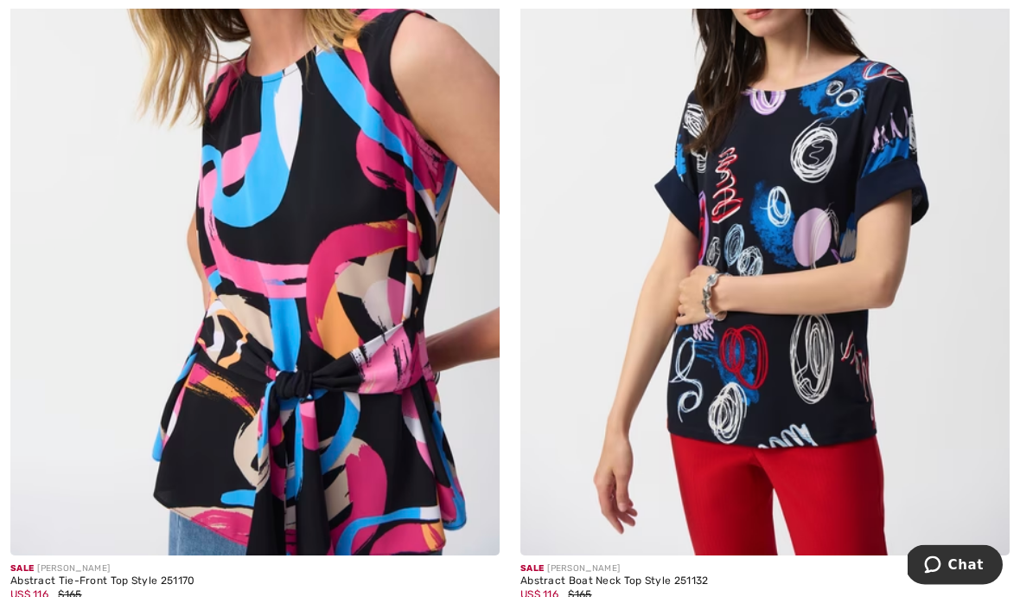
scroll to position [14741, 0]
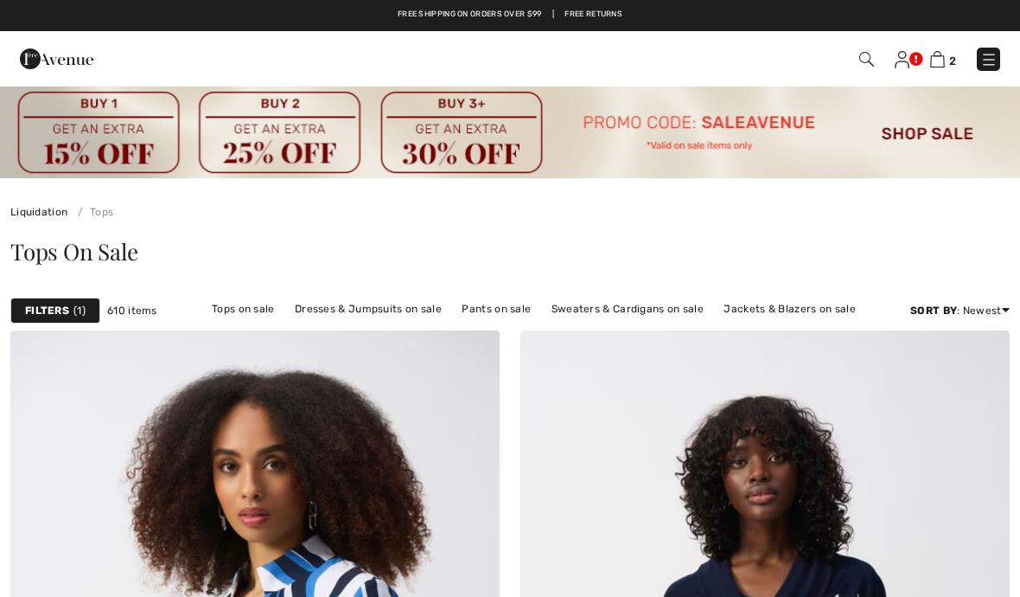
checkbox input "true"
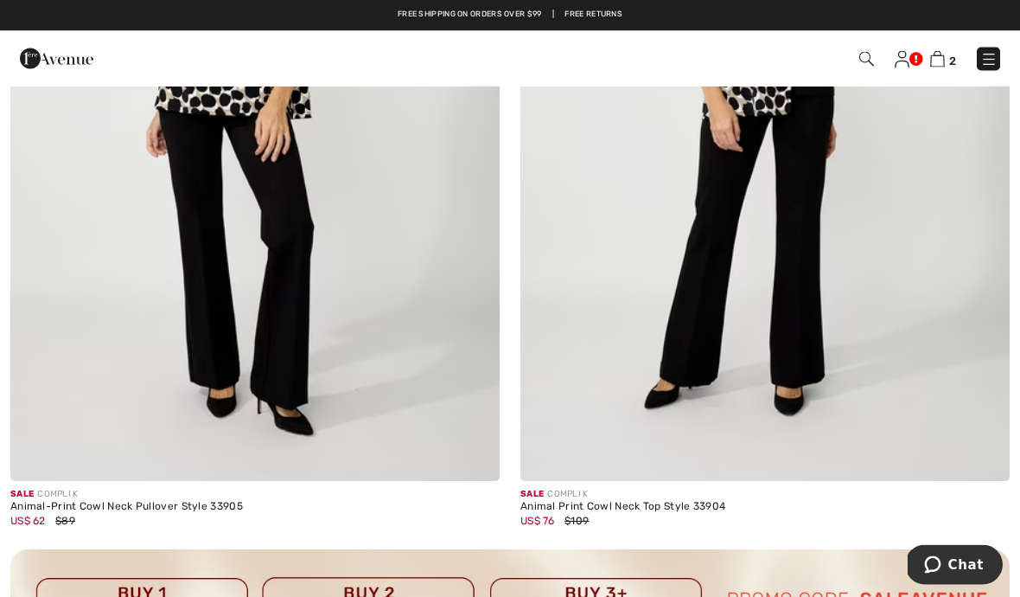
scroll to position [4678, 0]
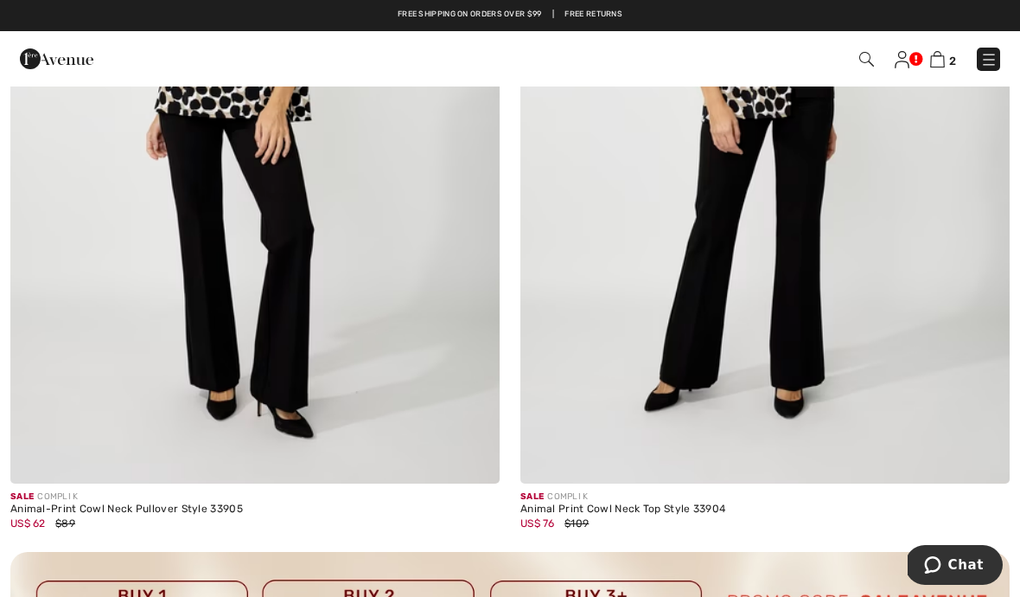
click at [50, 503] on div "Animal-Print Cowl Neck Pullover Style 33905" at bounding box center [254, 509] width 489 height 12
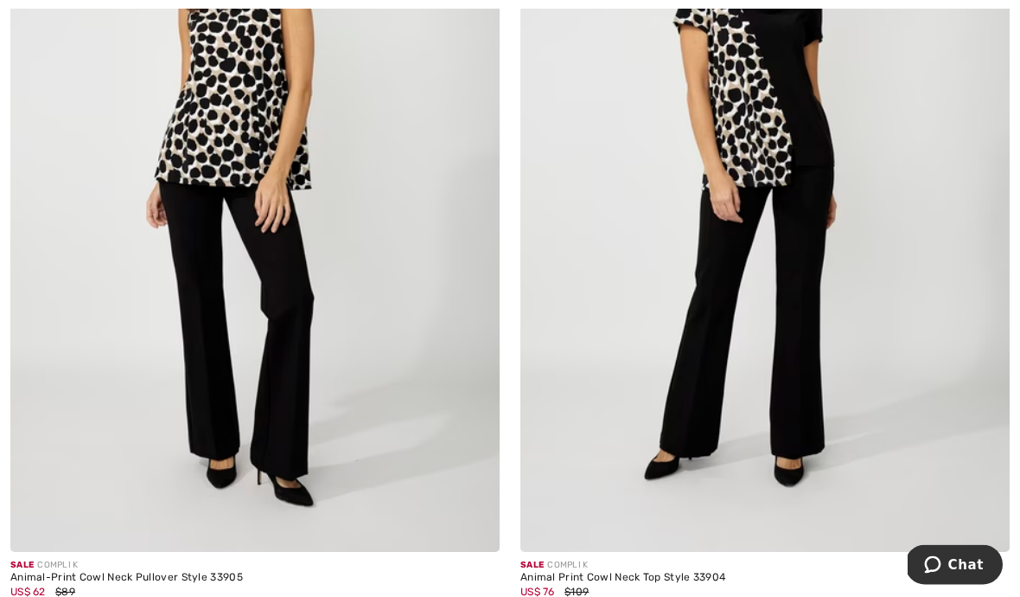
scroll to position [4609, 0]
click at [24, 548] on img at bounding box center [254, 185] width 489 height 734
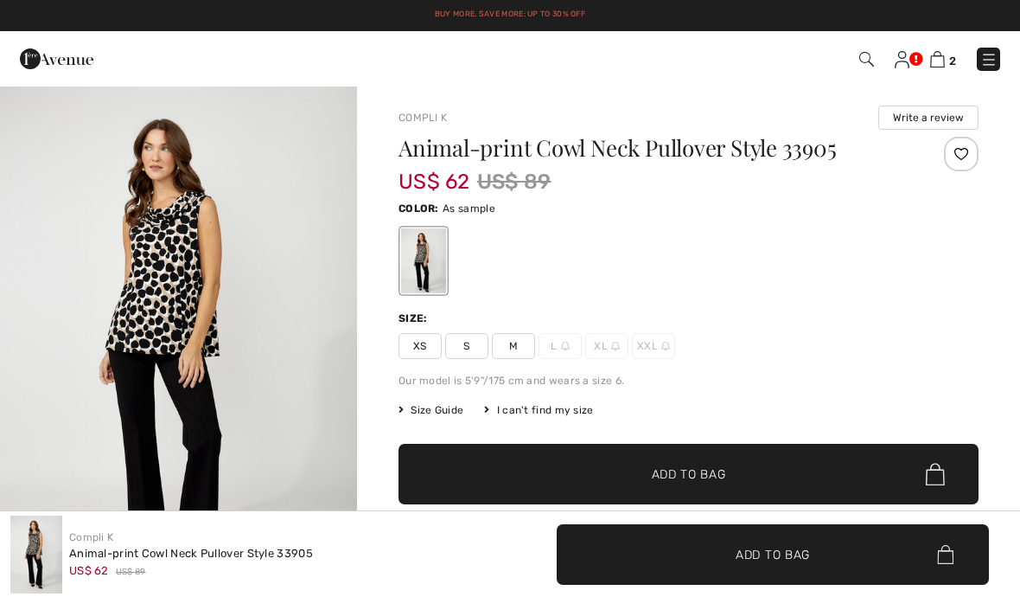
checkbox input "true"
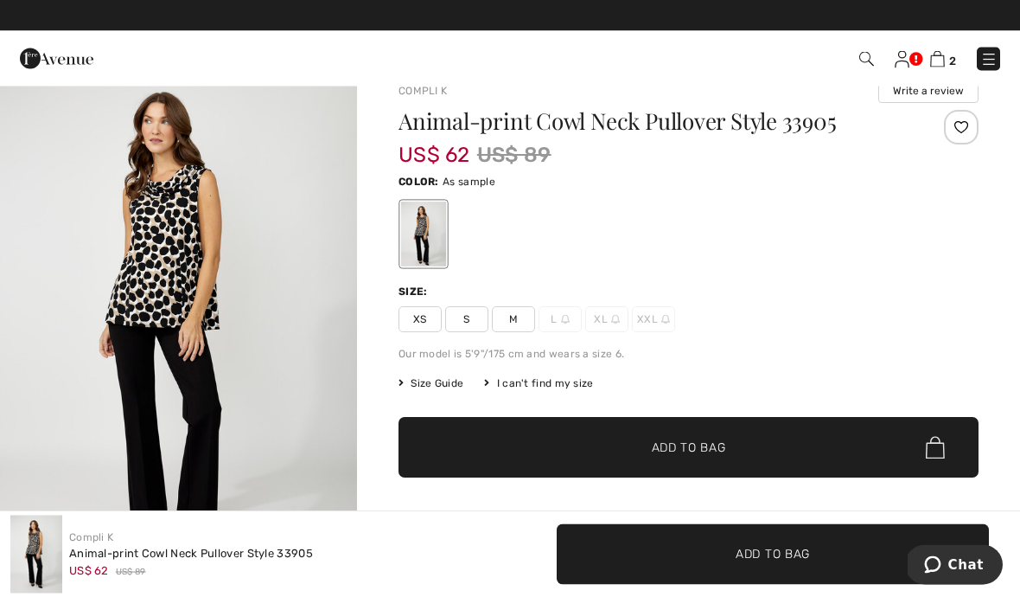
scroll to position [27, 0]
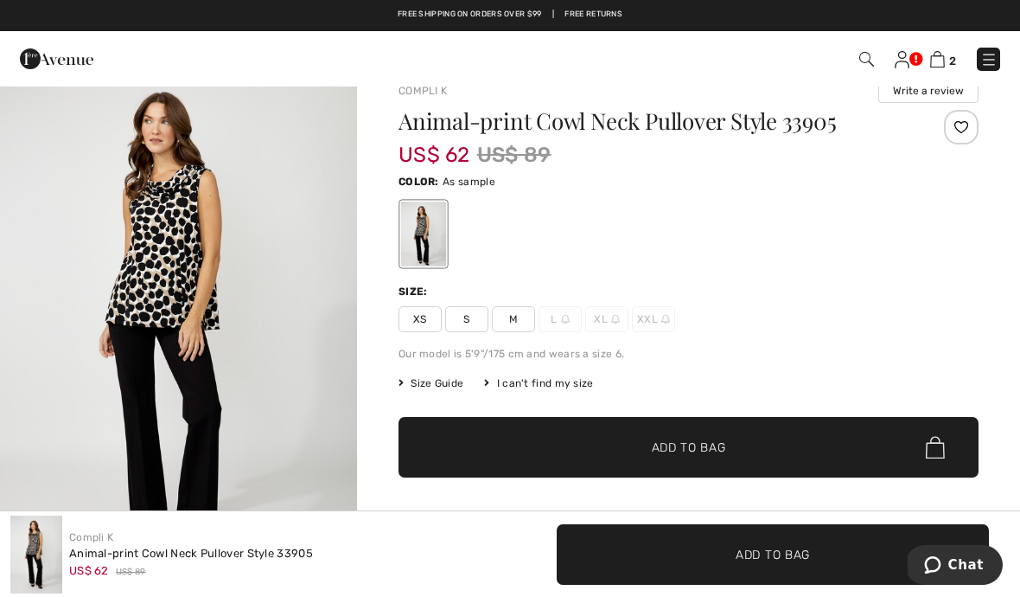
click at [181, 303] on img "1 / 4" at bounding box center [178, 326] width 357 height 536
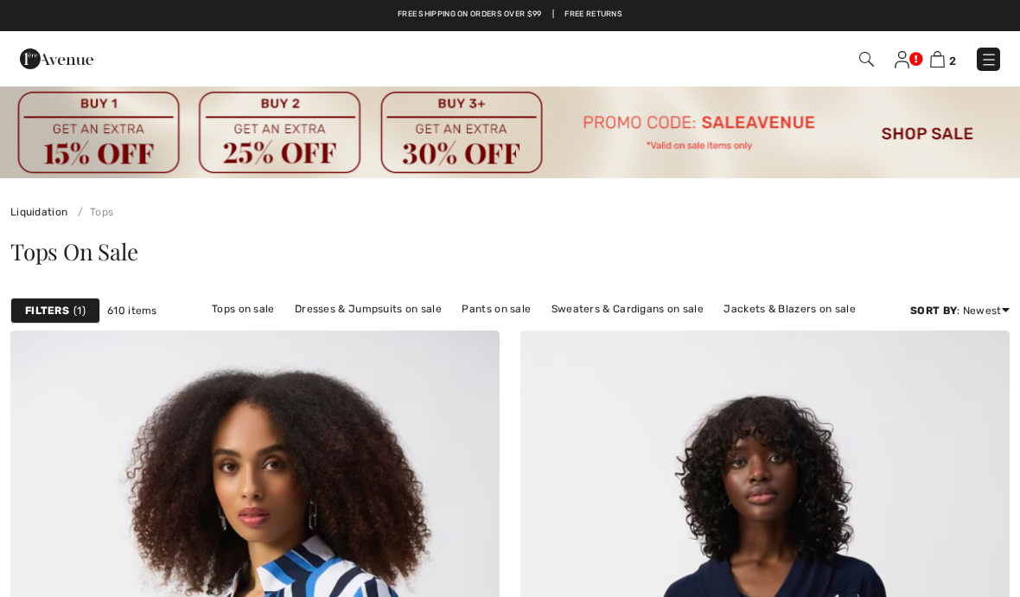
checkbox input "true"
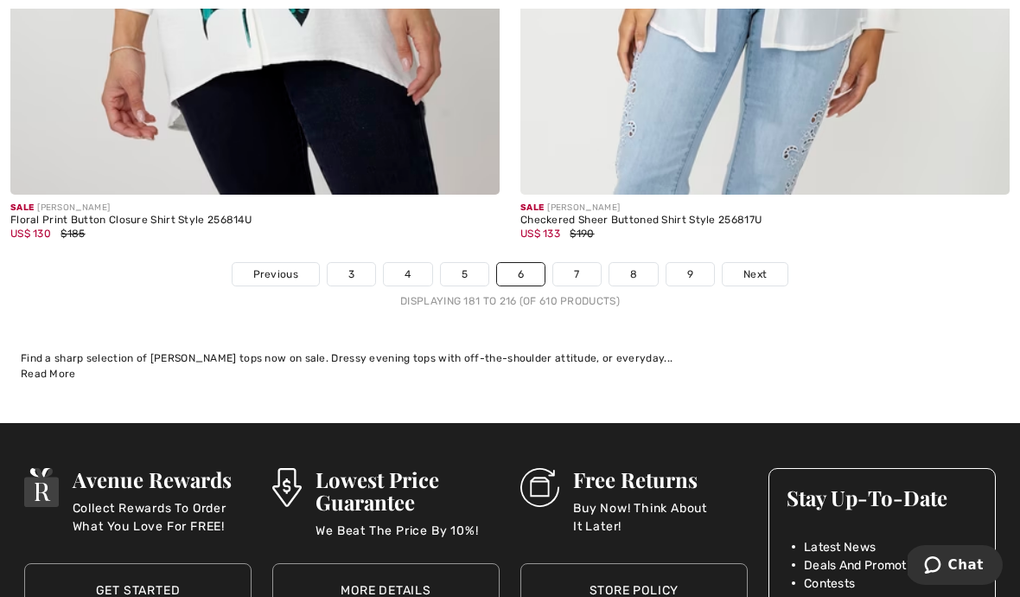
scroll to position [14976, 0]
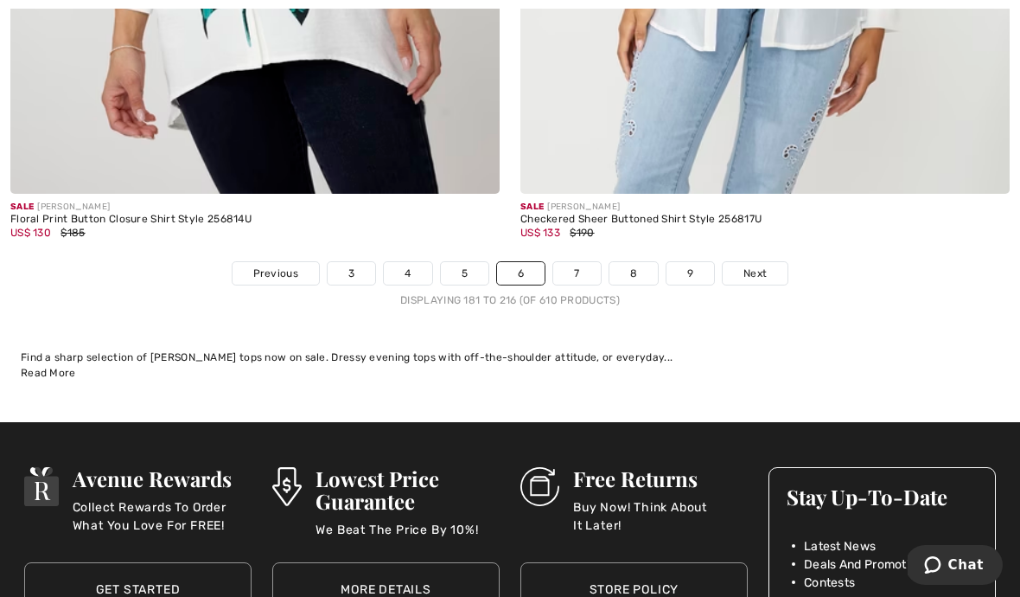
click at [753, 265] on span "Next" at bounding box center [755, 273] width 23 height 16
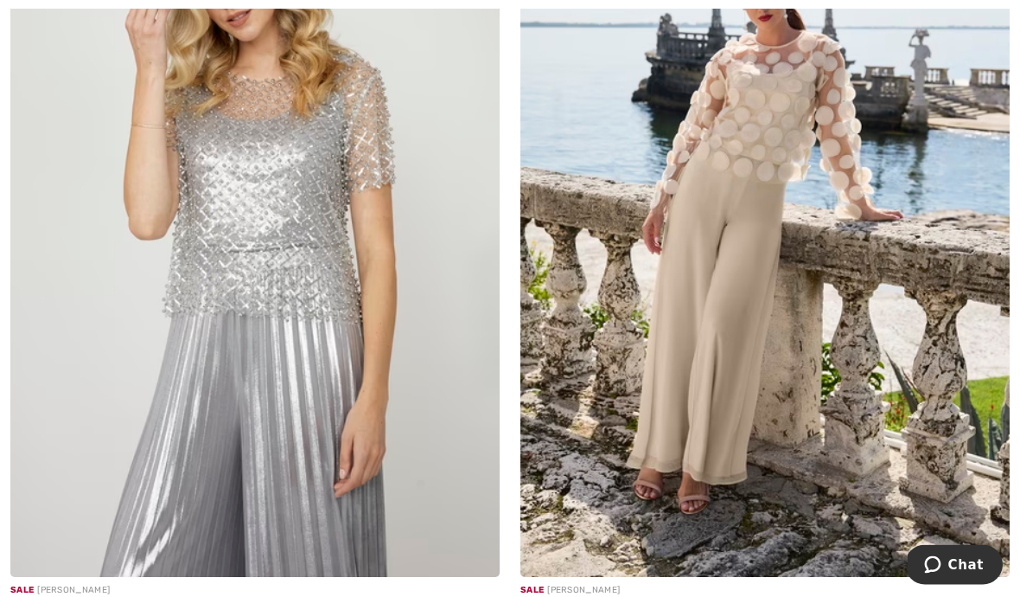
scroll to position [4584, 0]
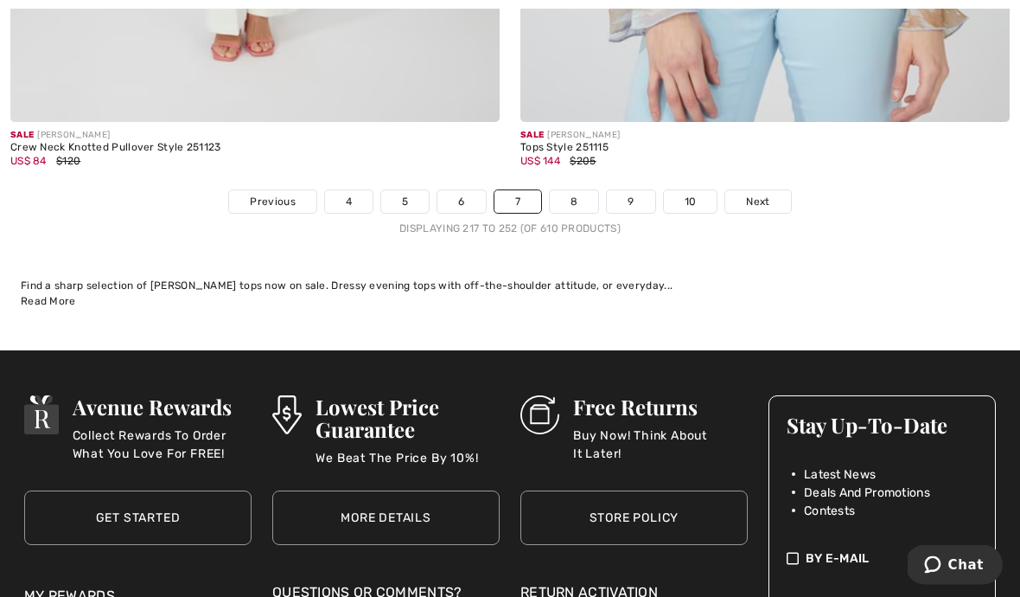
scroll to position [15133, 0]
click at [580, 190] on link "8" at bounding box center [574, 201] width 48 height 22
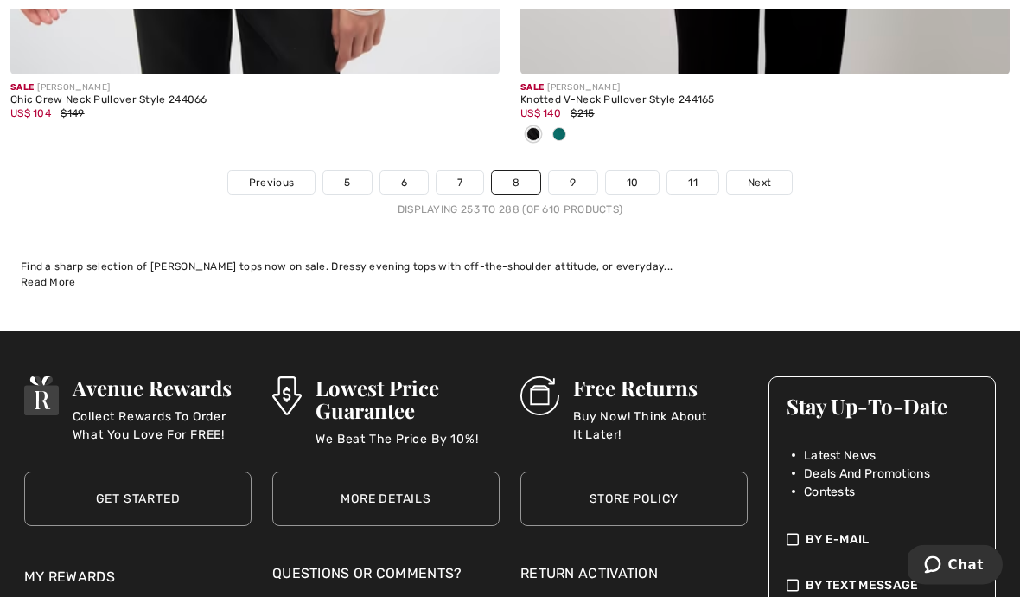
scroll to position [15116, 0]
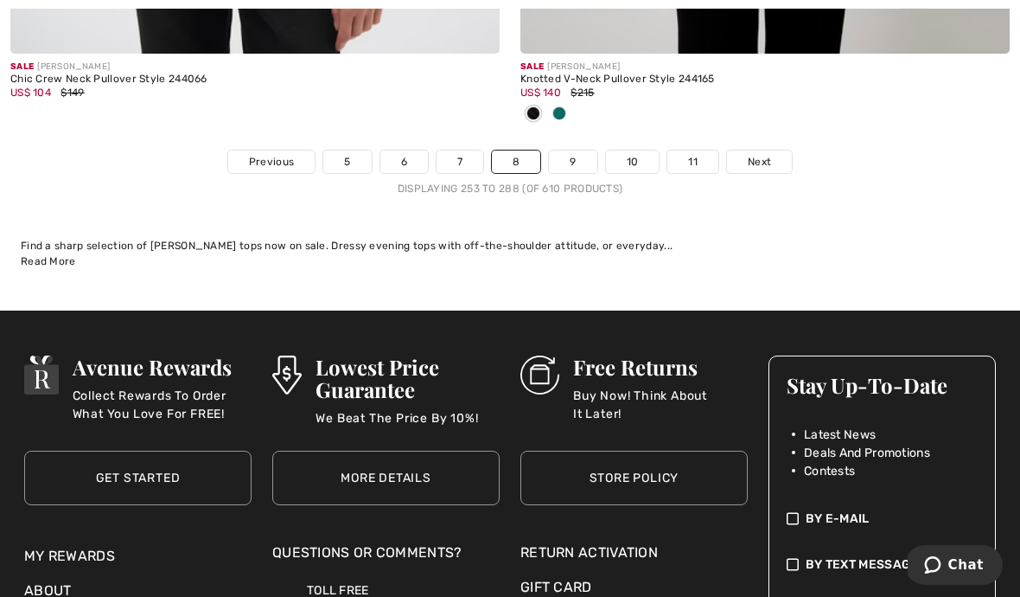
click at [763, 154] on span "Next" at bounding box center [759, 162] width 23 height 16
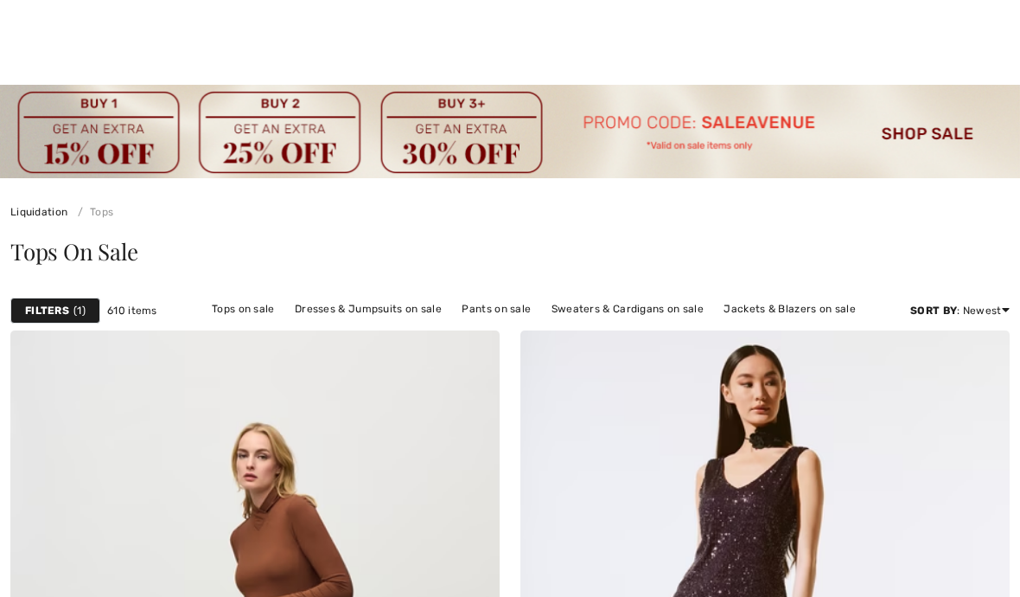
checkbox input "true"
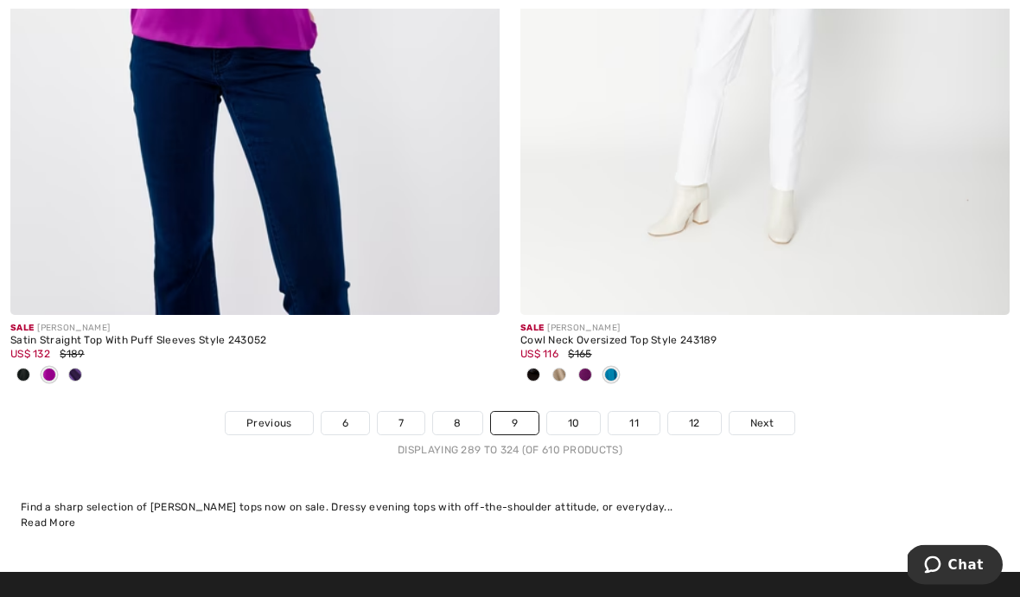
scroll to position [15054, 0]
click at [757, 415] on span "Next" at bounding box center [761, 423] width 23 height 16
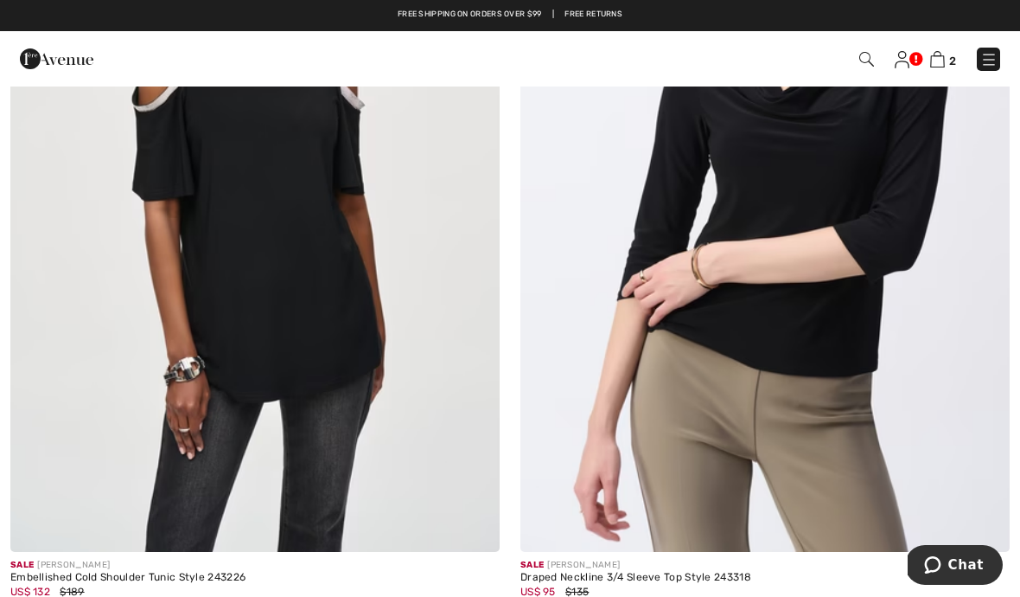
scroll to position [510, 0]
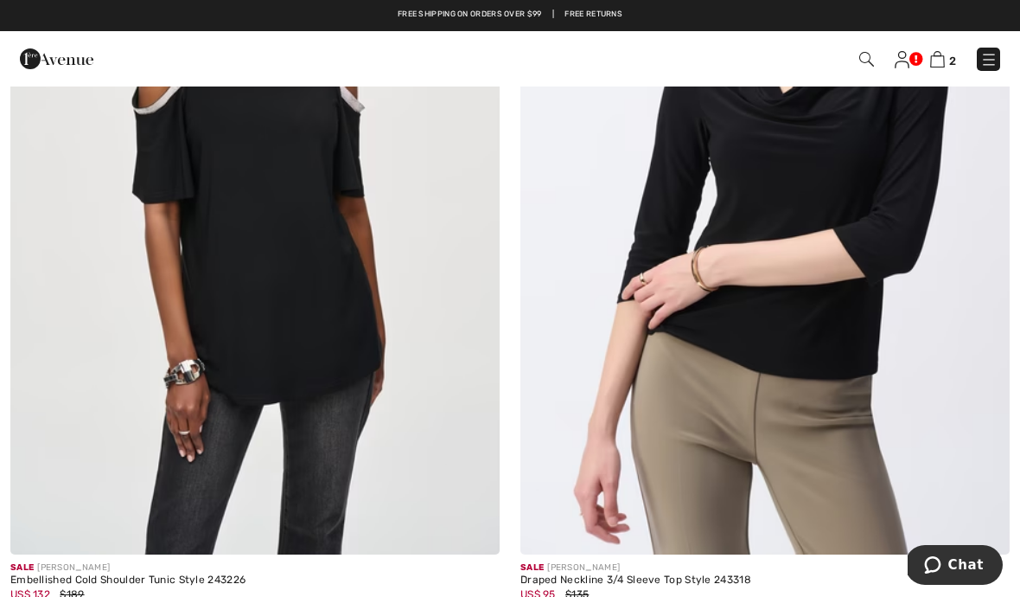
click at [619, 575] on div "Draped Neckline 3/4 Sleeve Top Style 243318" at bounding box center [764, 580] width 489 height 12
click at [565, 575] on div "Draped Neckline 3/4 Sleeve Top Style 243318" at bounding box center [764, 580] width 489 height 12
click at [619, 583] on div "Draped Neckline 3/4 Sleeve Top Style 243318" at bounding box center [764, 580] width 489 height 12
click at [744, 428] on img at bounding box center [764, 187] width 489 height 734
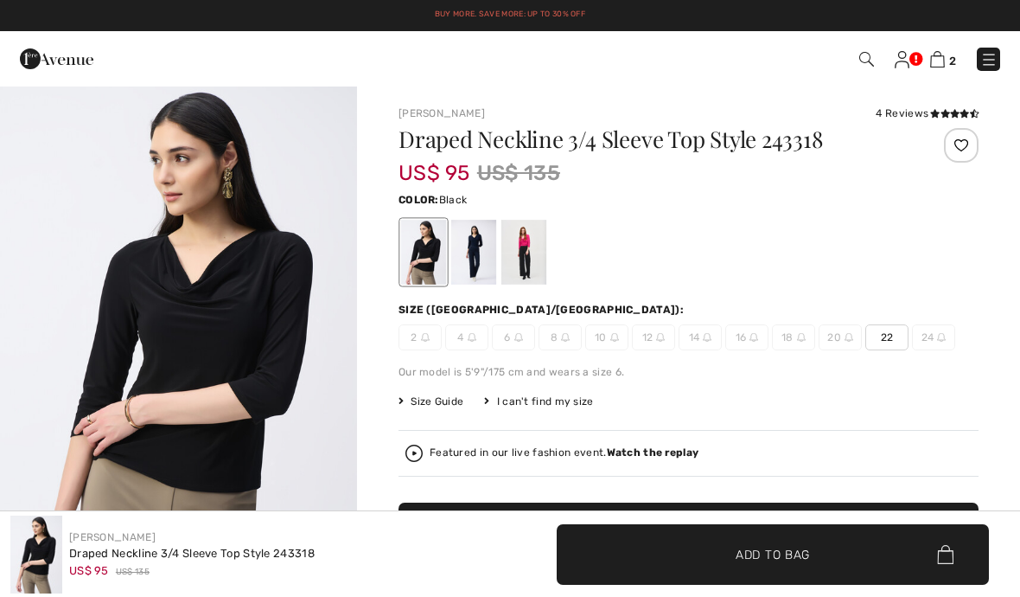
checkbox input "true"
click at [535, 263] on div at bounding box center [523, 252] width 45 height 65
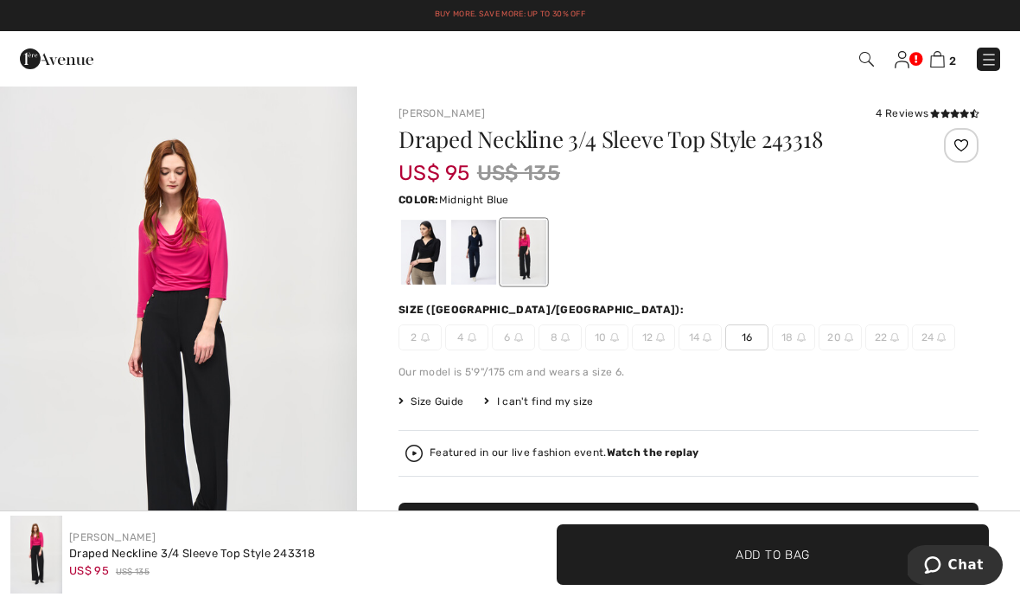
click at [482, 261] on div at bounding box center [473, 252] width 45 height 65
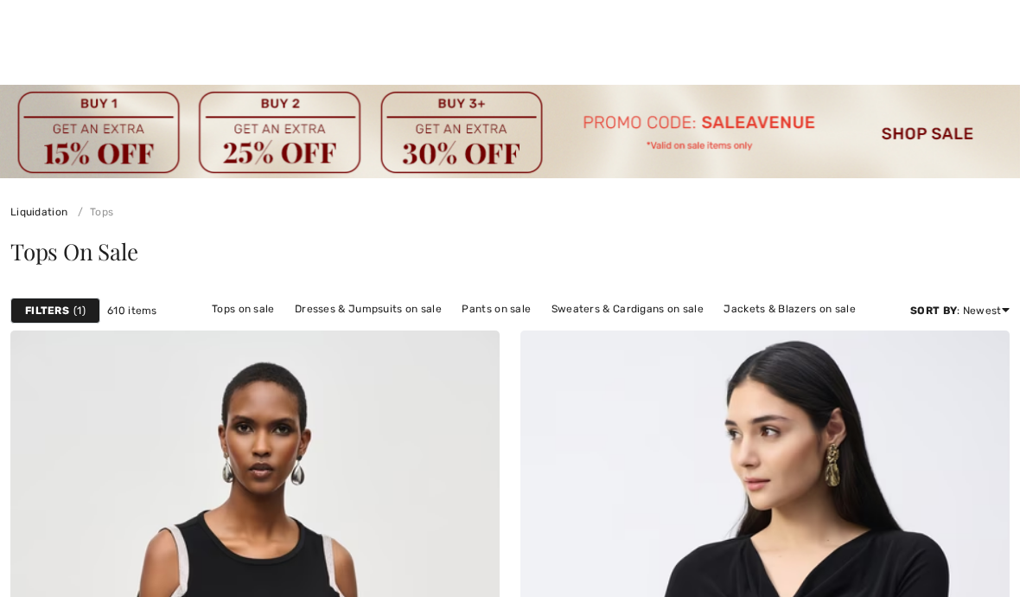
checkbox input "true"
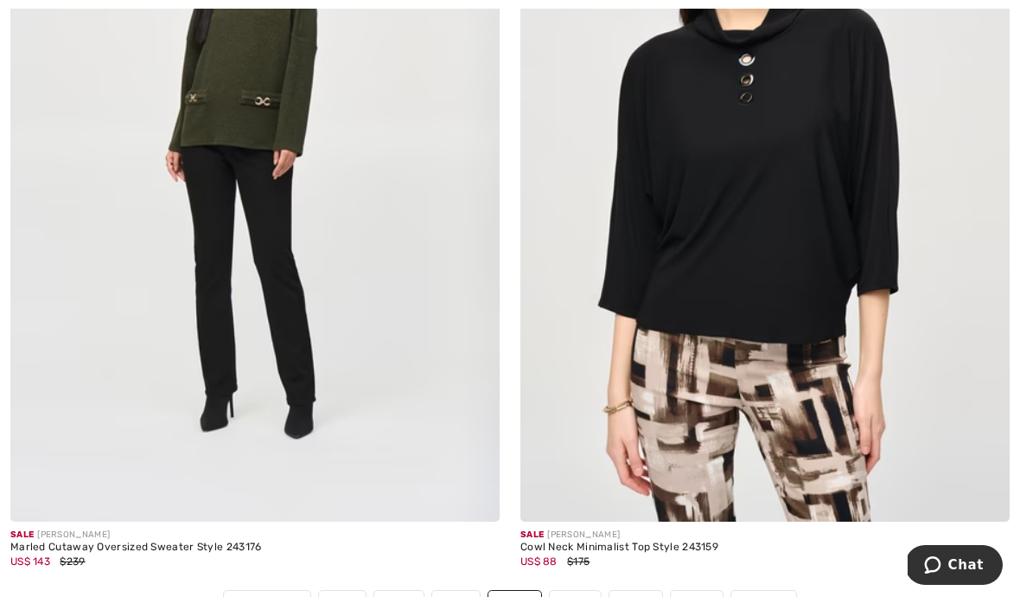
scroll to position [14670, 0]
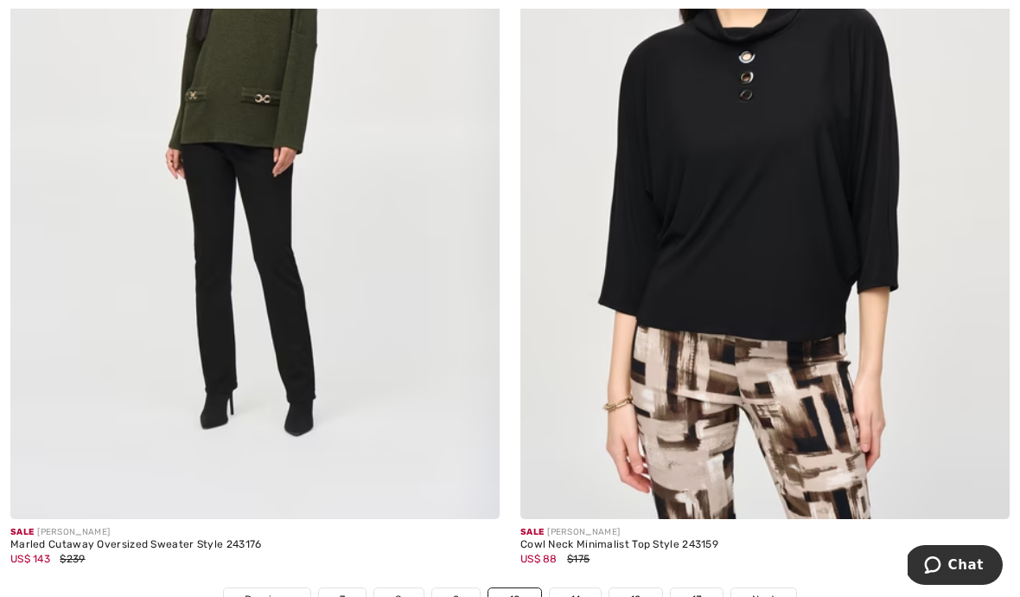
click at [734, 288] on img at bounding box center [764, 152] width 489 height 734
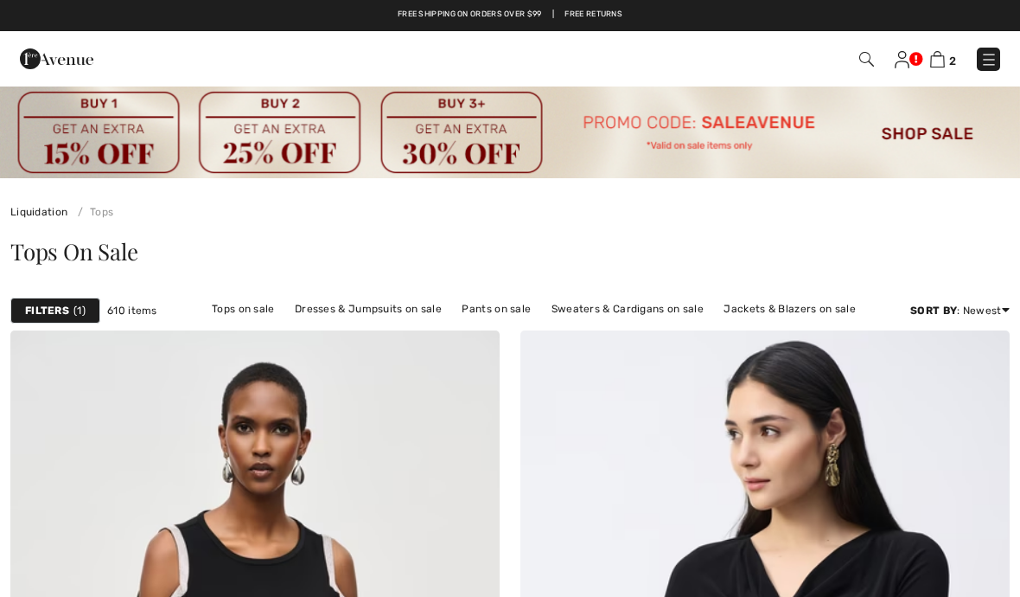
checkbox input "true"
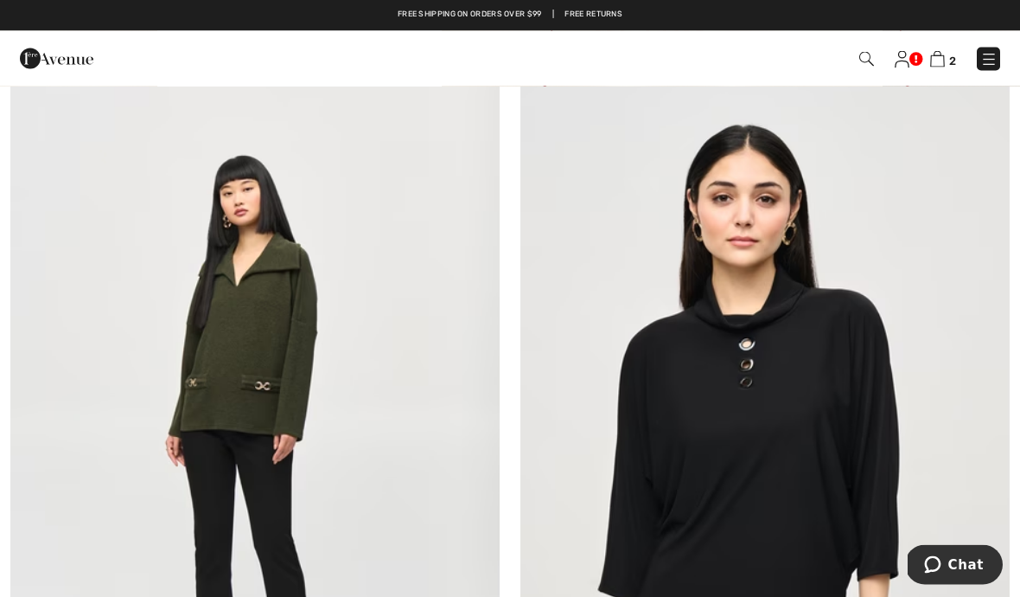
scroll to position [14383, 0]
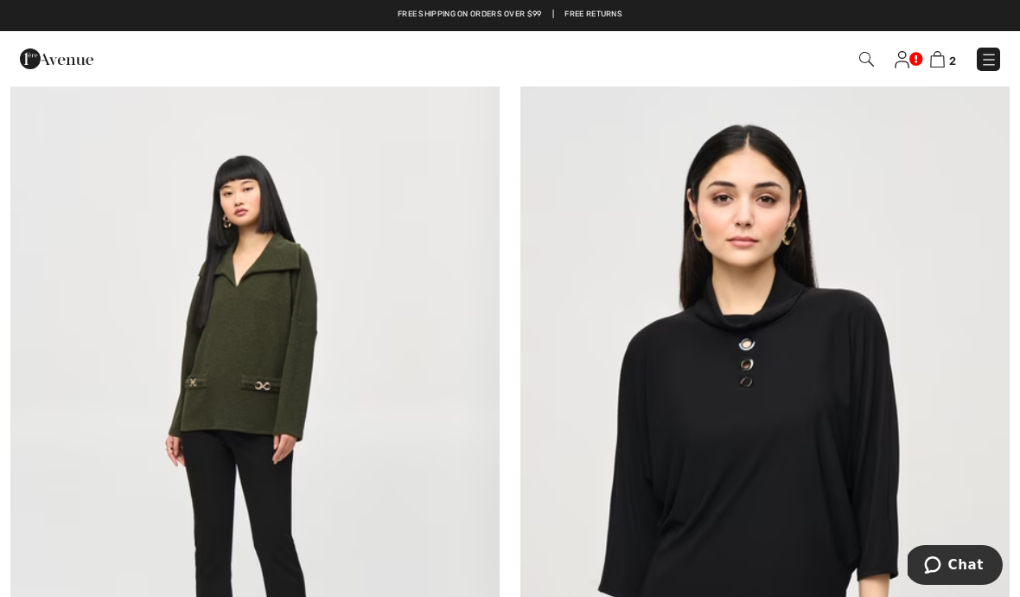
click at [244, 405] on img at bounding box center [254, 439] width 489 height 734
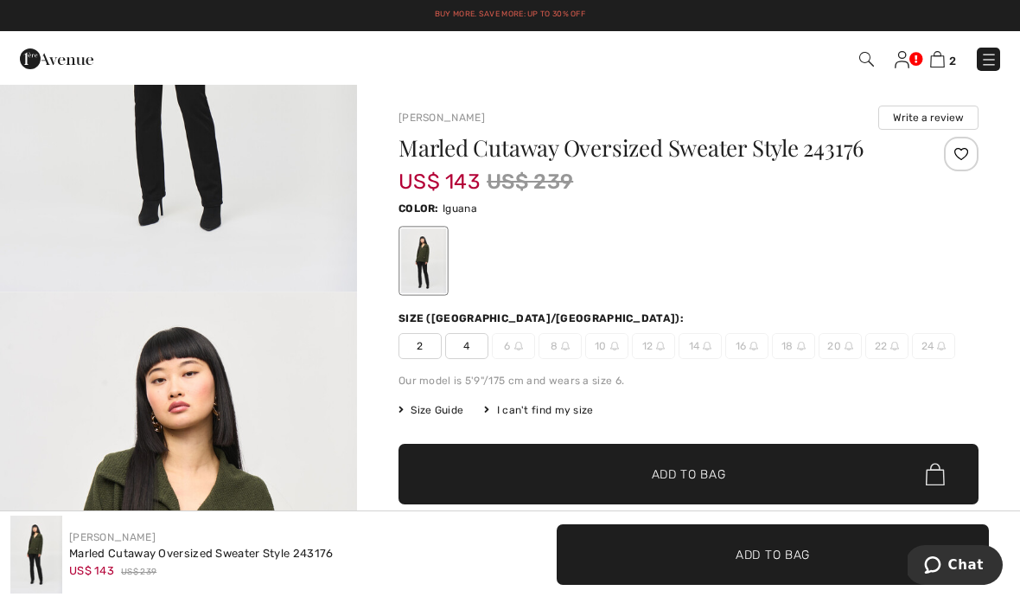
scroll to position [307, 0]
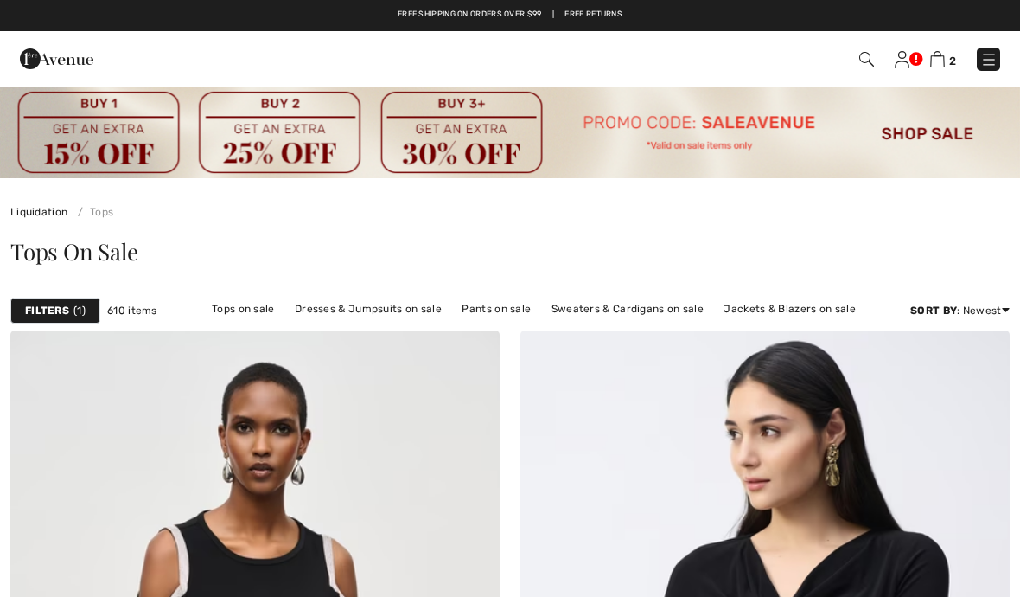
checkbox input "true"
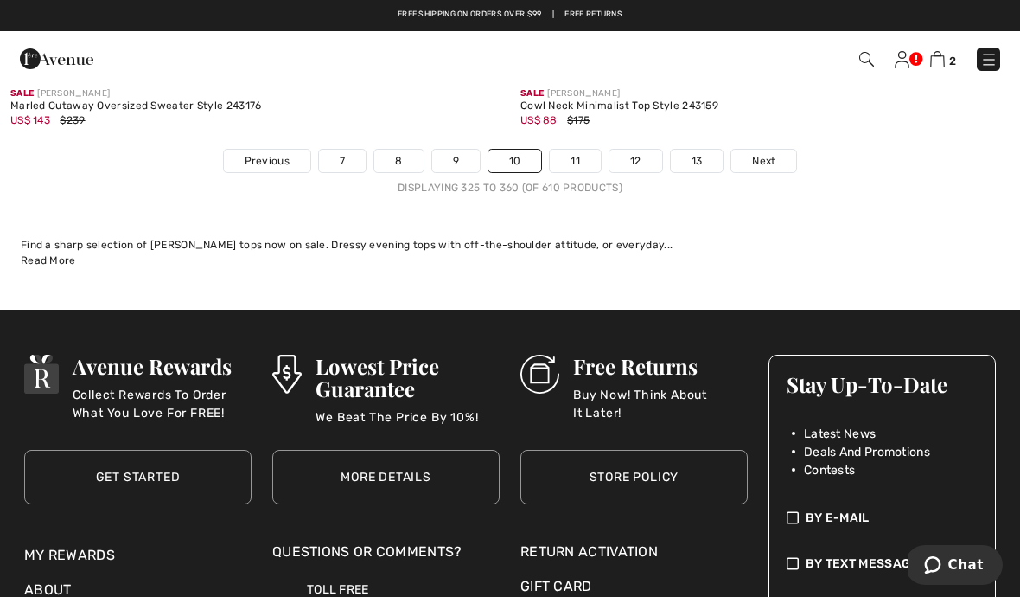
scroll to position [15105, 0]
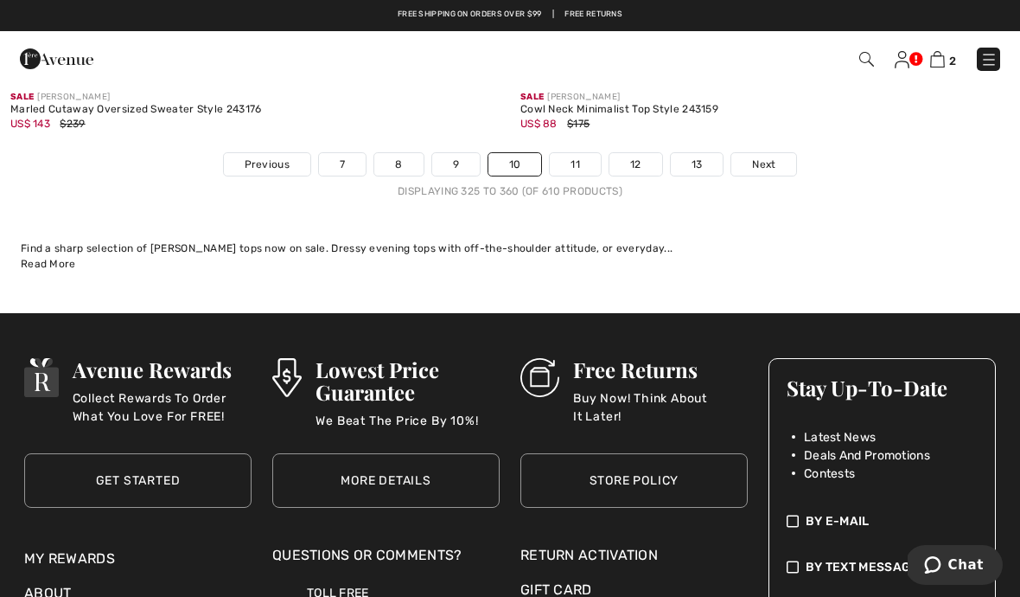
click at [776, 153] on link "Next" at bounding box center [763, 164] width 65 height 22
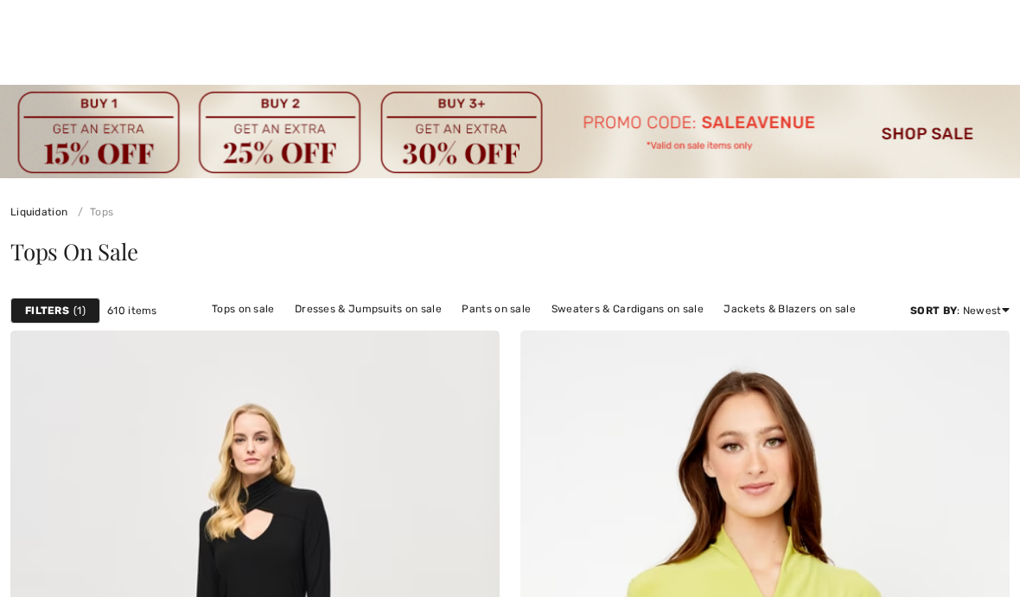
checkbox input "true"
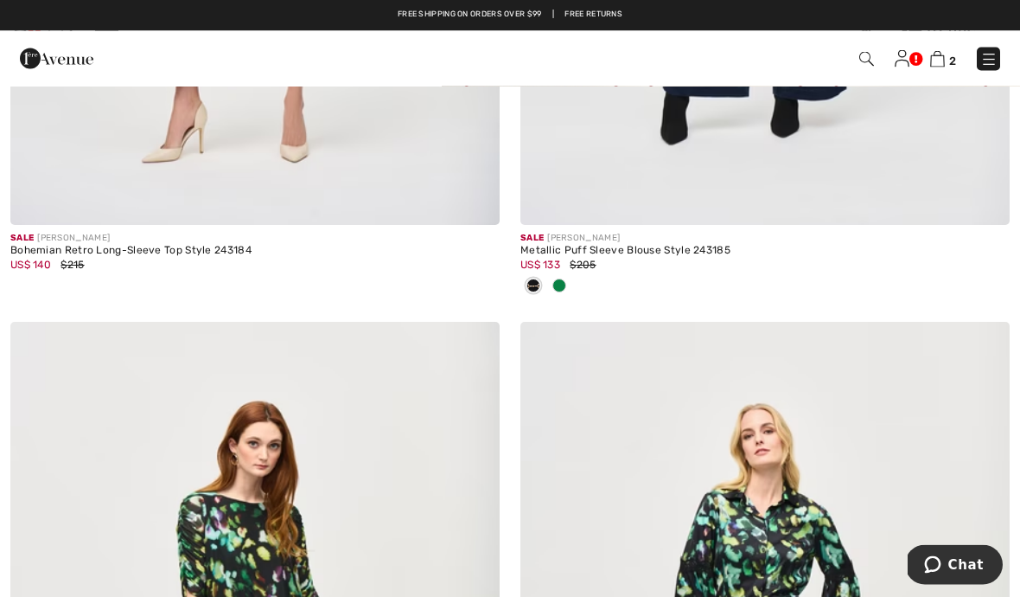
scroll to position [12523, 0]
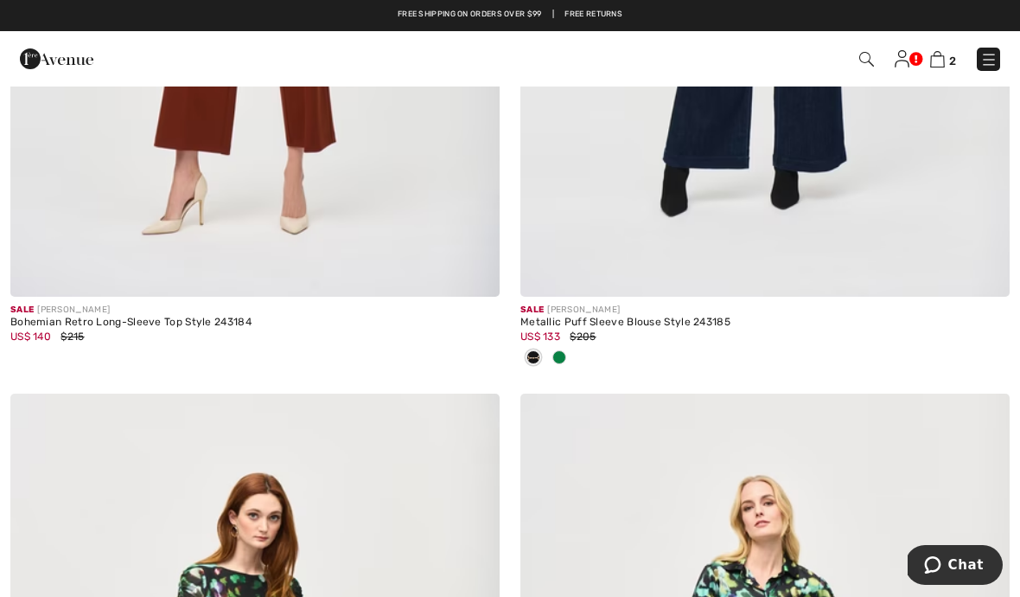
click at [938, 64] on img at bounding box center [937, 59] width 15 height 16
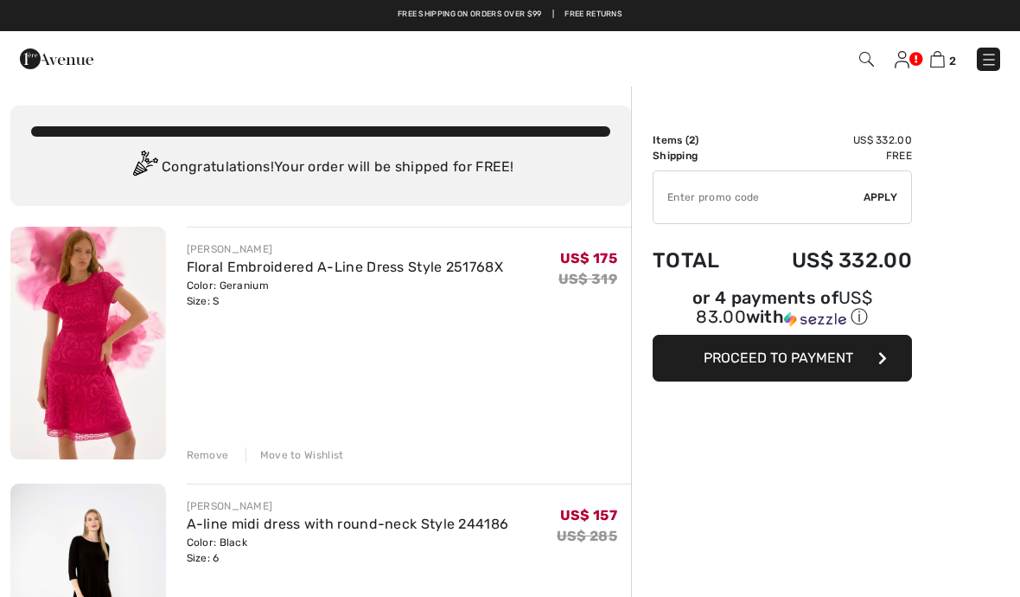
checkbox input "true"
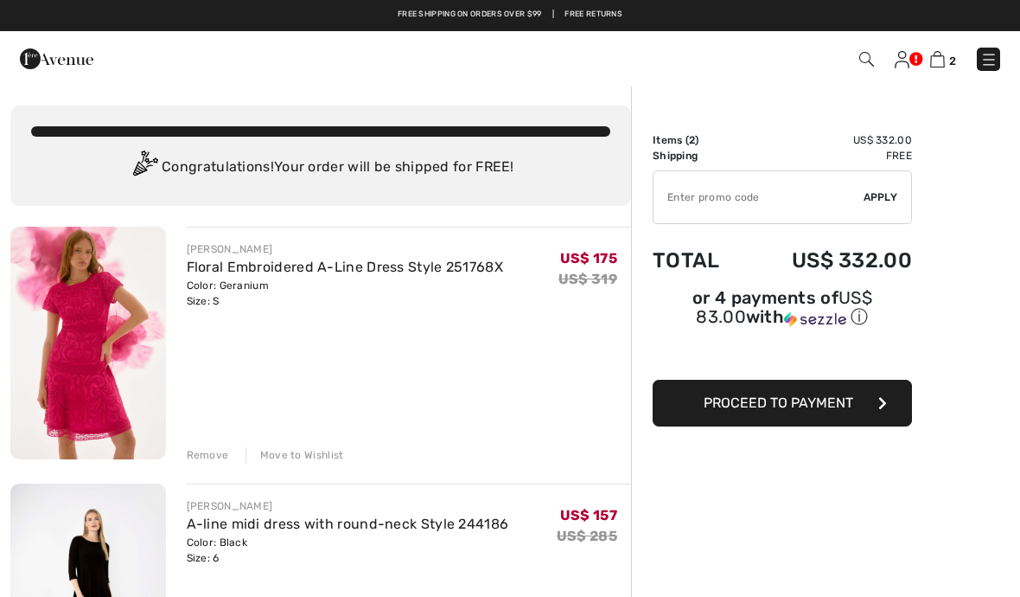
click at [83, 349] on img at bounding box center [88, 343] width 156 height 233
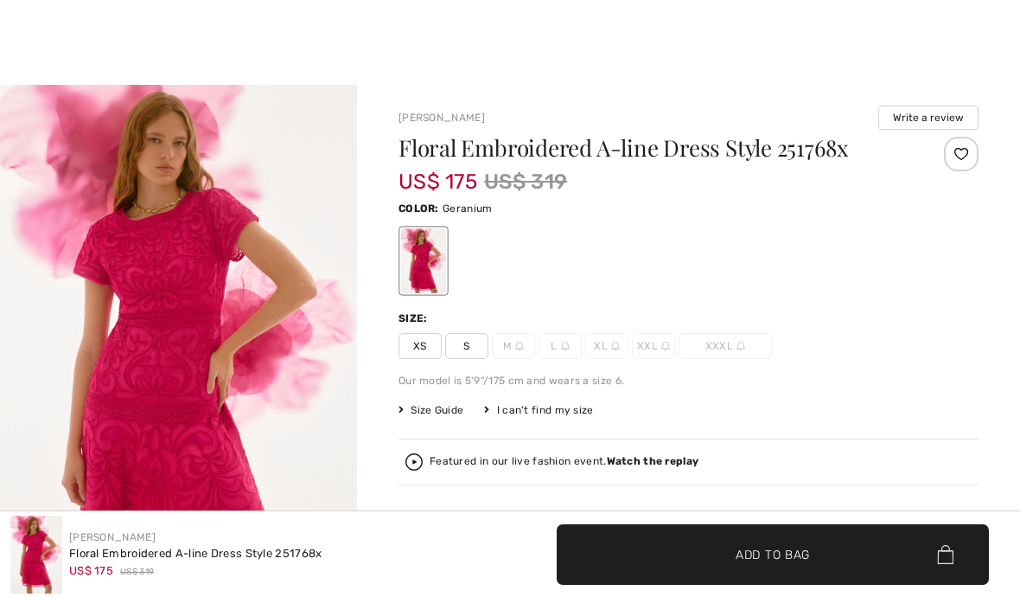
checkbox input "true"
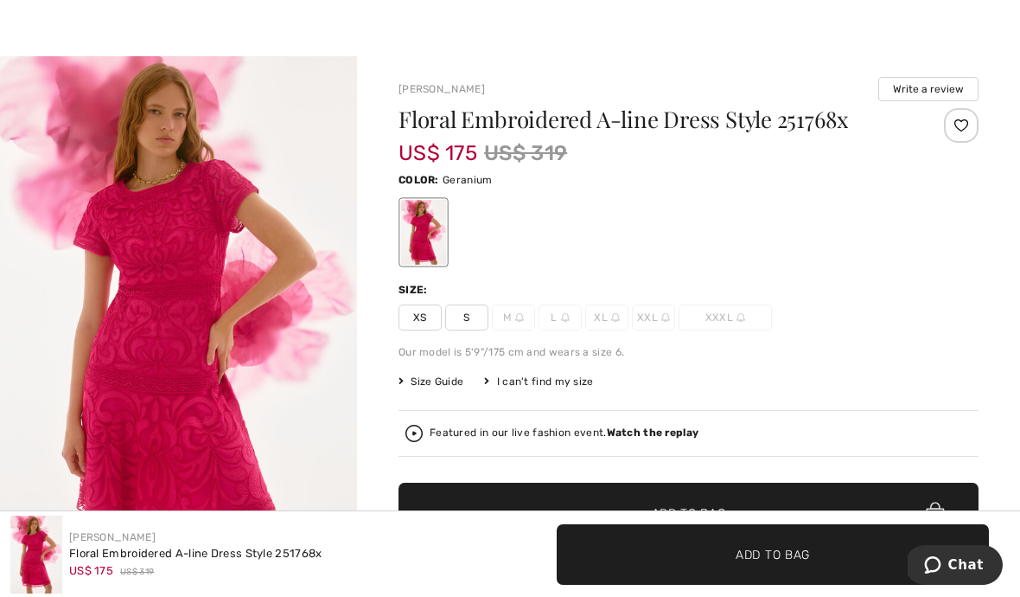
scroll to position [36, 0]
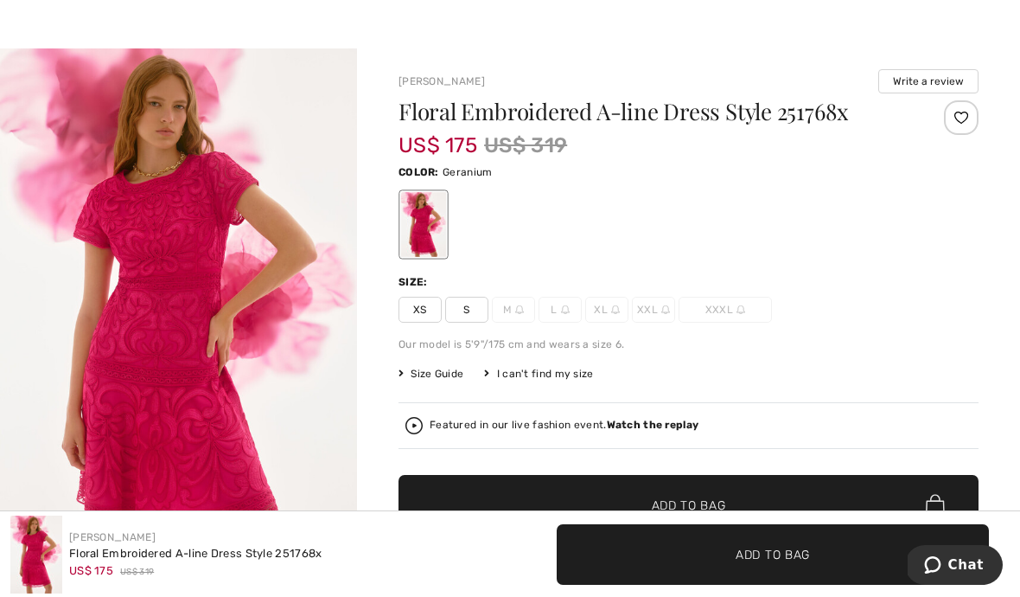
click at [175, 375] on img "1 / 6" at bounding box center [178, 315] width 357 height 535
click at [659, 432] on div "Featured in our live fashion event. Watch the replay" at bounding box center [688, 425] width 566 height 17
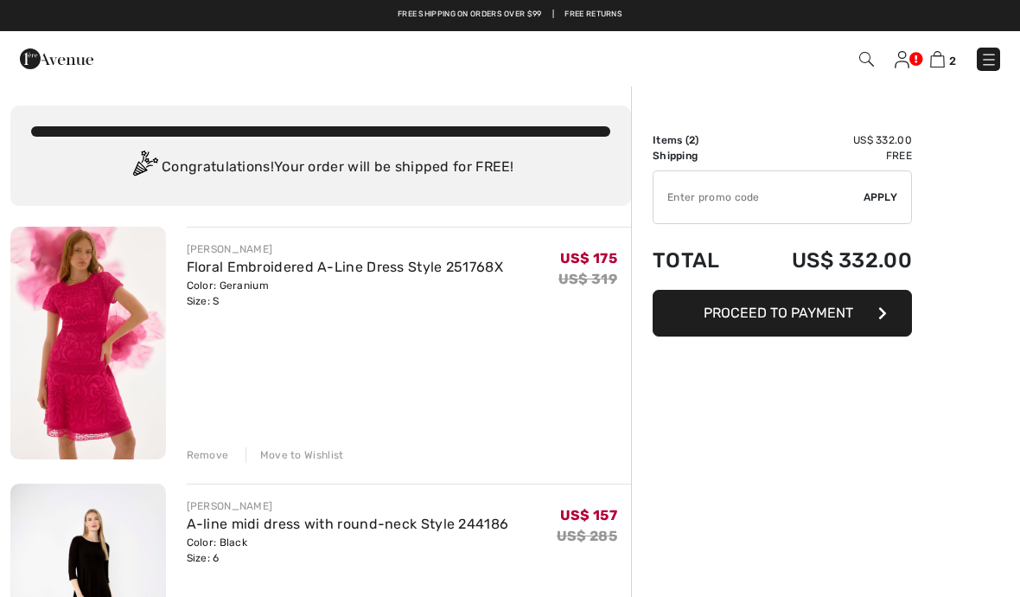
checkbox input "true"
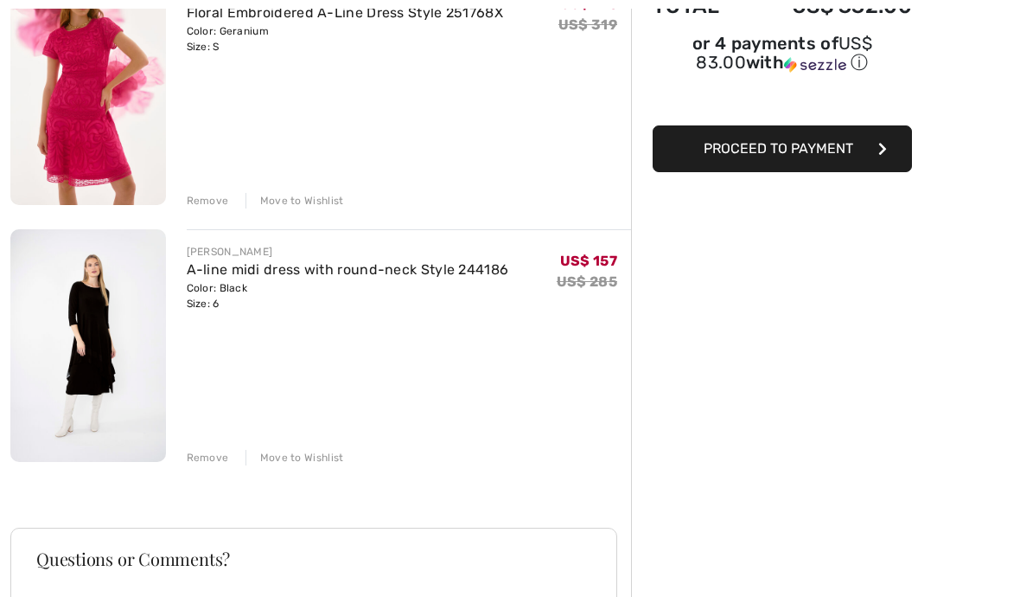
scroll to position [254, 0]
click at [117, 319] on img at bounding box center [88, 345] width 156 height 233
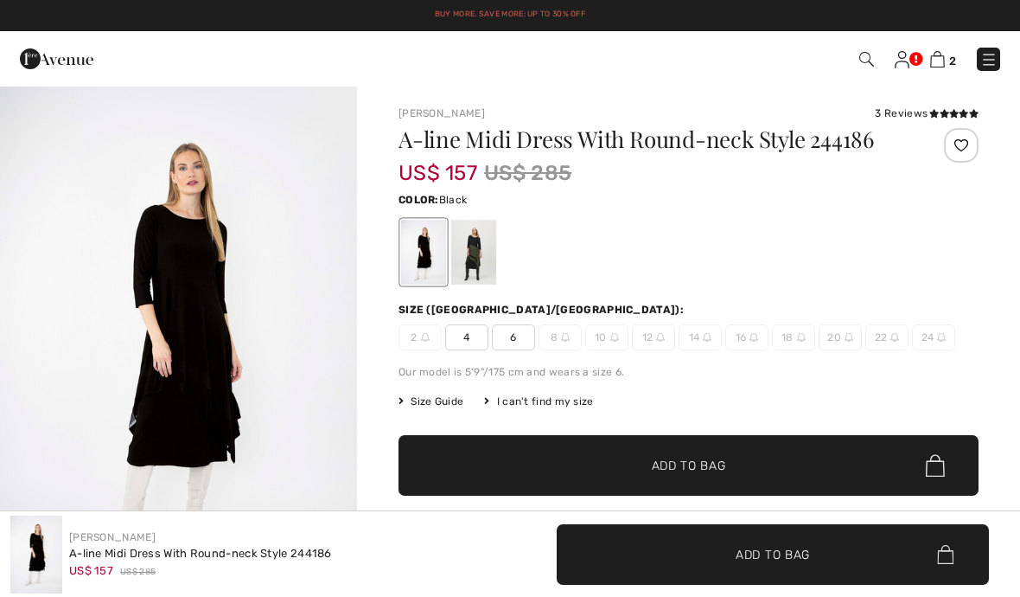
checkbox input "true"
click at [216, 376] on img "1 / 4" at bounding box center [178, 353] width 357 height 536
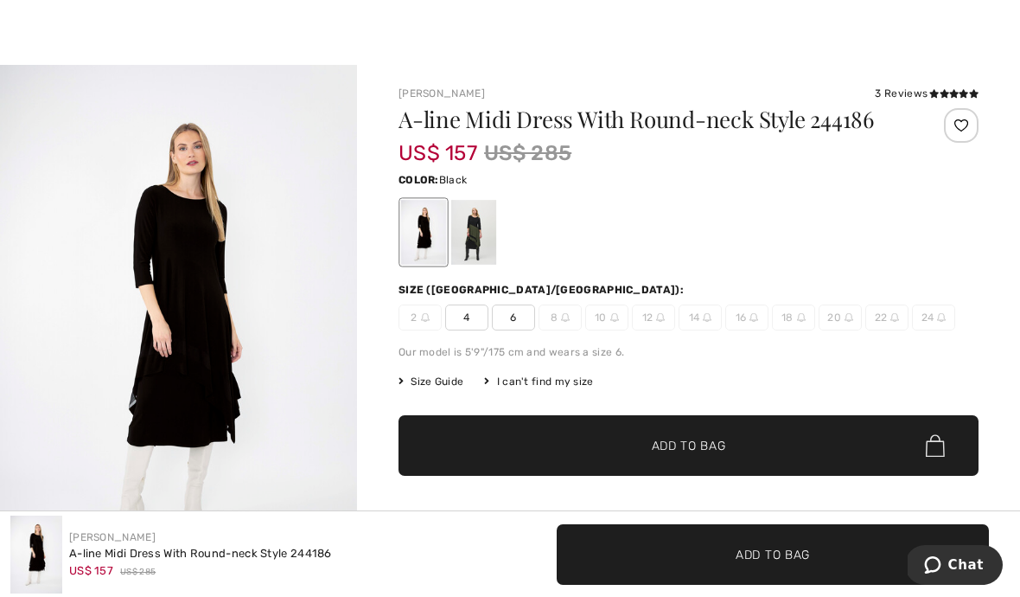
scroll to position [21, 0]
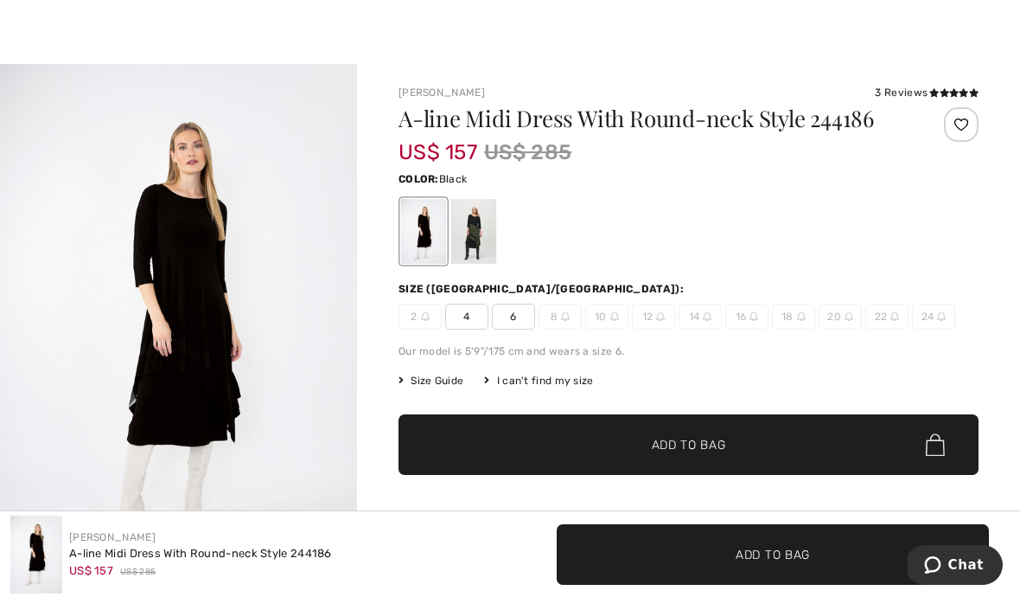
click at [427, 233] on div at bounding box center [423, 231] width 45 height 65
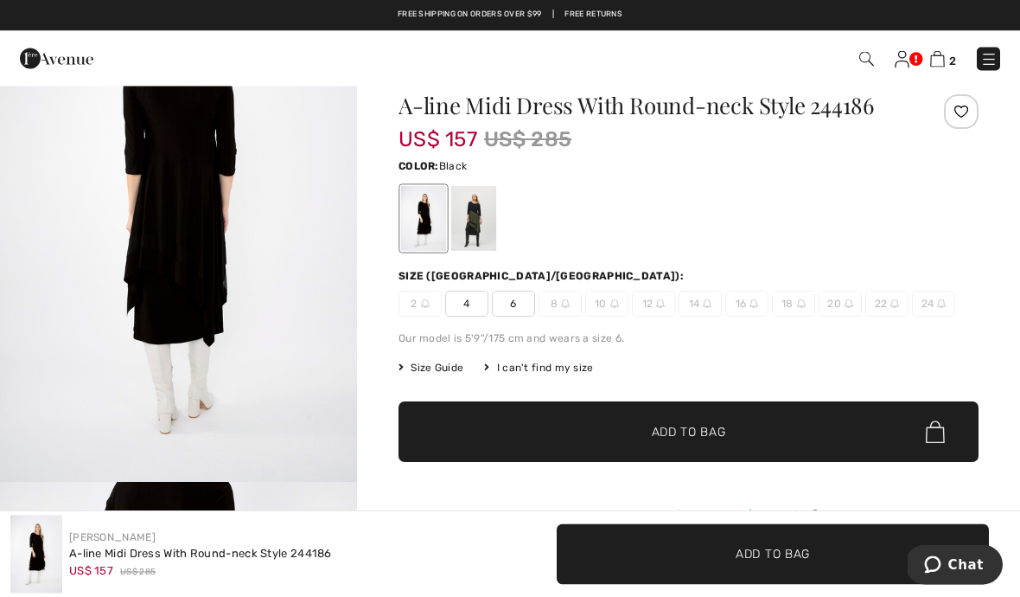
scroll to position [0, 0]
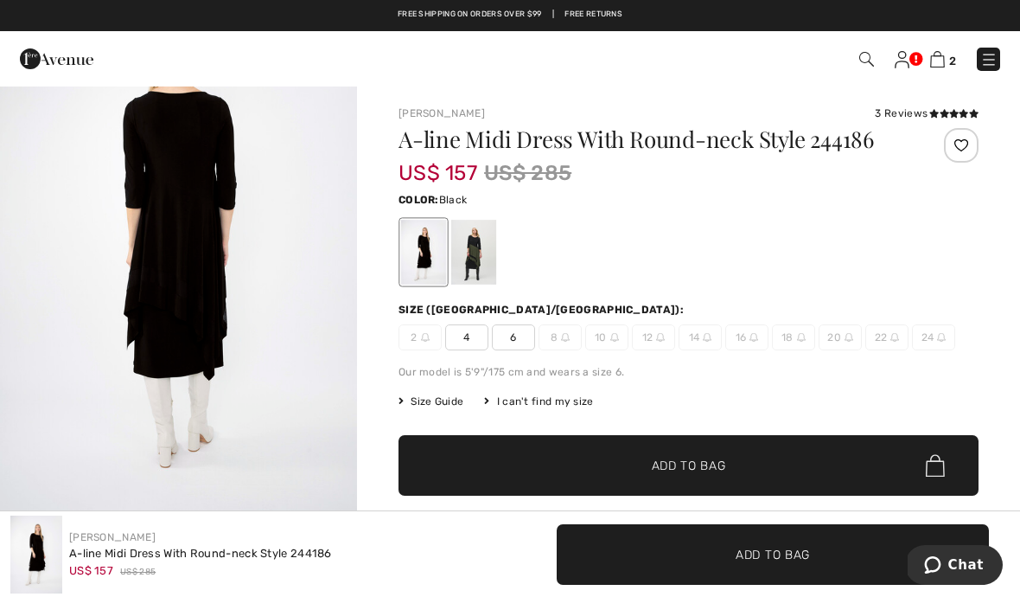
click at [308, 319] on img "3 / 4" at bounding box center [178, 248] width 357 height 536
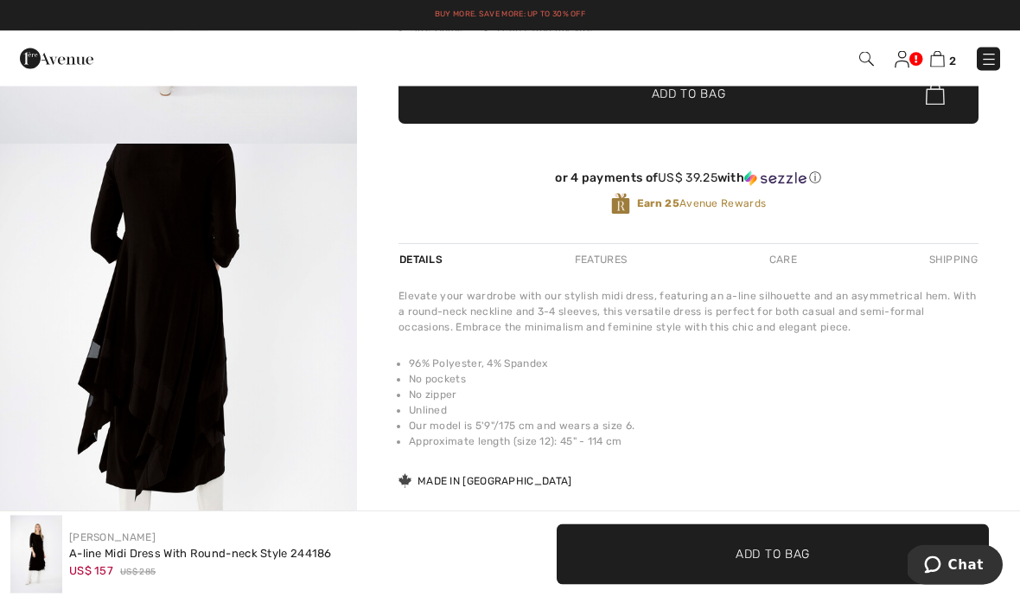
click at [153, 242] on img "4 / 4" at bounding box center [178, 412] width 357 height 536
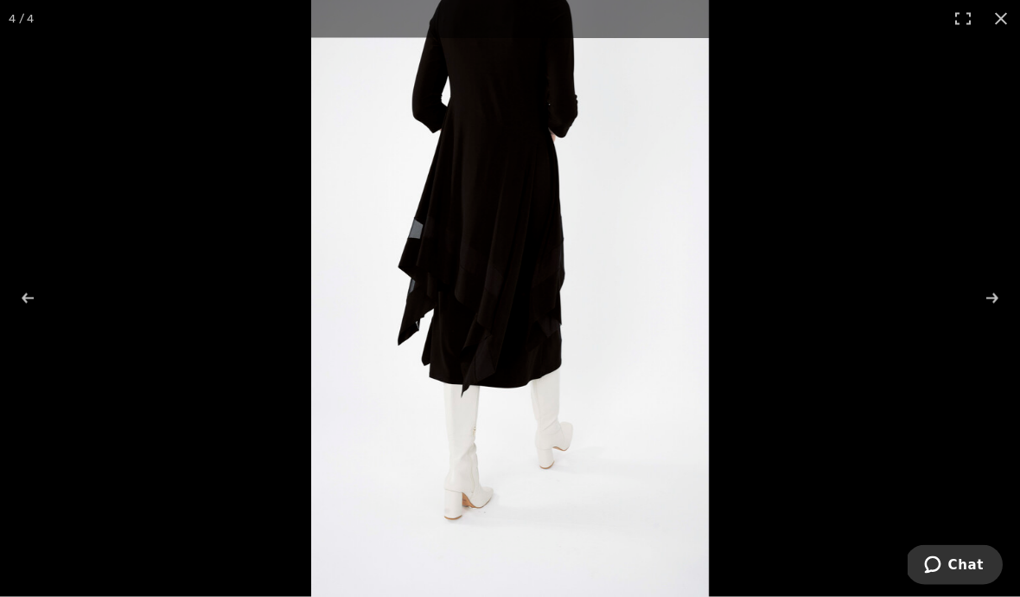
scroll to position [372, 0]
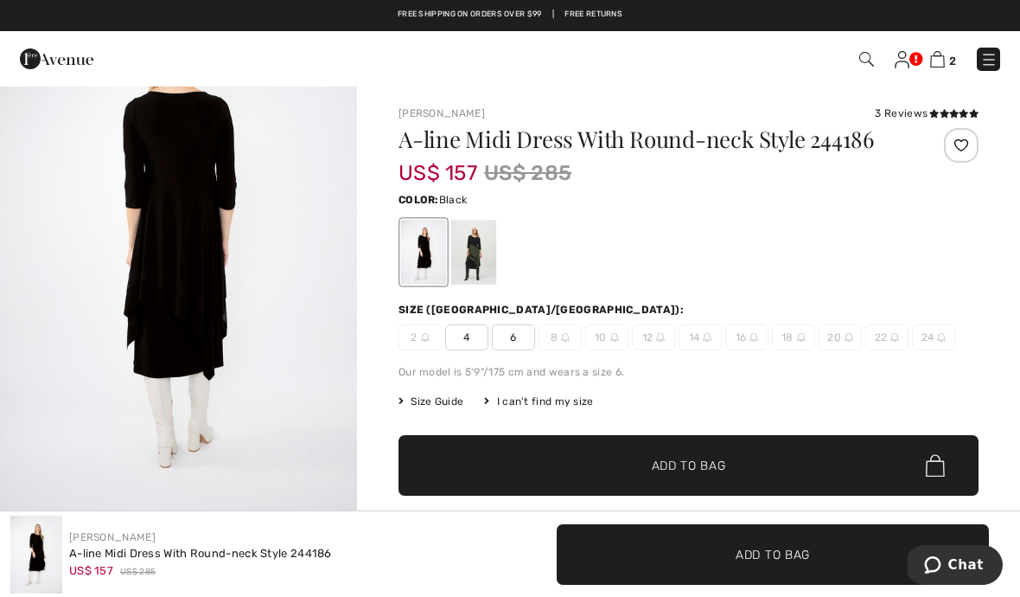
click at [611, 10] on link "Free Returns" at bounding box center [594, 15] width 58 height 12
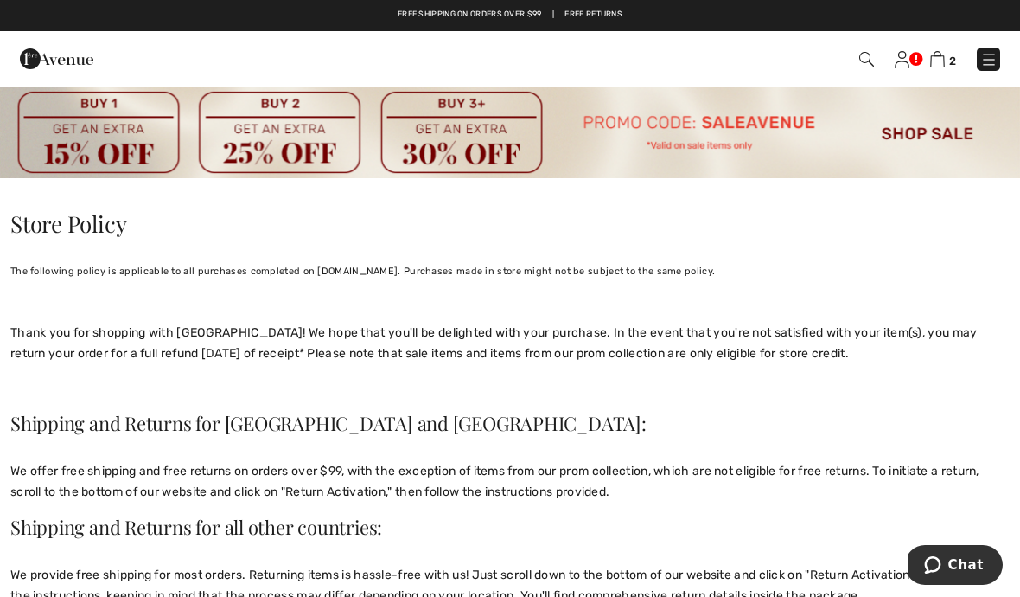
click at [942, 57] on img at bounding box center [937, 59] width 15 height 16
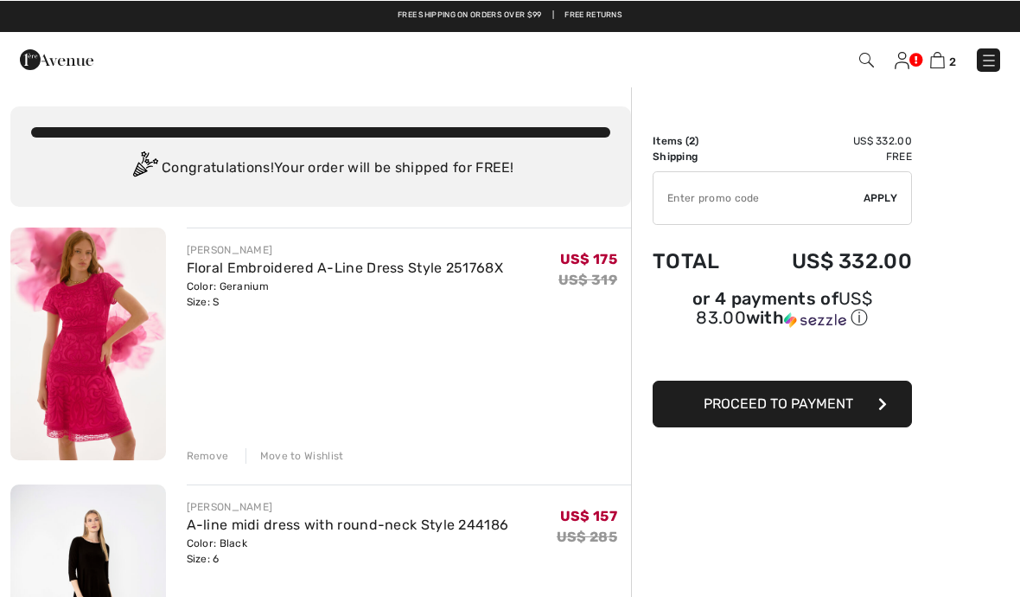
click at [677, 199] on input "TEXT" at bounding box center [759, 197] width 210 height 52
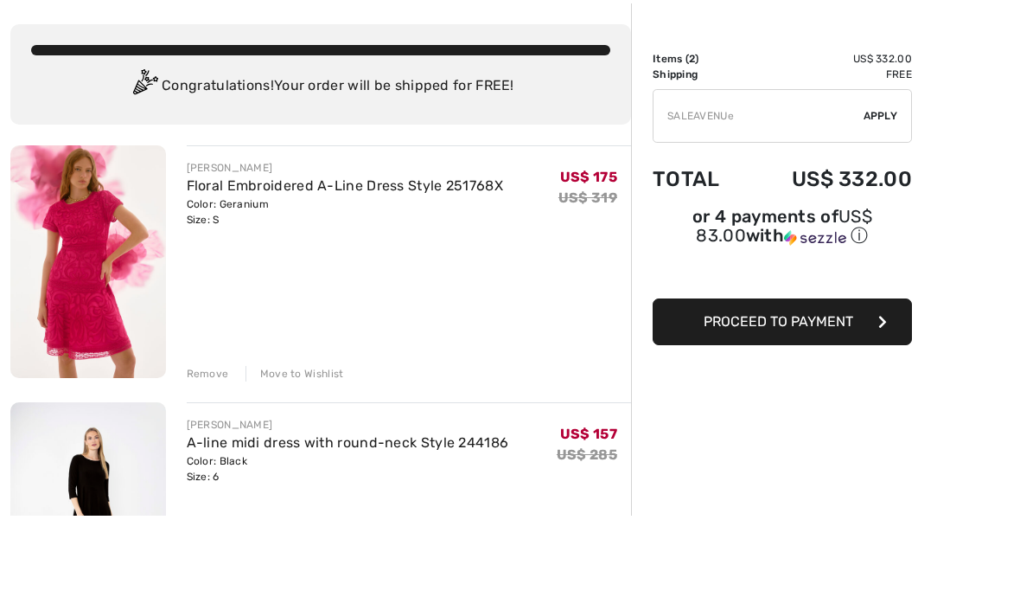
type input "SALEAVENUE"
click at [874, 189] on span "Apply" at bounding box center [881, 197] width 35 height 16
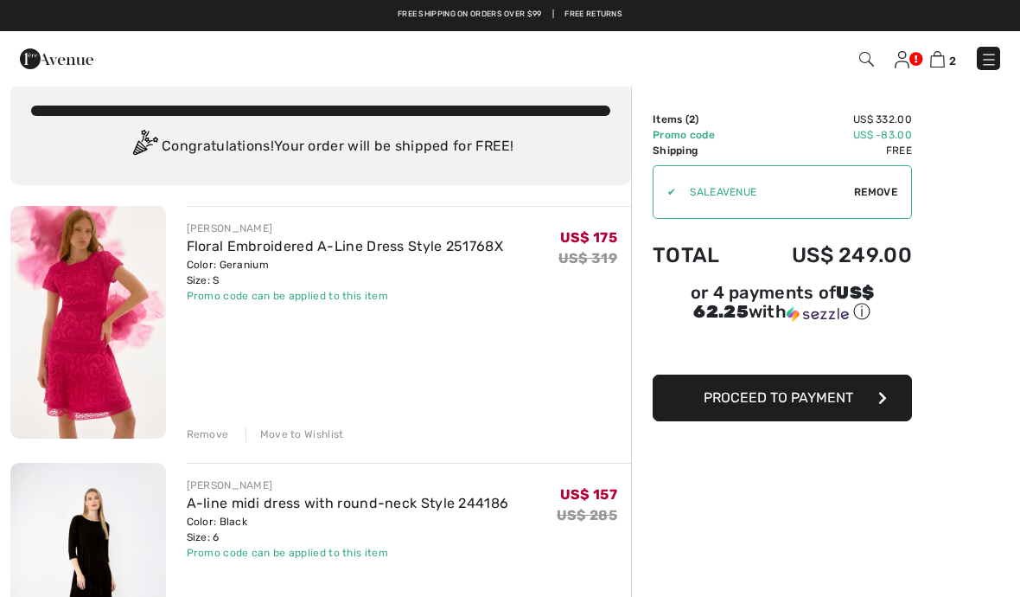
scroll to position [20, 0]
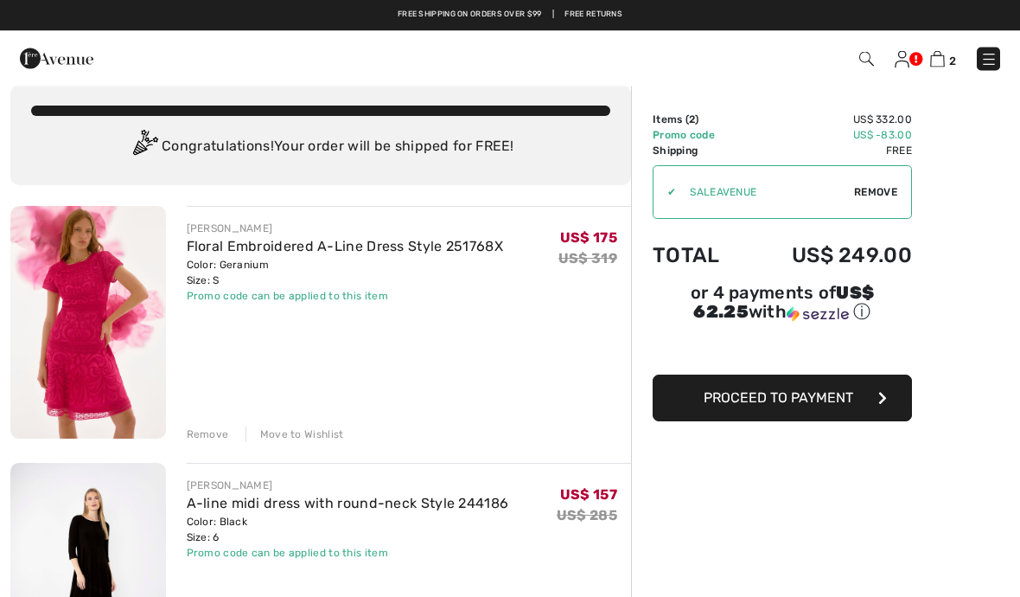
click at [799, 410] on button "Proceed to Payment" at bounding box center [782, 398] width 259 height 47
